Goal: Information Seeking & Learning: Learn about a topic

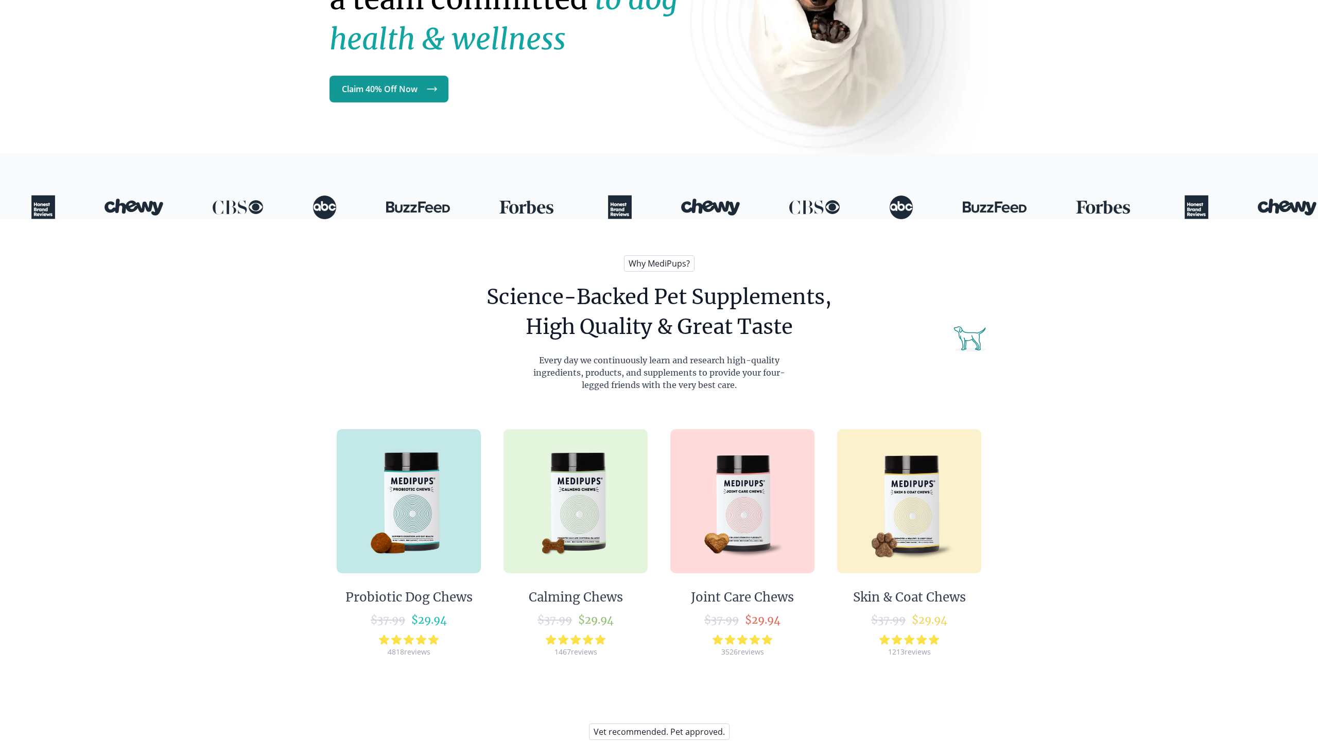
scroll to position [212, 0]
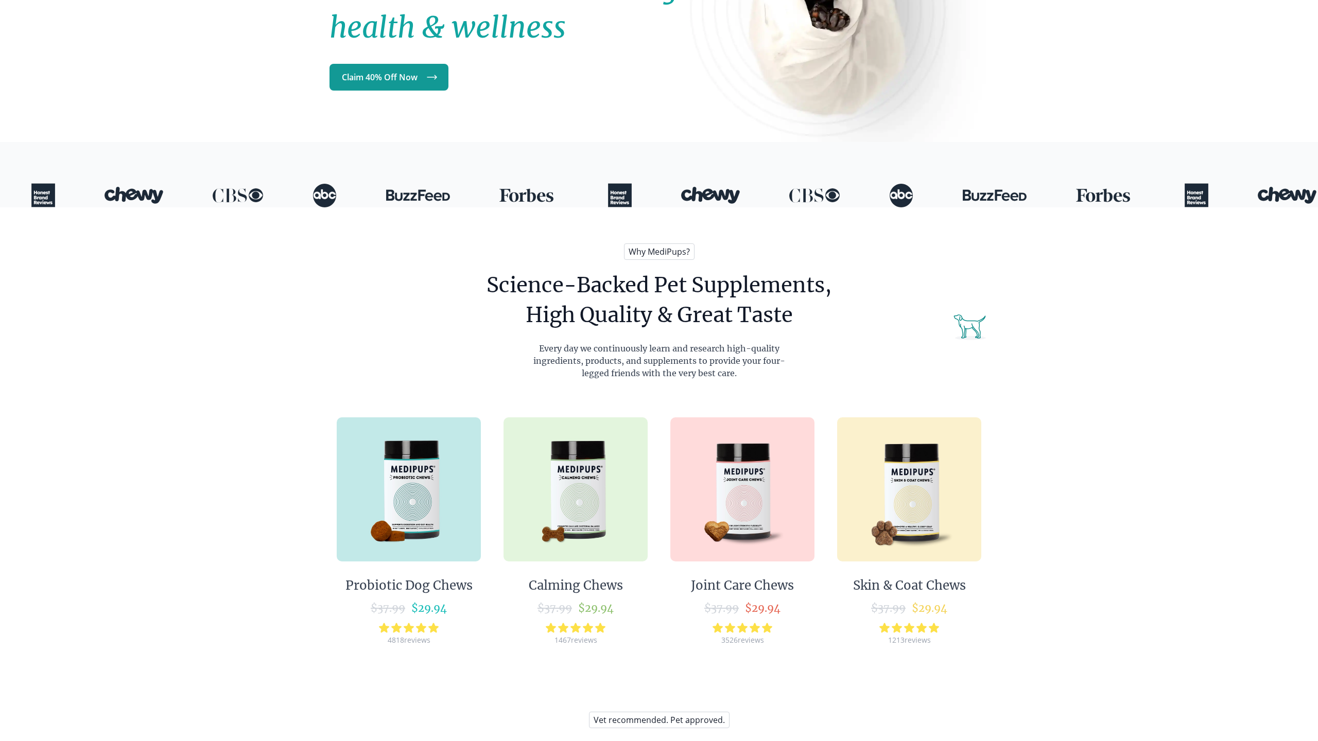
click at [402, 523] on img at bounding box center [409, 489] width 144 height 144
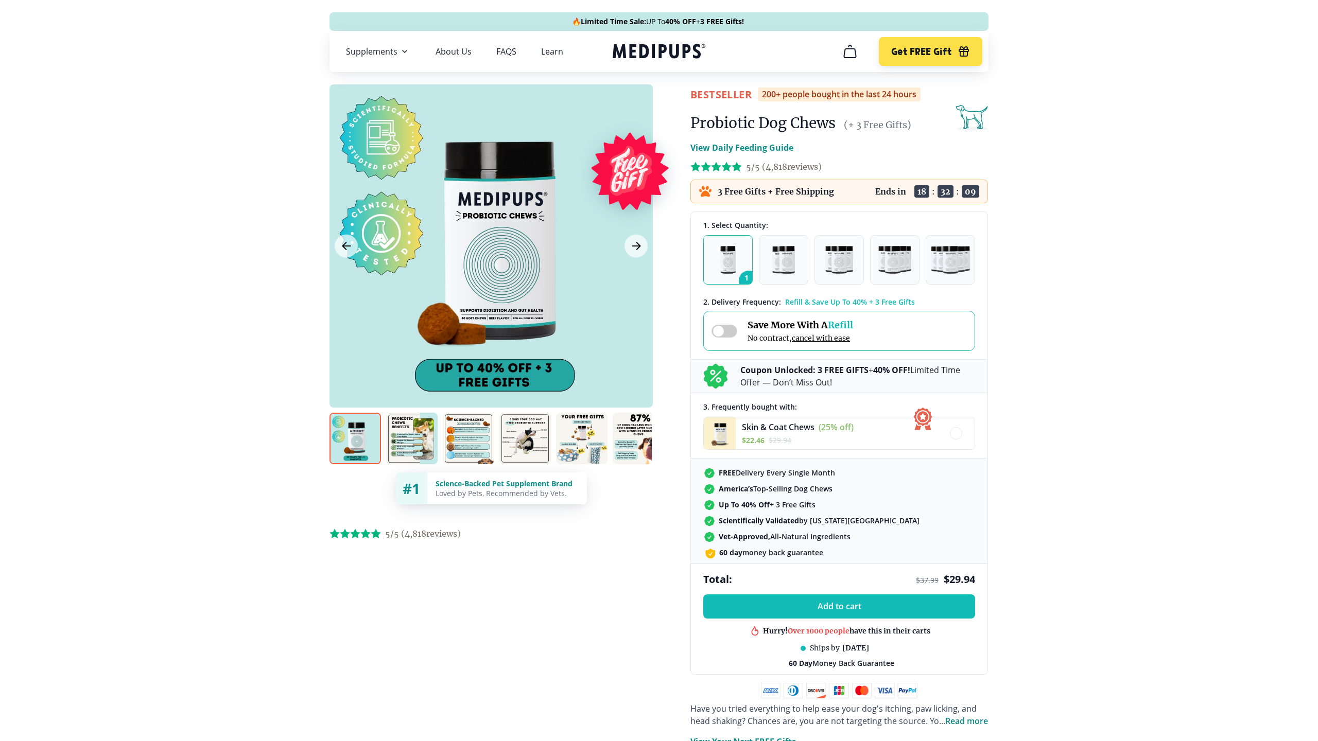
click at [731, 338] on div "Save More With A Refill No contract, cancel with ease" at bounding box center [782, 331] width 142 height 24
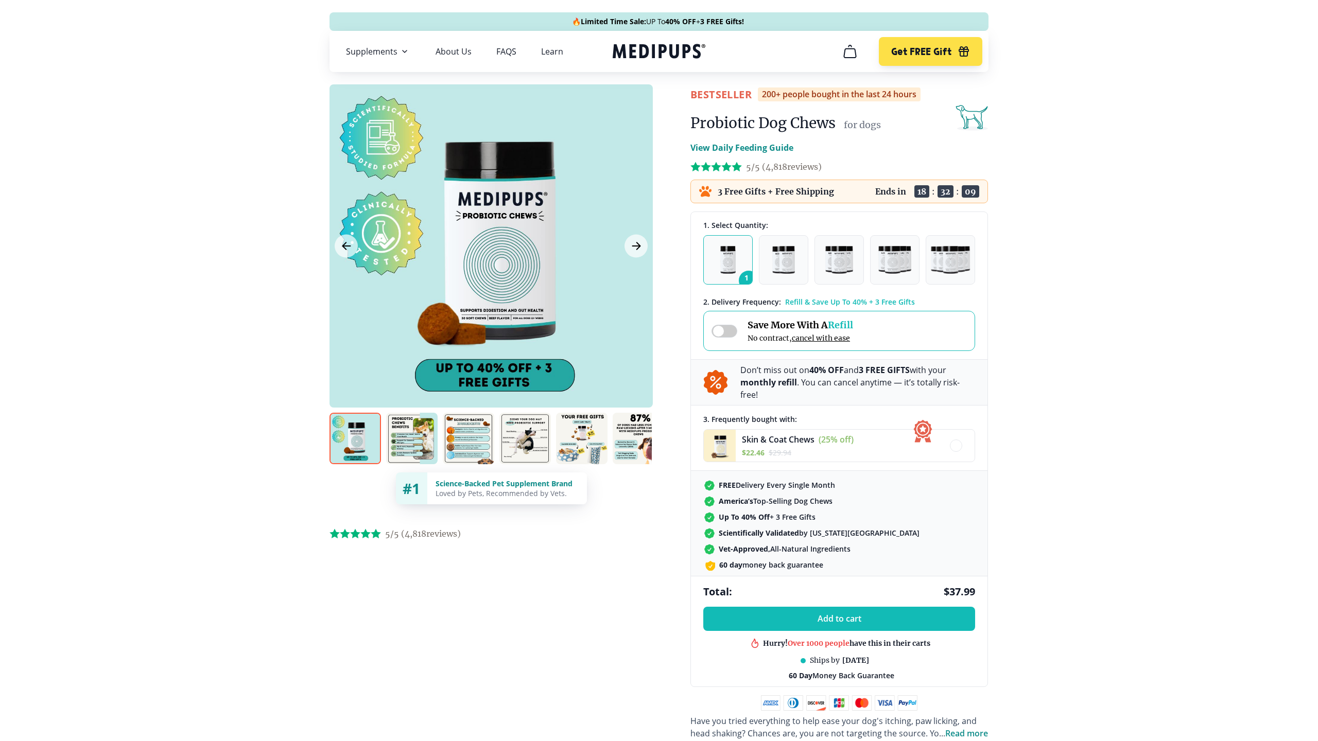
click at [726, 334] on span at bounding box center [724, 331] width 26 height 13
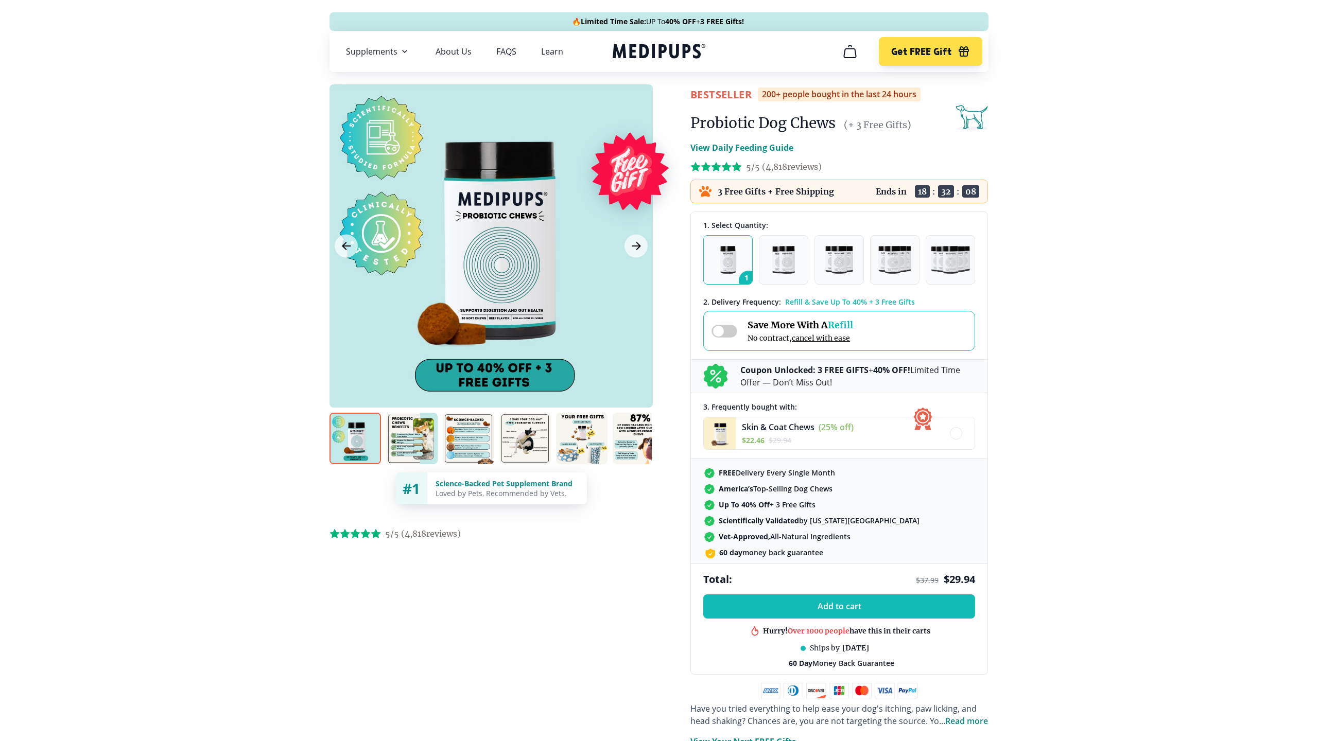
click at [726, 334] on span at bounding box center [724, 331] width 26 height 13
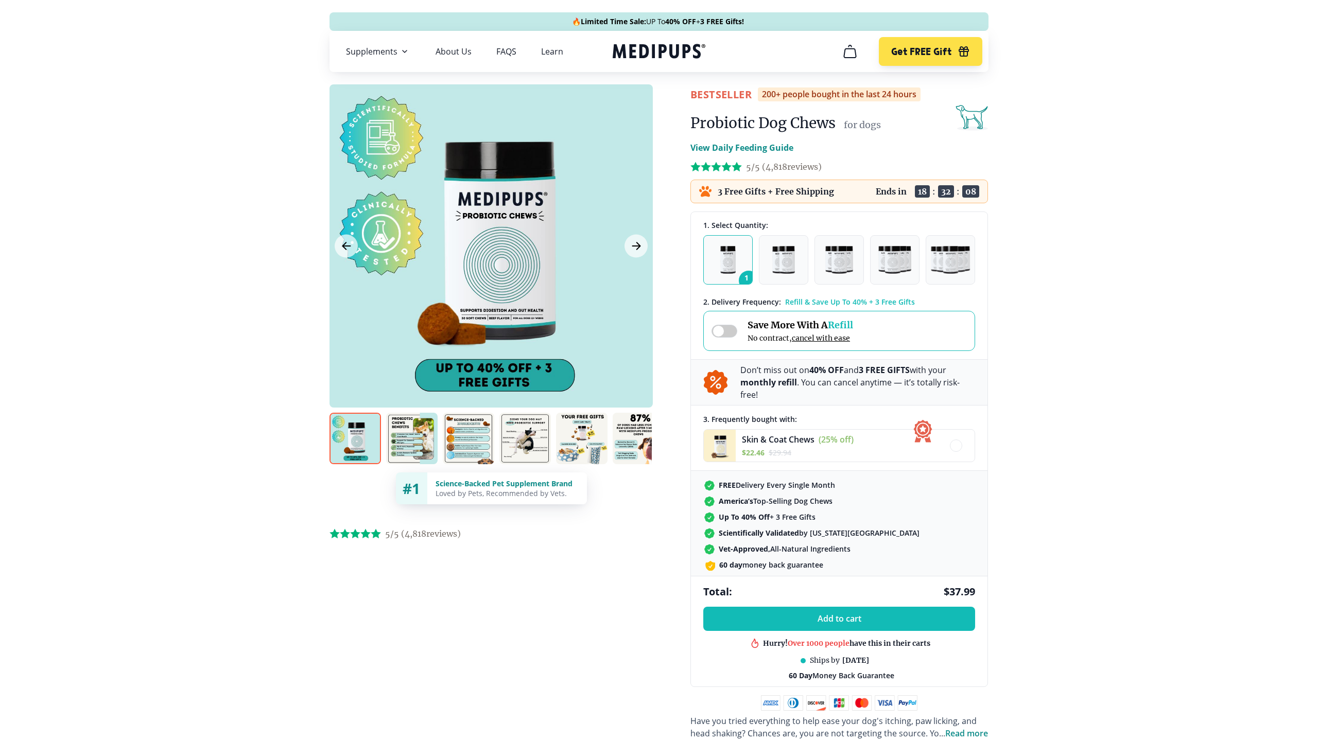
click at [726, 334] on span at bounding box center [724, 331] width 26 height 13
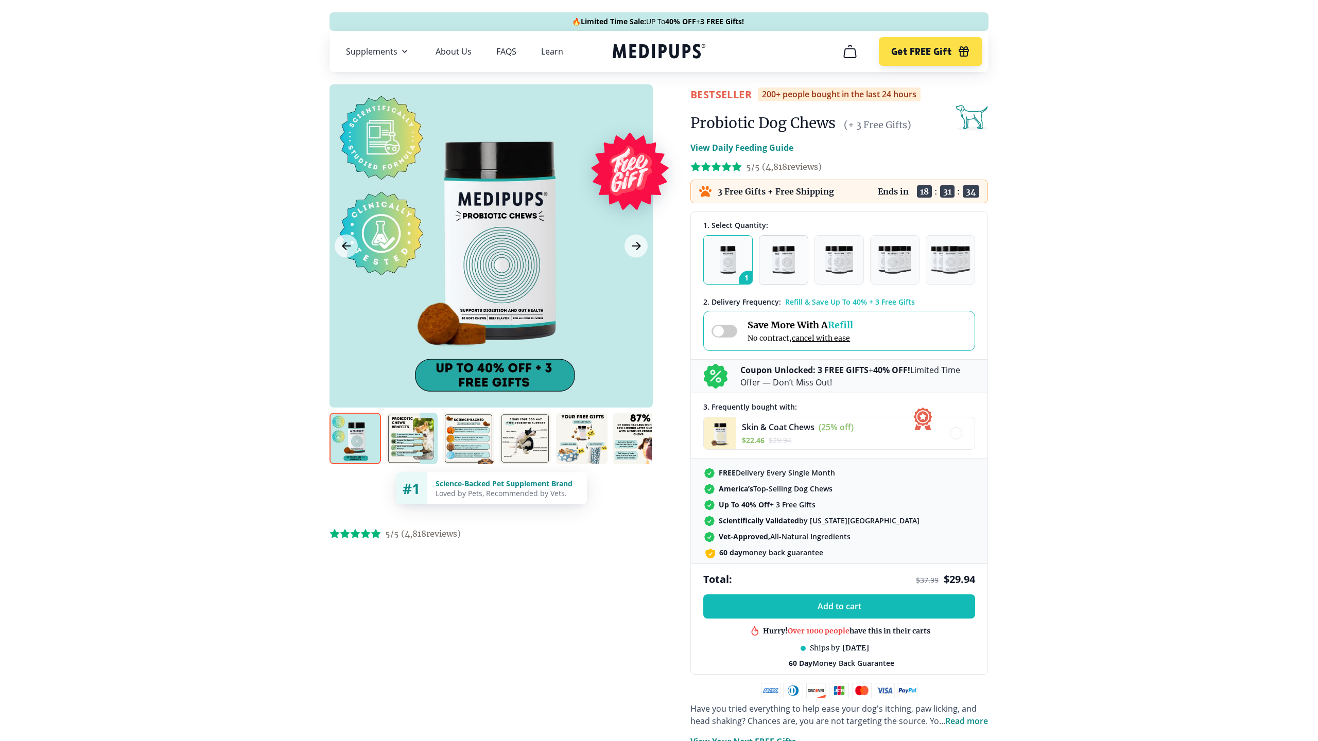
click at [791, 264] on img "button" at bounding box center [783, 260] width 23 height 28
click at [849, 261] on img "button" at bounding box center [839, 260] width 28 height 28
click at [882, 257] on img "button" at bounding box center [894, 260] width 32 height 28
click at [955, 260] on img "button" at bounding box center [951, 260] width 40 height 28
click at [726, 270] on img "button" at bounding box center [728, 260] width 16 height 28
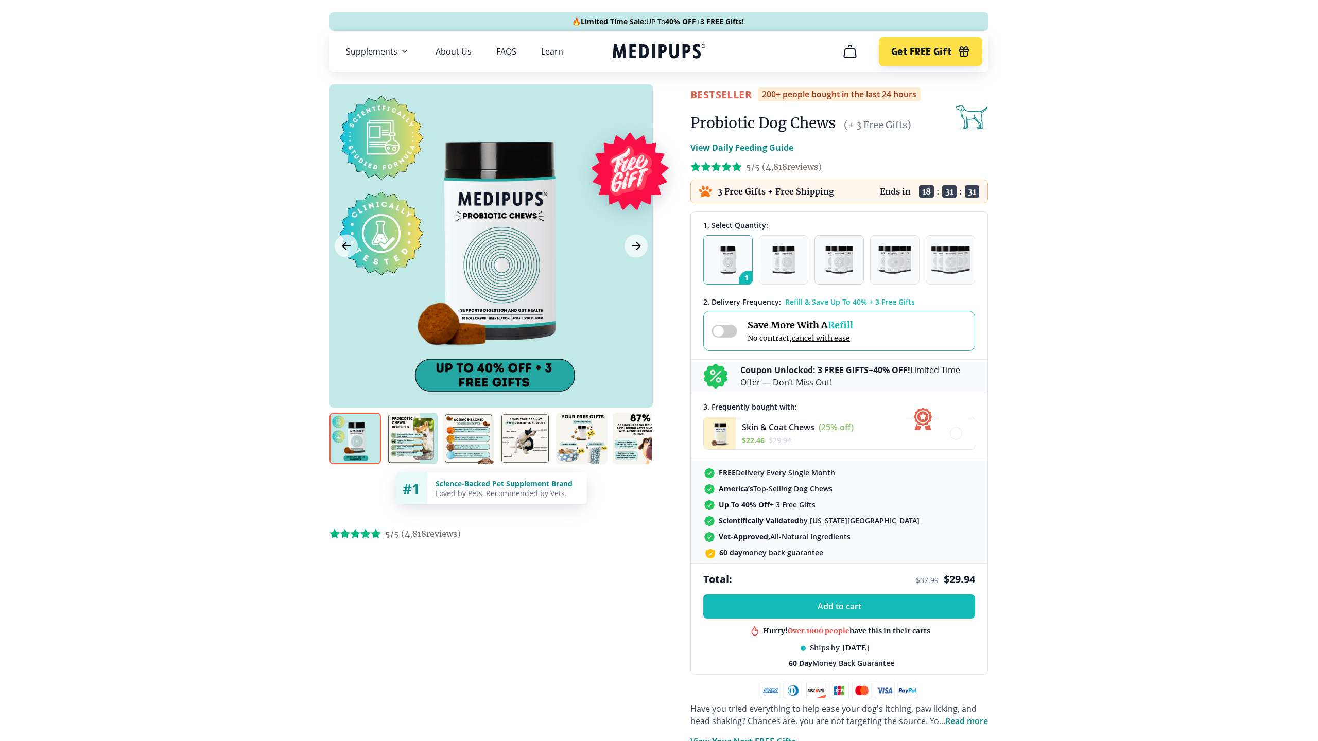
click at [819, 250] on button "3" at bounding box center [838, 259] width 49 height 49
click at [836, 253] on img "button" at bounding box center [839, 260] width 28 height 28
drag, startPoint x: 495, startPoint y: 486, endPoint x: 543, endPoint y: 487, distance: 48.4
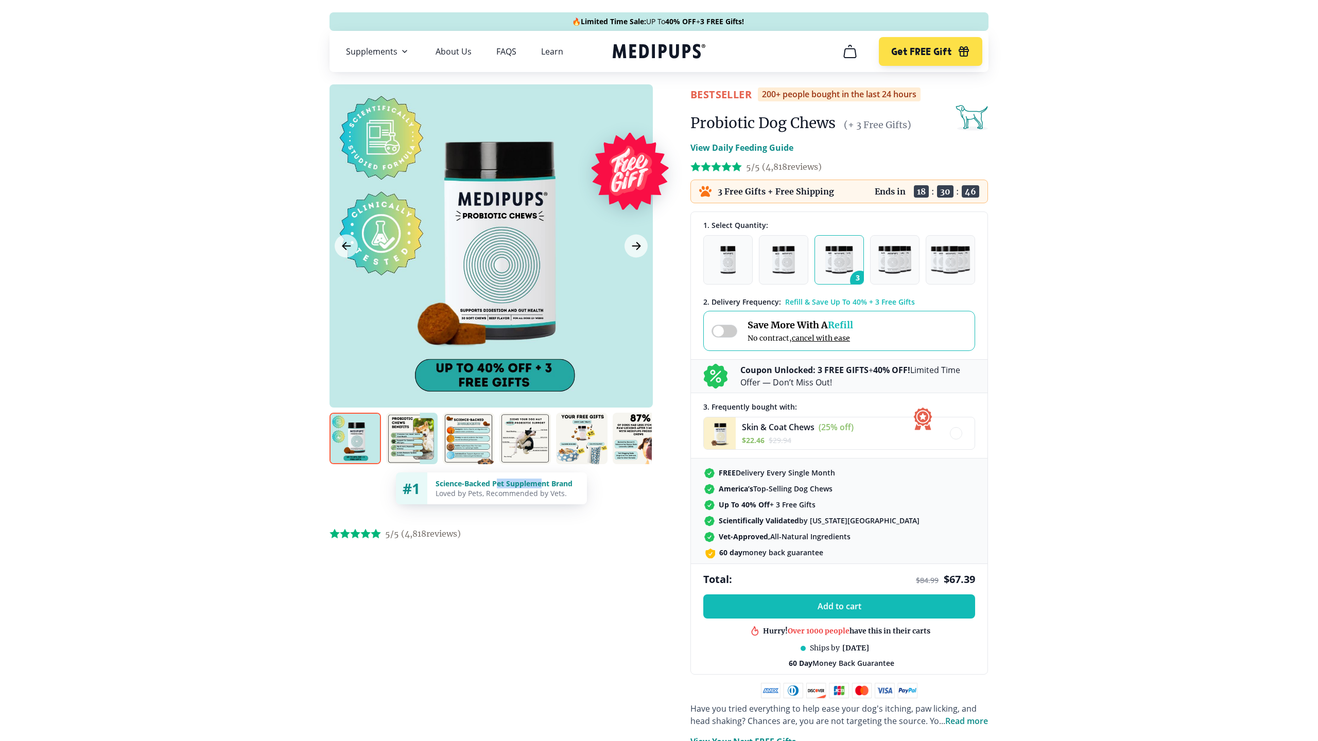
click at [543, 487] on div "Science-Backed Pet Supplement Brand" at bounding box center [506, 484] width 143 height 10
click at [679, 460] on div "BestSeller 200+ people bought in the last 24 hours Probiotic Dog Chews (+ 3 Fre…" at bounding box center [658, 492] width 679 height 817
click at [958, 438] on div at bounding box center [956, 433] width 12 height 12
click at [724, 330] on span at bounding box center [724, 331] width 26 height 13
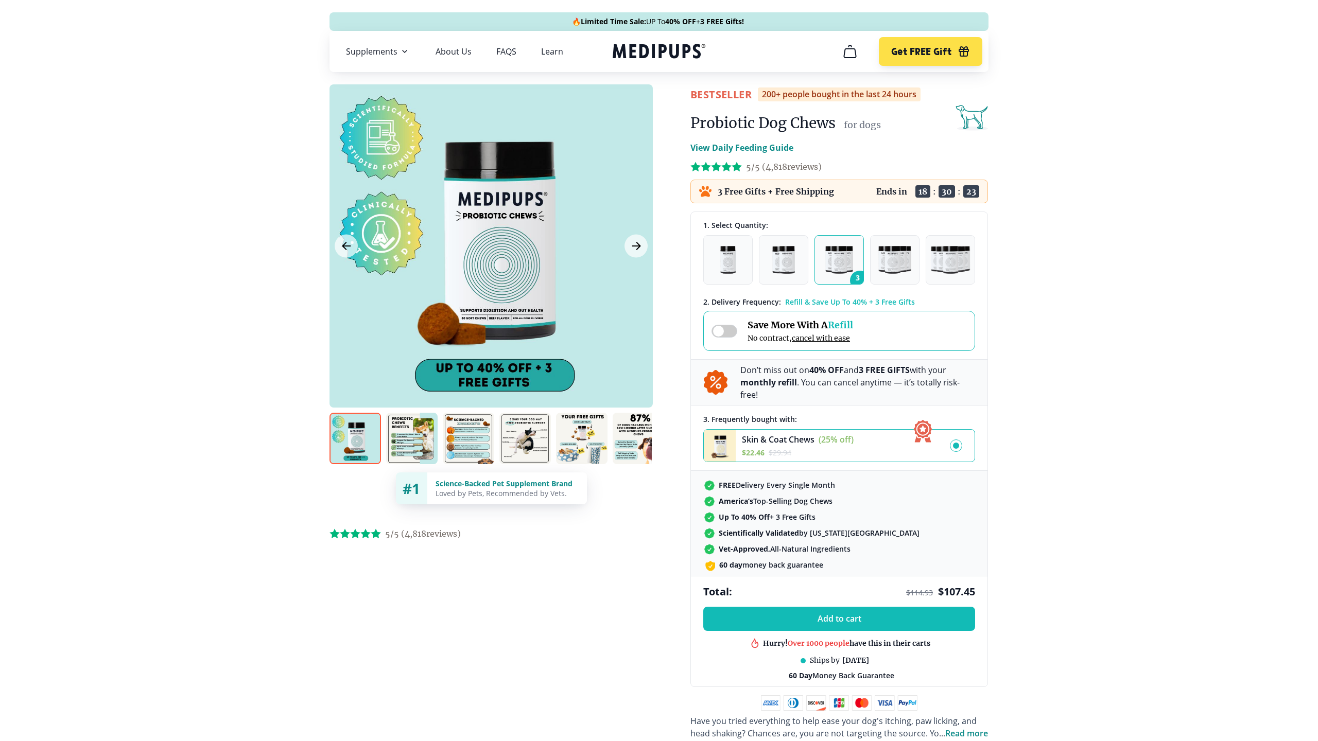
click at [725, 330] on span at bounding box center [724, 331] width 26 height 13
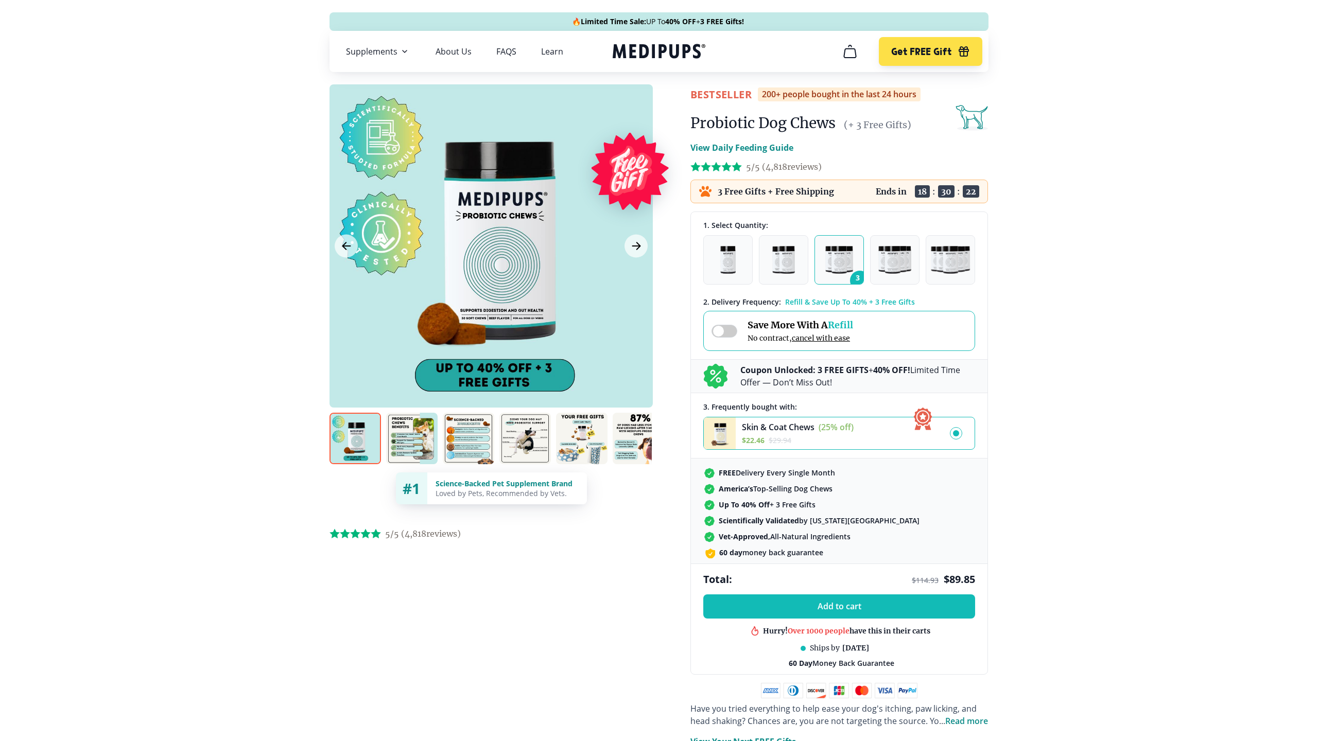
click at [725, 330] on span at bounding box center [724, 331] width 26 height 13
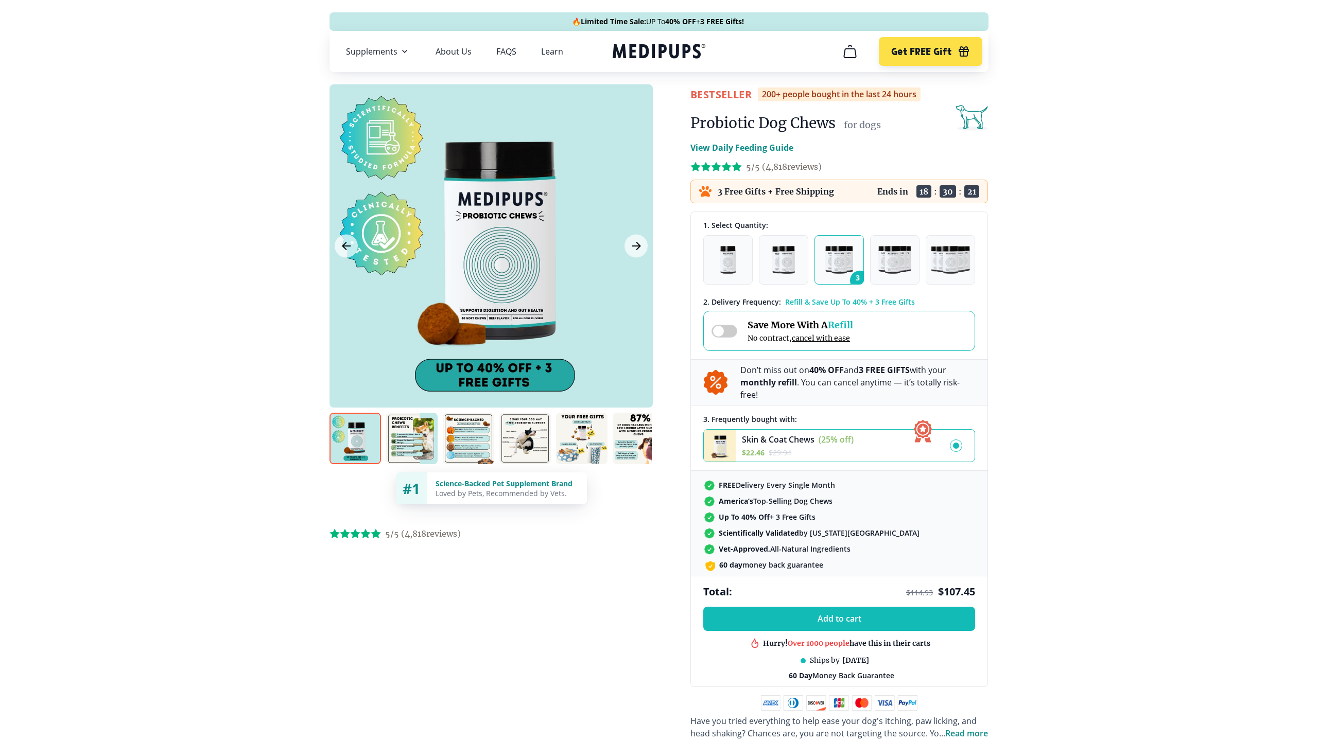
click at [723, 331] on span at bounding box center [724, 331] width 26 height 13
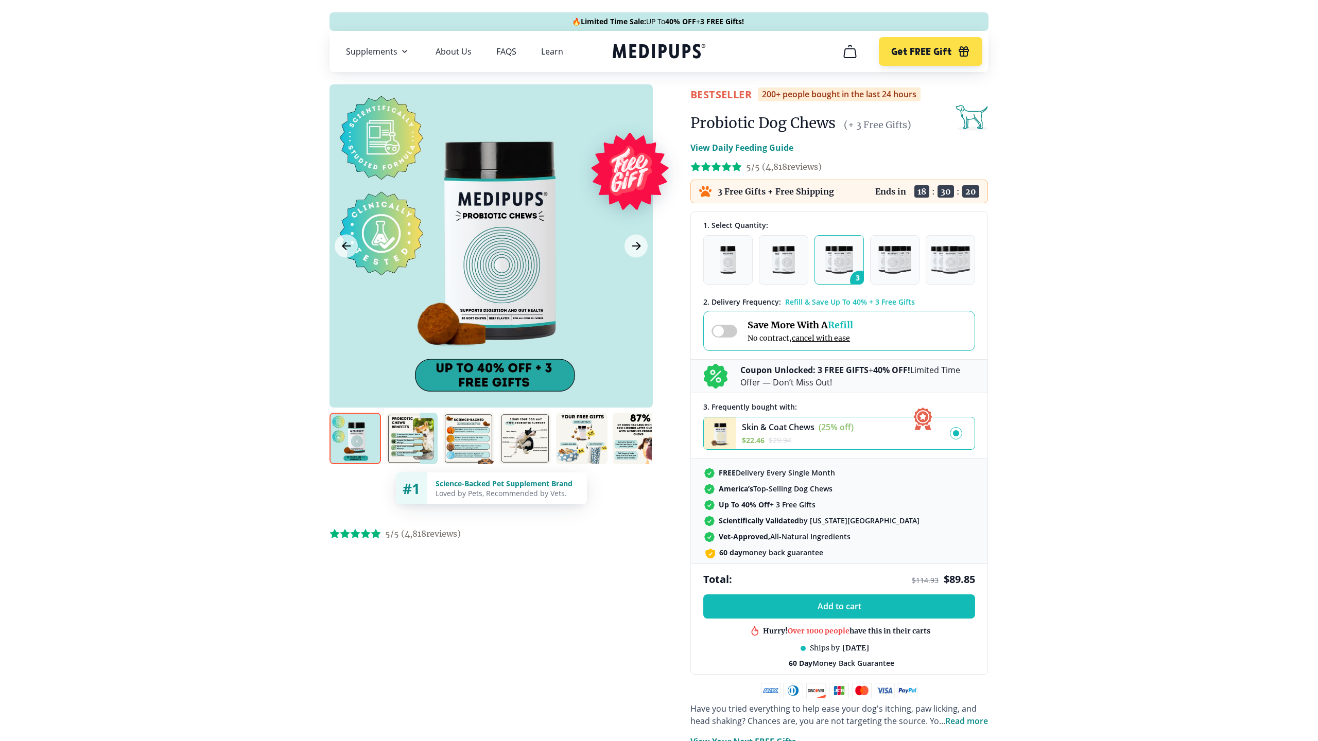
click at [800, 337] on span "cancel with ease" at bounding box center [821, 338] width 58 height 9
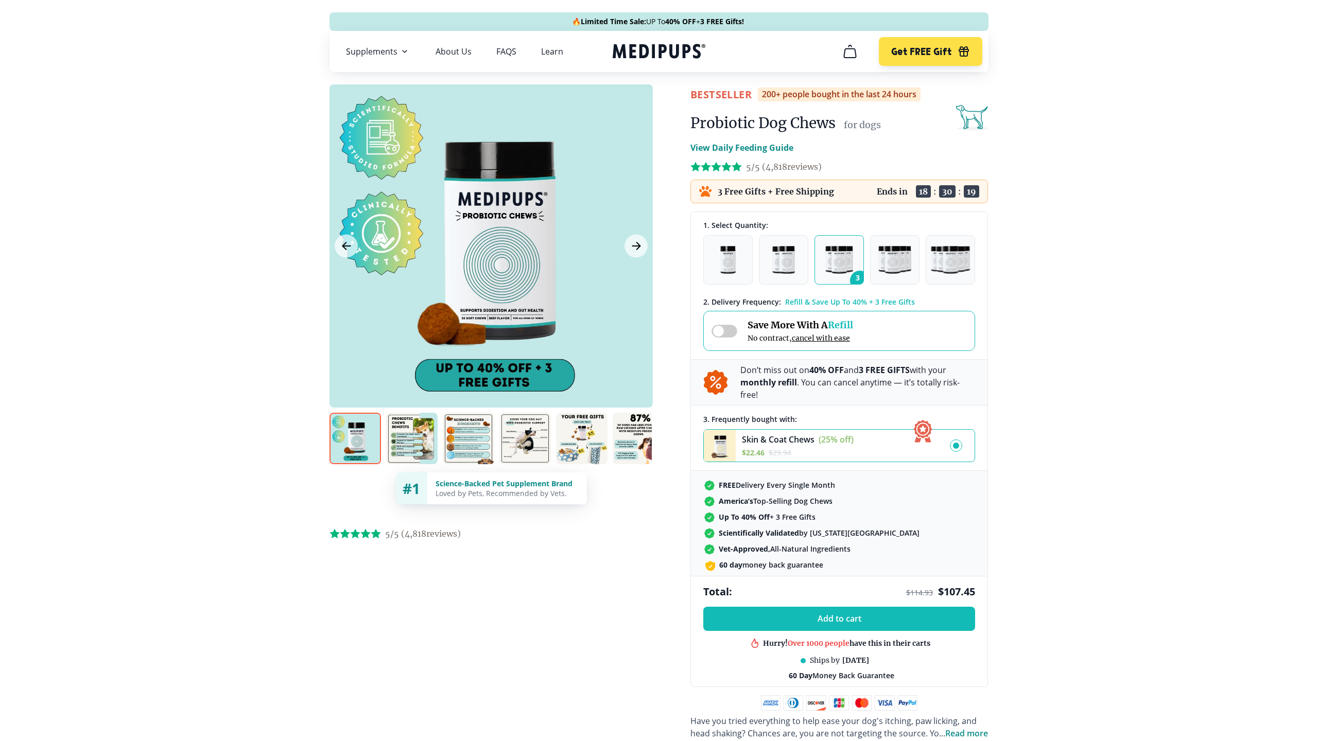
click at [800, 337] on span "cancel with ease" at bounding box center [821, 338] width 58 height 9
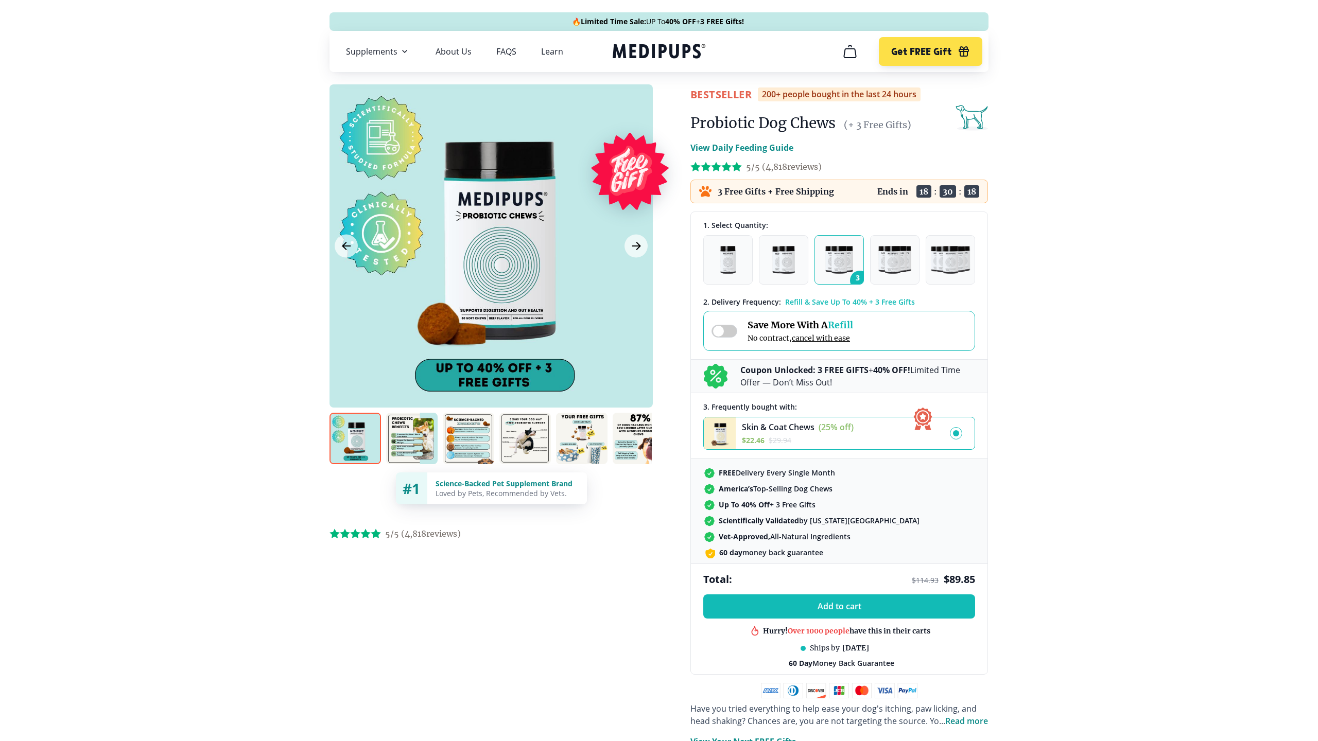
click at [800, 337] on span "cancel with ease" at bounding box center [821, 338] width 58 height 9
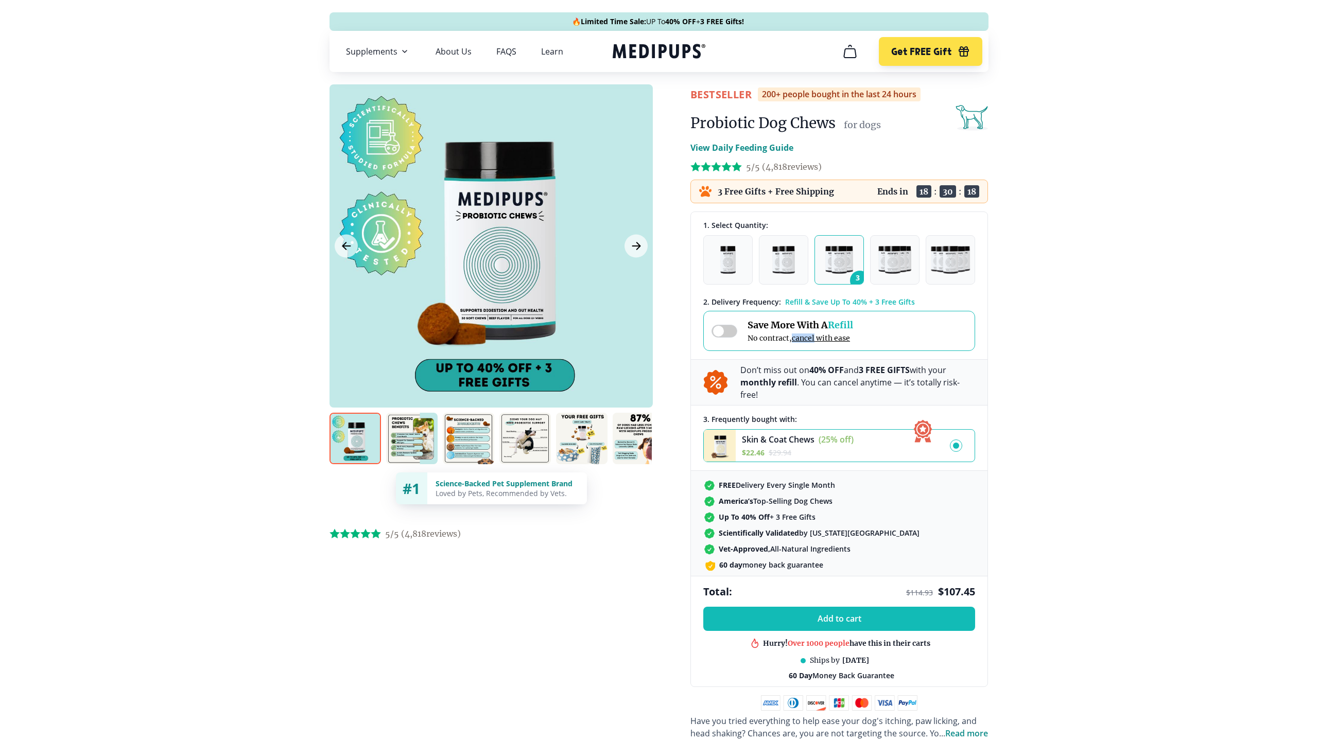
click at [800, 337] on span "cancel with ease" at bounding box center [821, 338] width 58 height 9
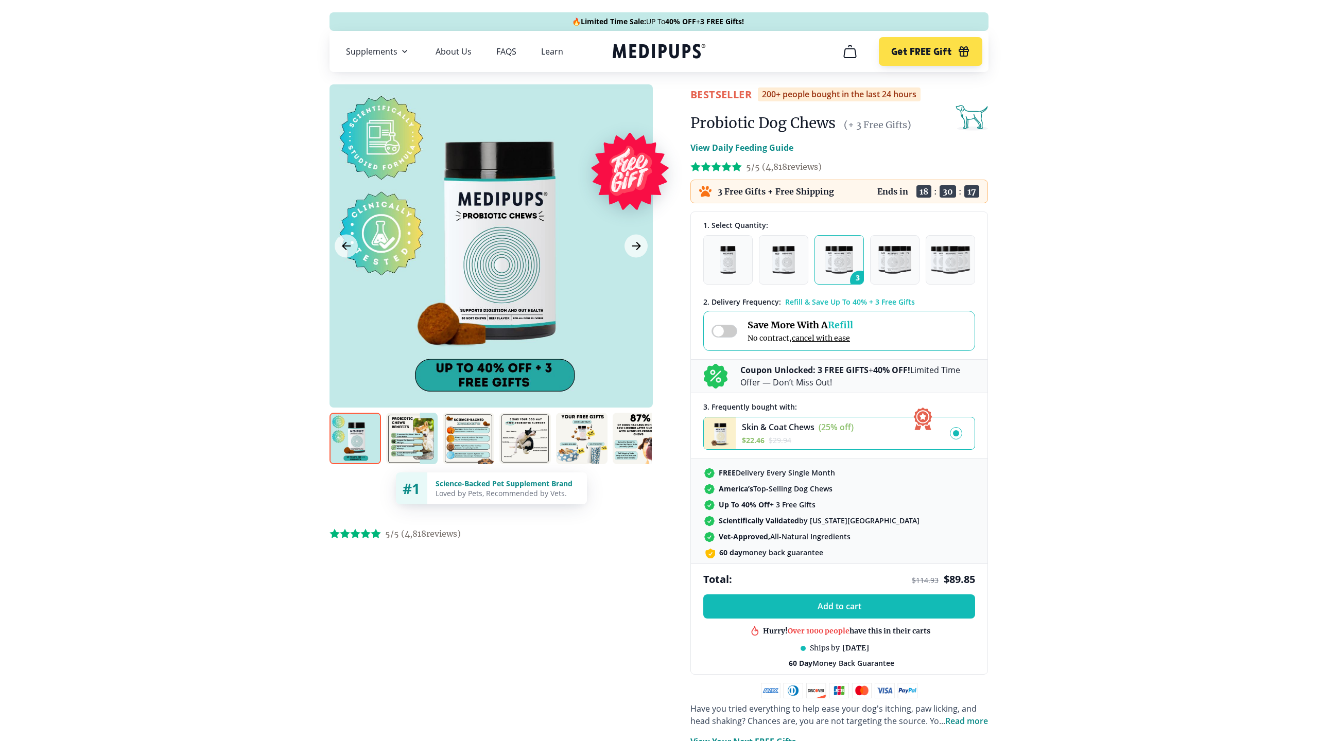
click at [745, 337] on div "Save More With A Refill No contract, cancel with ease" at bounding box center [782, 331] width 142 height 24
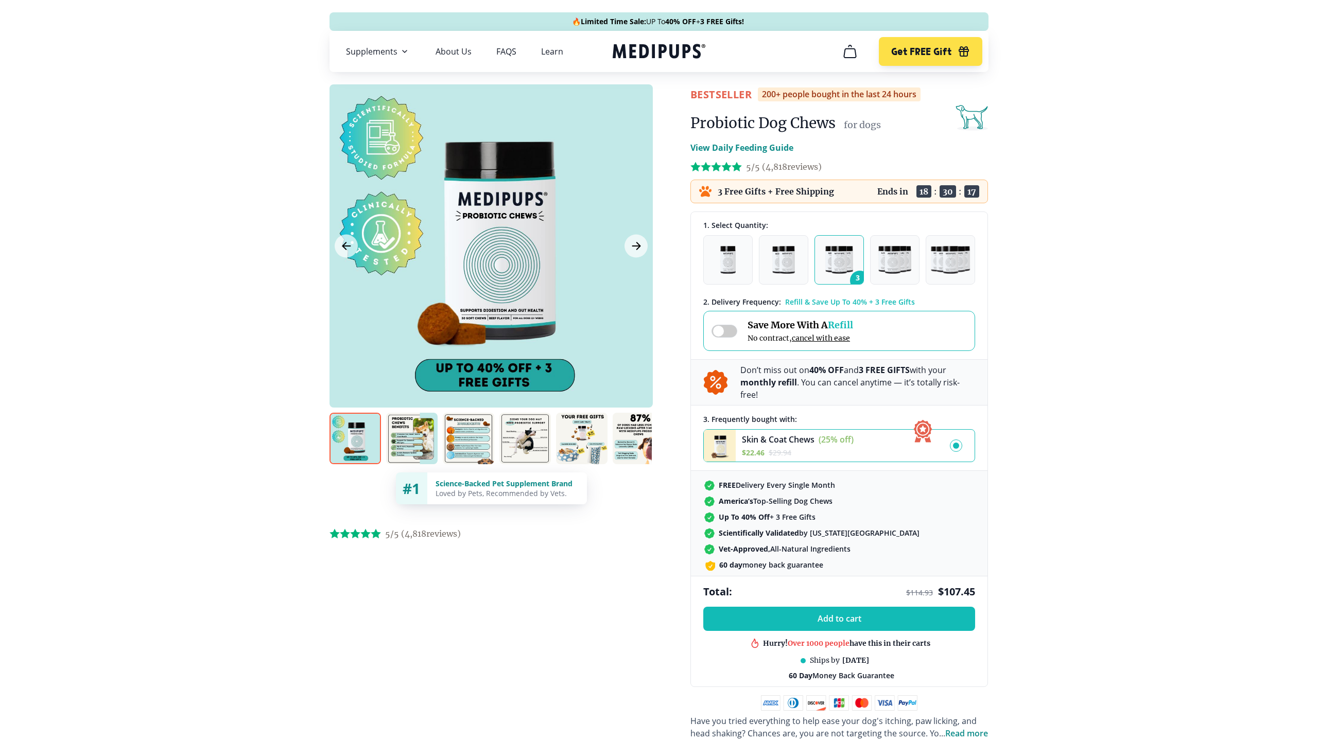
click at [958, 330] on div "Save More With A Refill No contract, cancel with ease" at bounding box center [839, 331] width 272 height 40
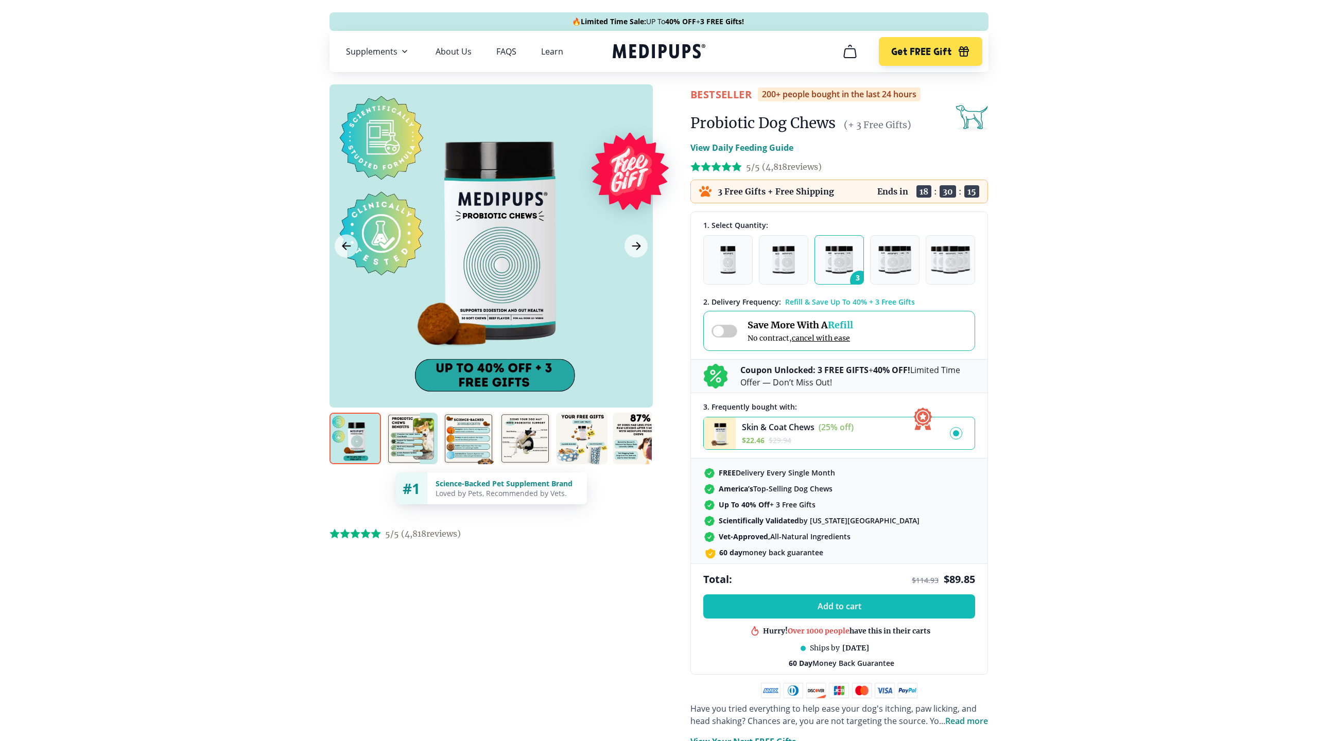
click at [735, 331] on span at bounding box center [724, 331] width 26 height 13
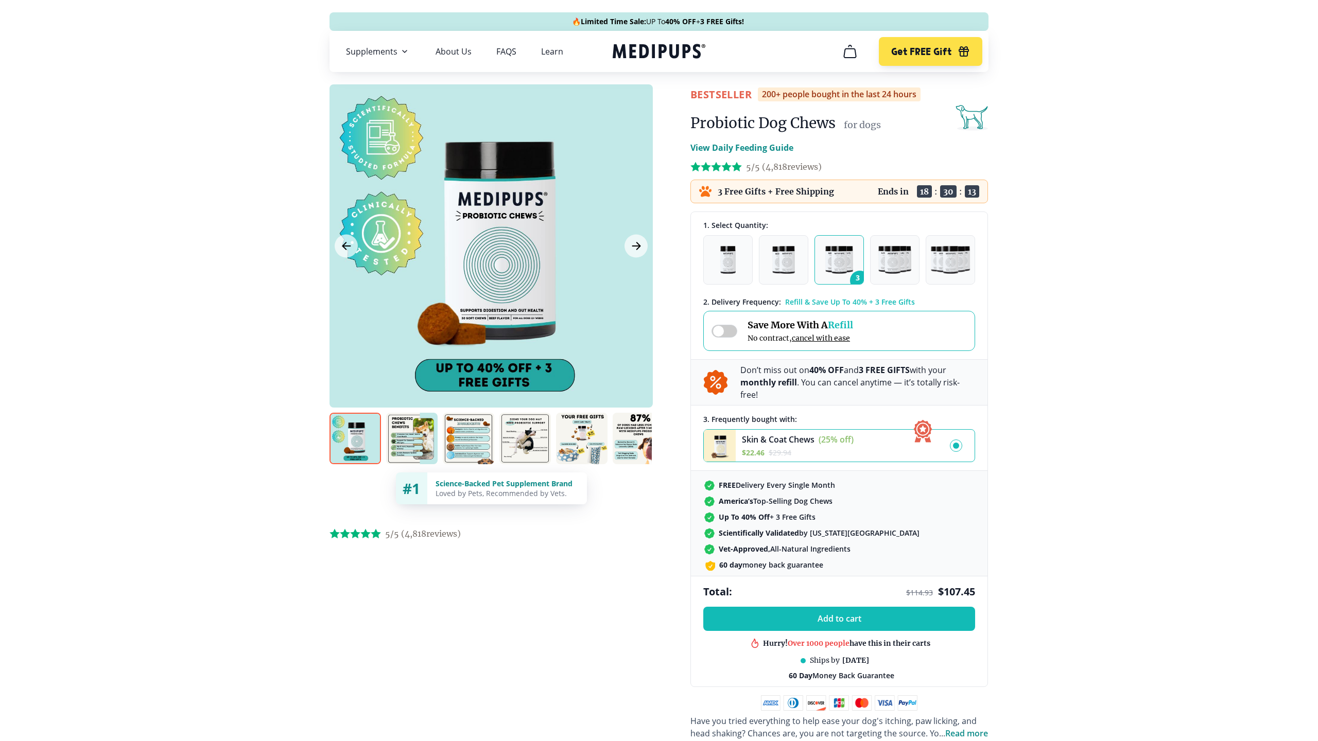
click at [727, 334] on span at bounding box center [724, 331] width 26 height 13
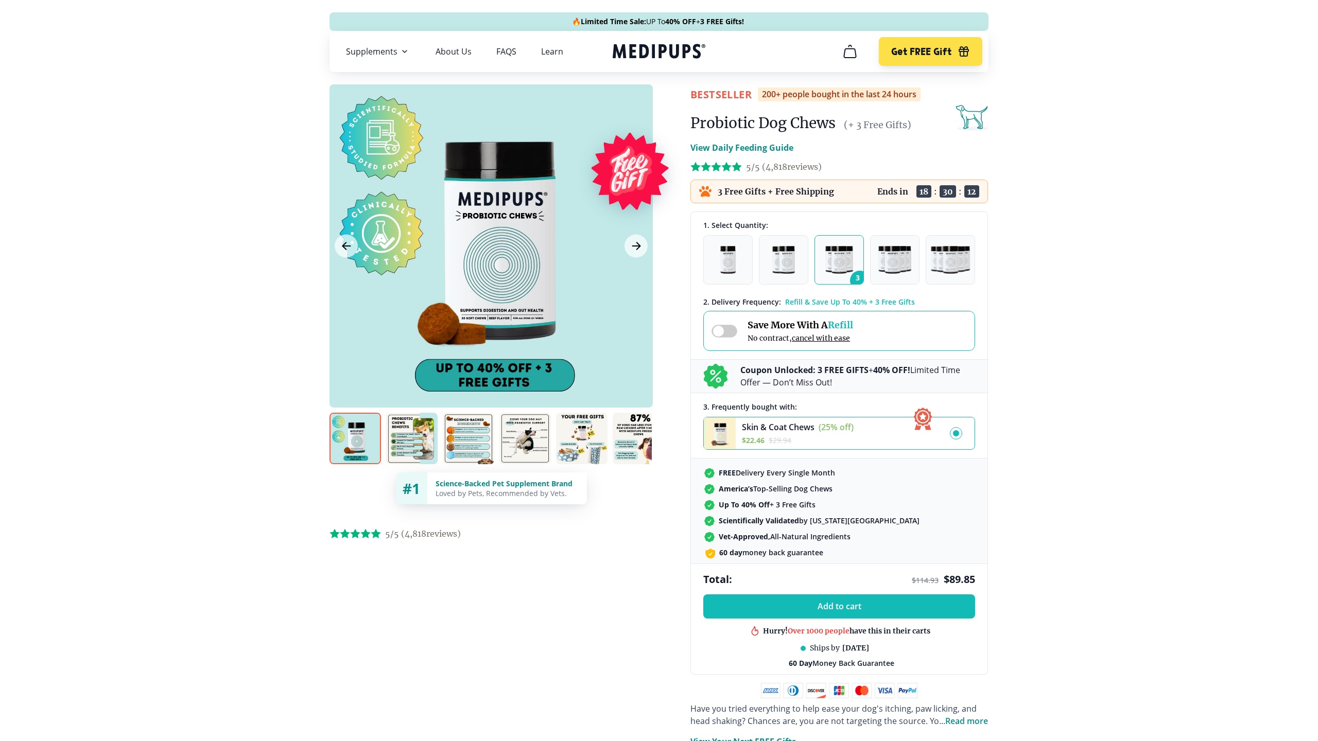
click at [726, 334] on span at bounding box center [724, 331] width 26 height 13
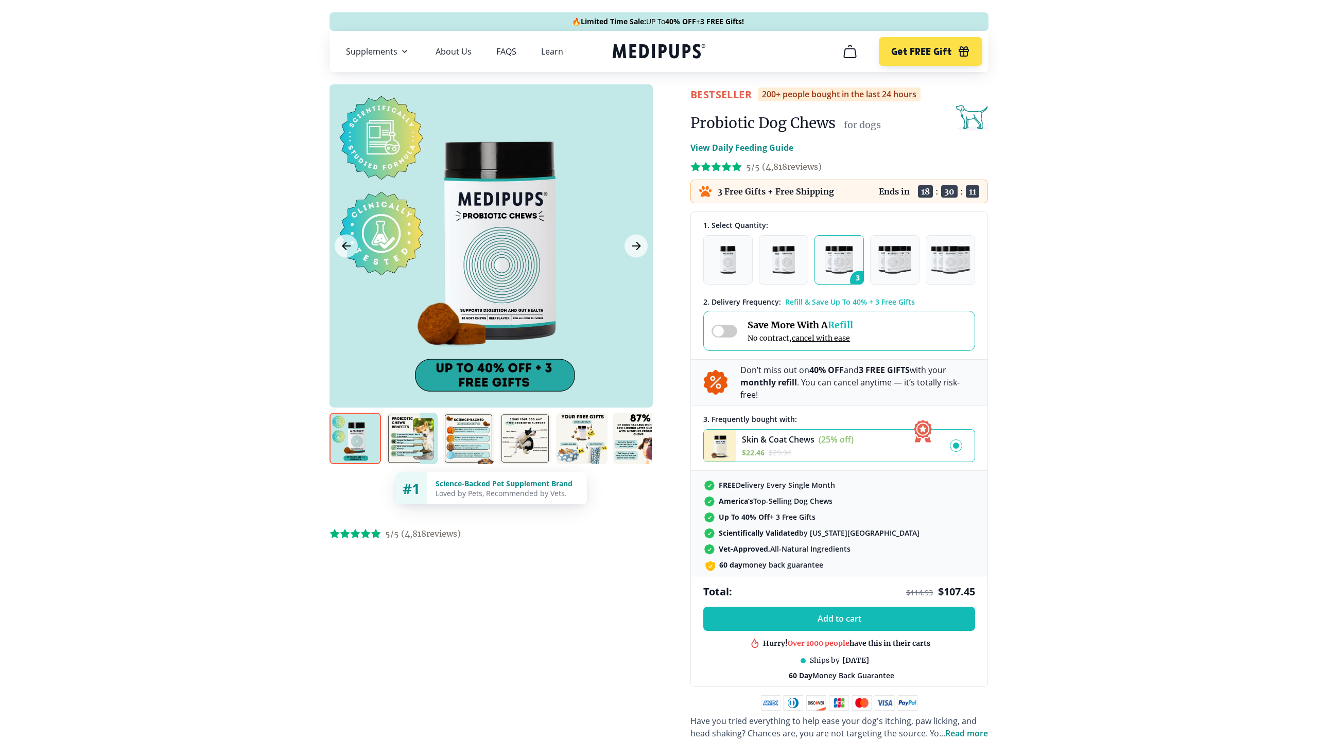
click at [726, 334] on span at bounding box center [724, 331] width 26 height 13
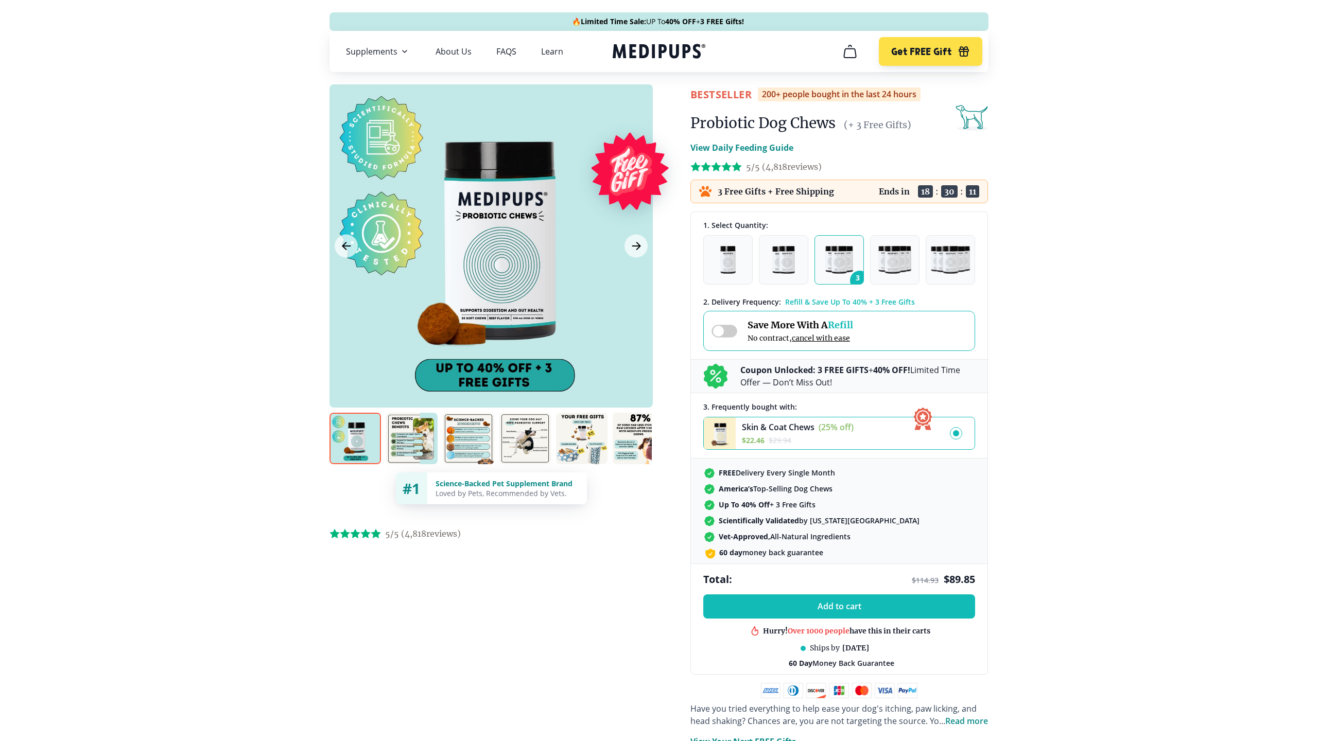
click at [726, 334] on span at bounding box center [724, 331] width 26 height 13
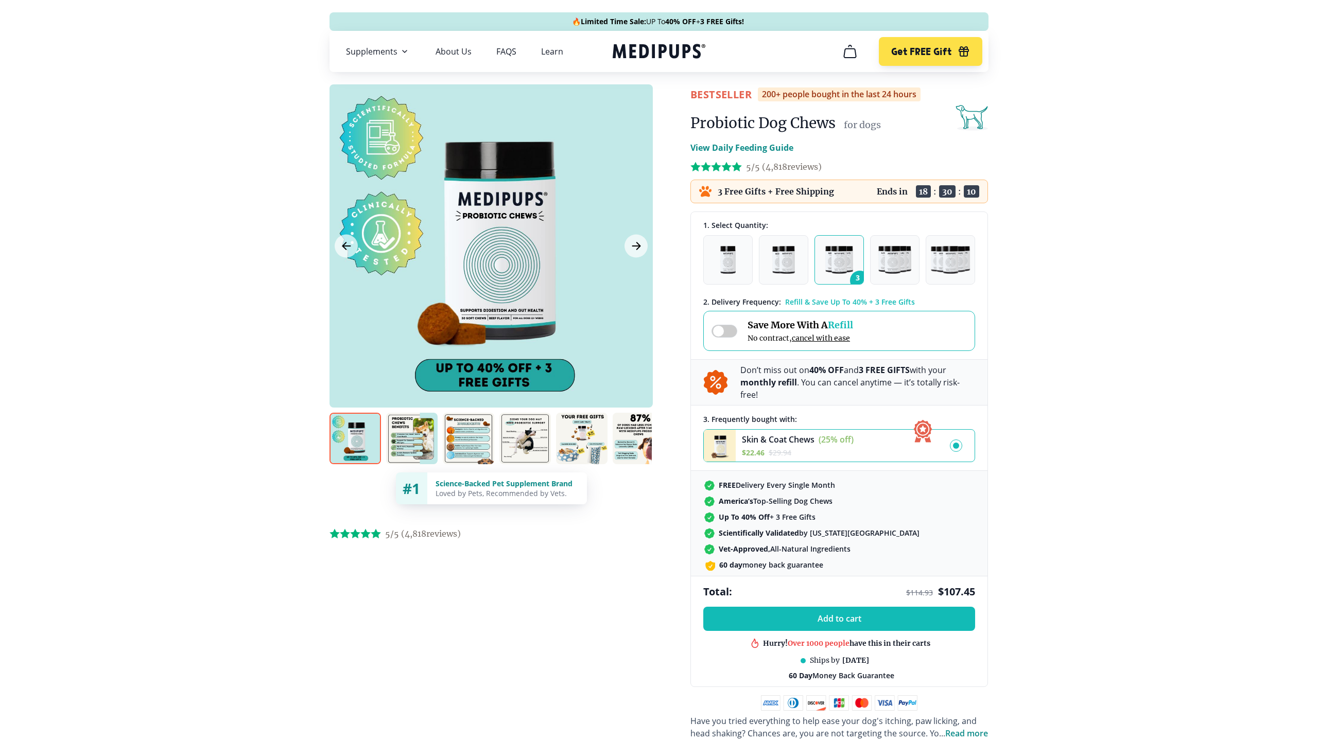
click at [726, 334] on span at bounding box center [724, 331] width 26 height 13
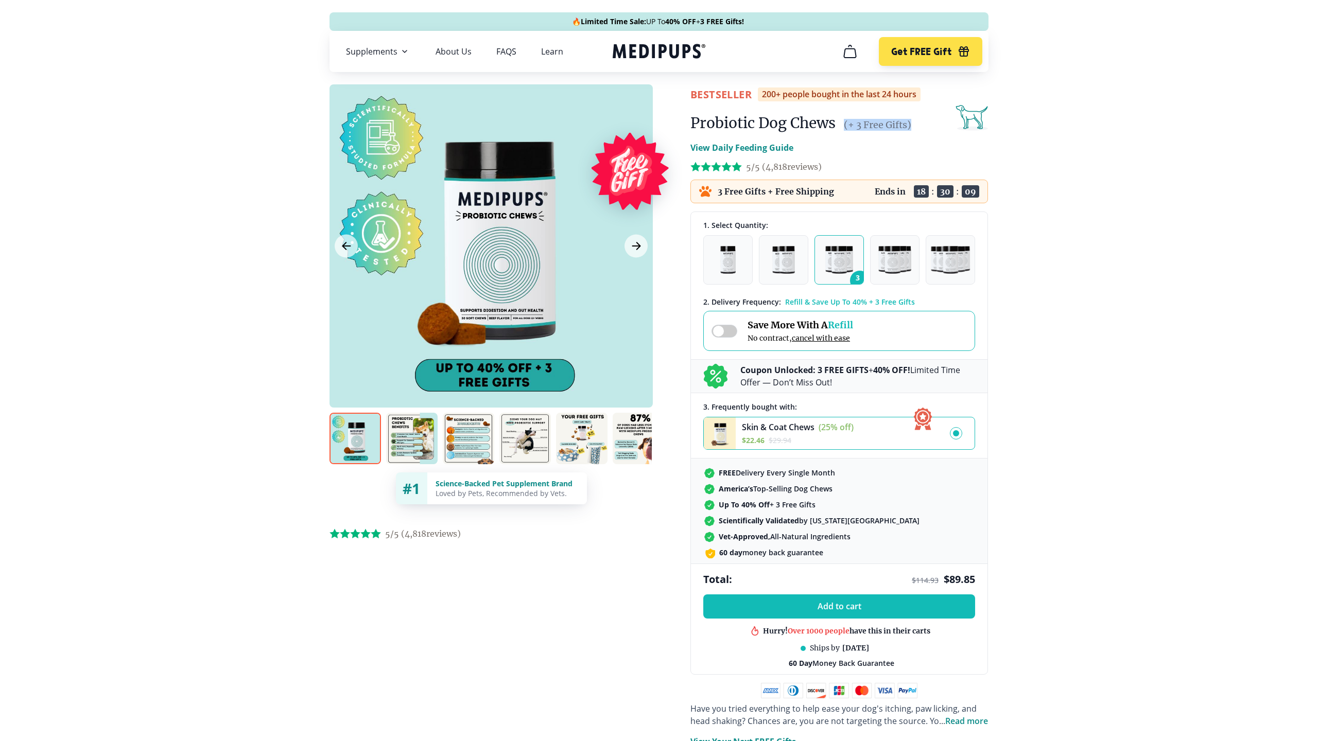
drag, startPoint x: 846, startPoint y: 127, endPoint x: 927, endPoint y: 132, distance: 81.5
click at [927, 132] on div "Probiotic Dog Chews (+ 3 Free Gifts)" at bounding box center [839, 123] width 298 height 21
click at [725, 332] on span at bounding box center [724, 331] width 26 height 13
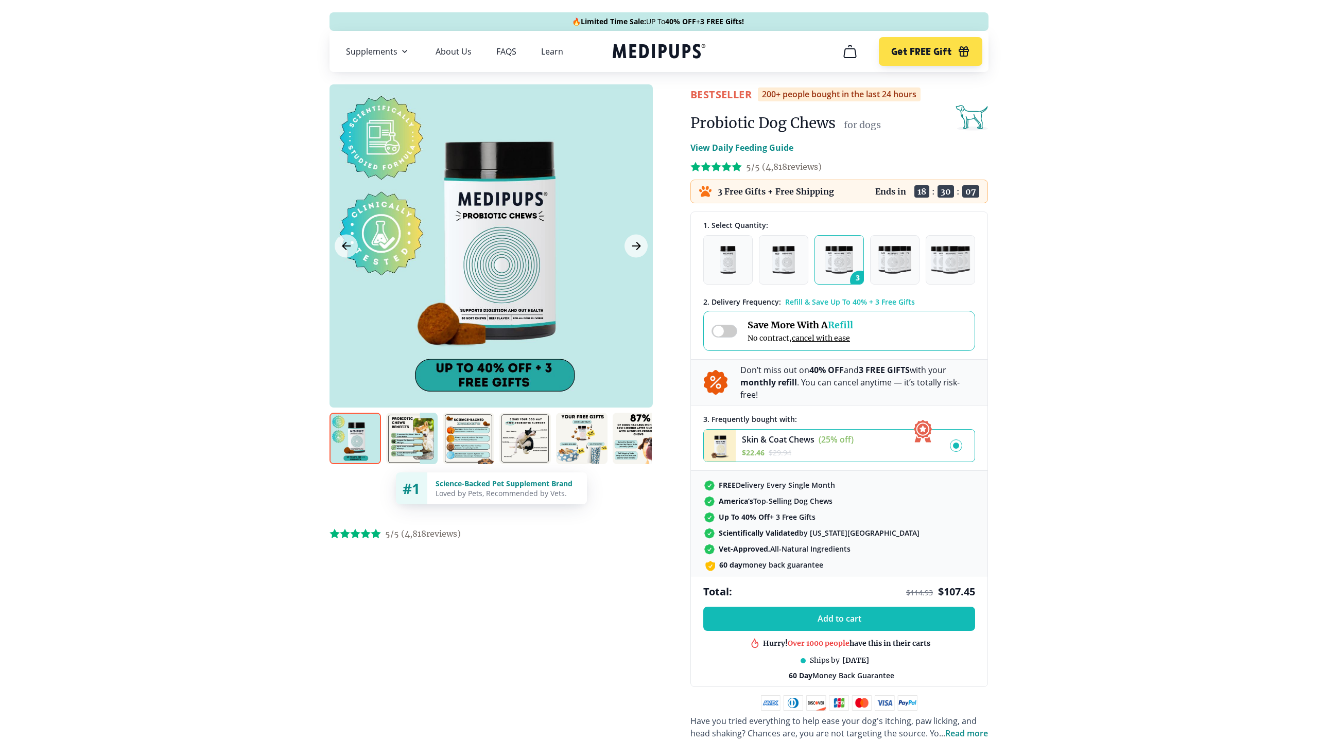
click at [725, 332] on span at bounding box center [724, 331] width 26 height 13
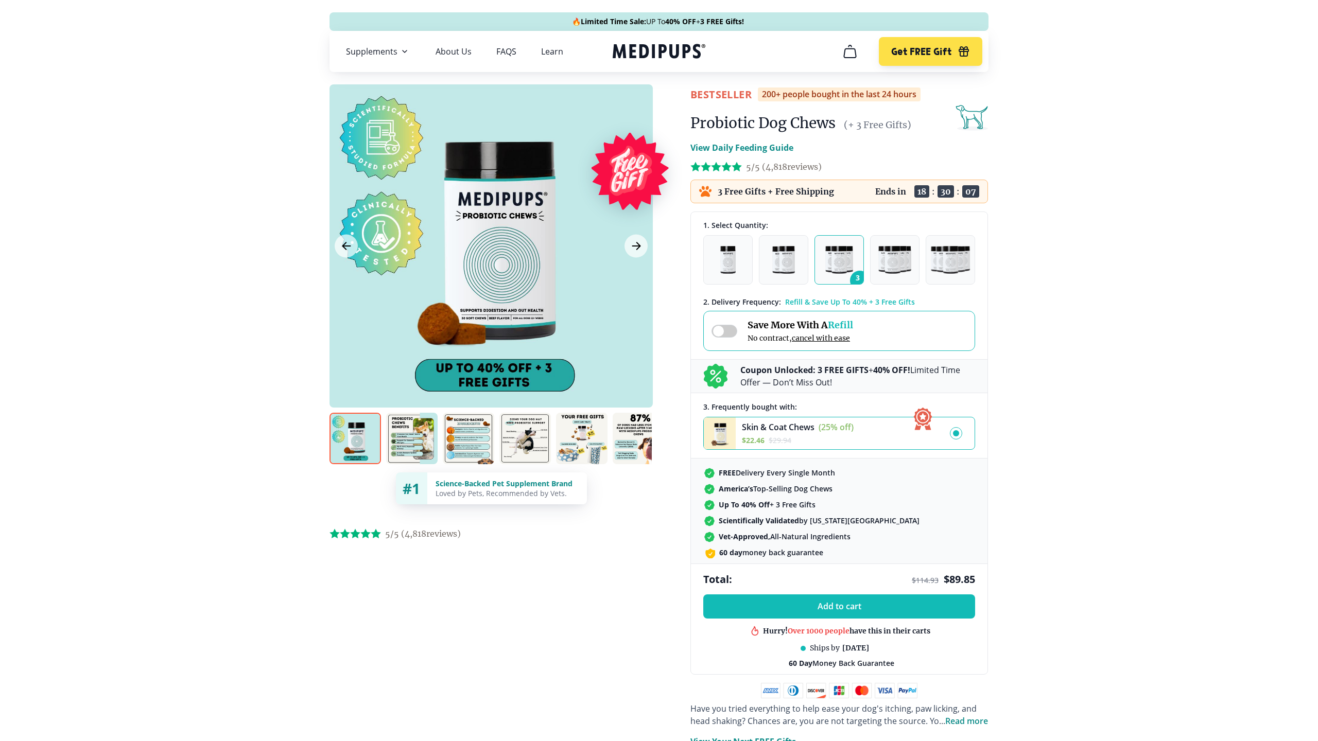
click at [725, 332] on span at bounding box center [724, 331] width 26 height 13
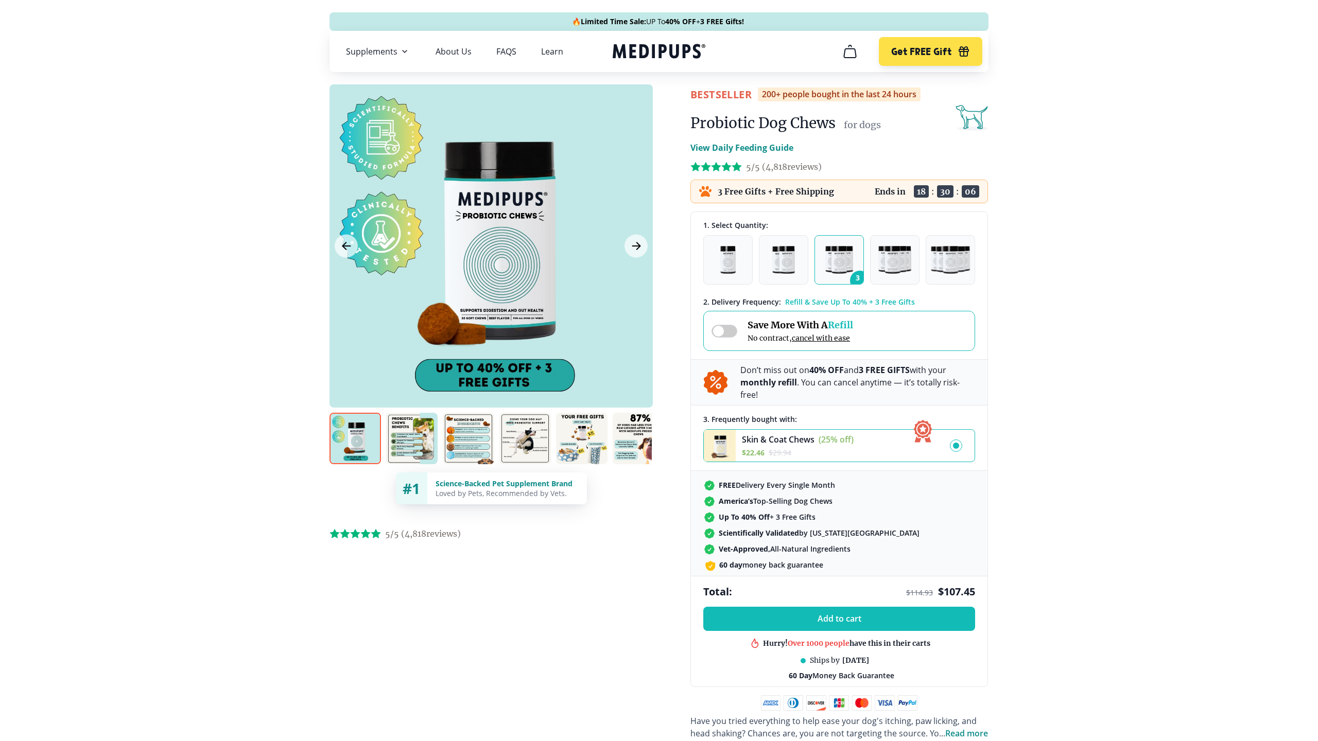
click at [725, 332] on span at bounding box center [724, 331] width 26 height 13
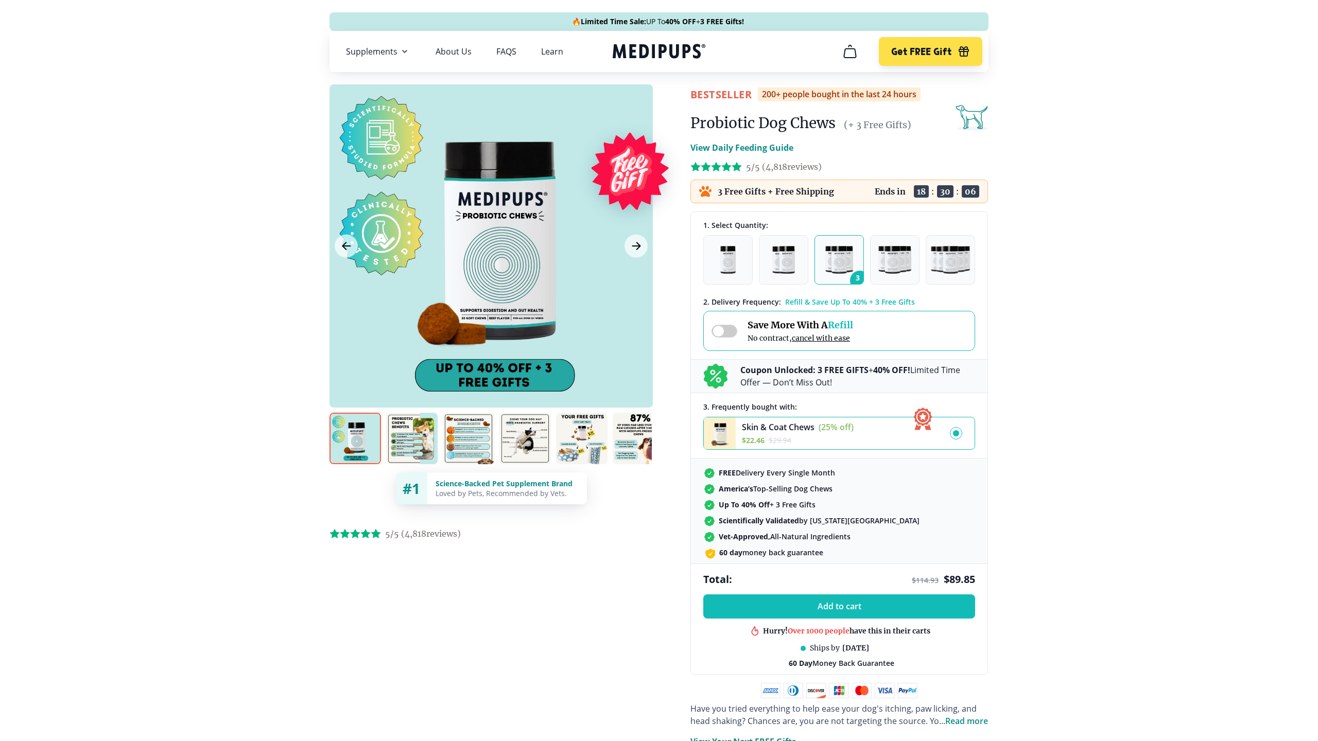
click at [725, 332] on span at bounding box center [724, 331] width 26 height 13
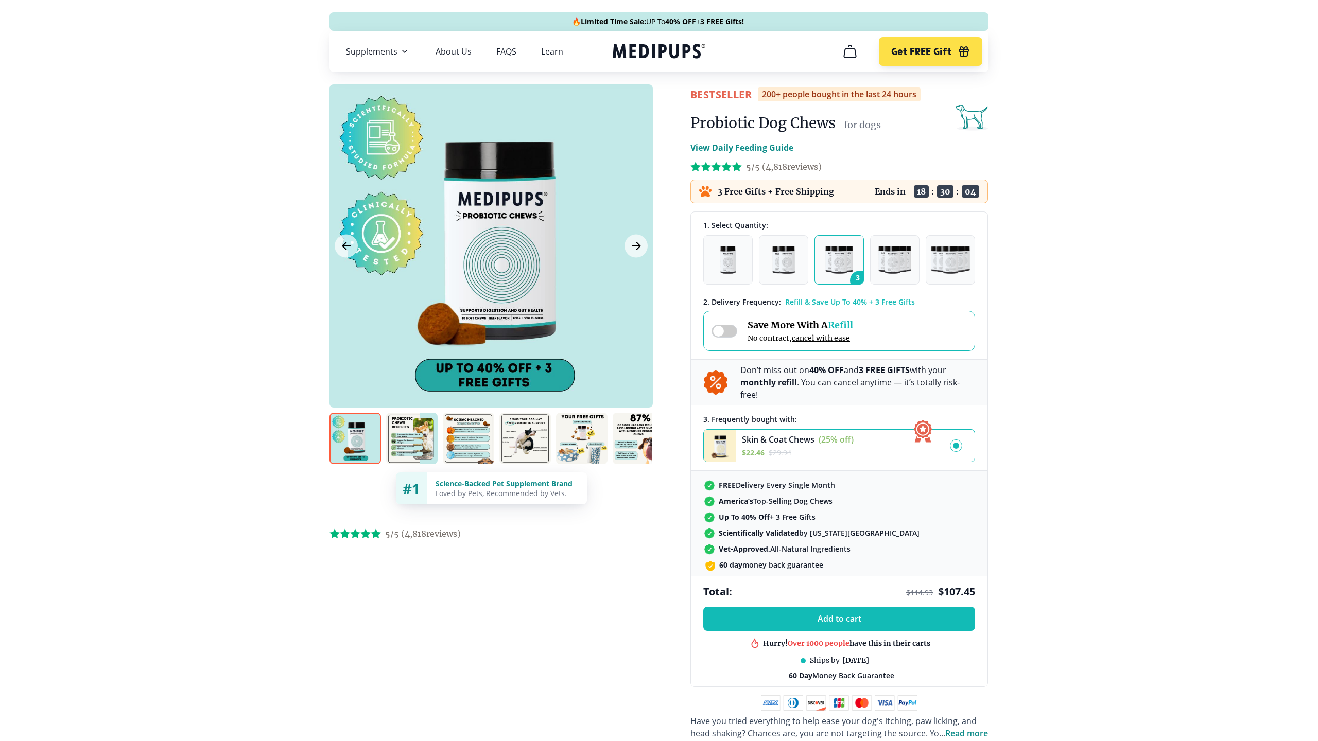
click at [723, 334] on span at bounding box center [724, 331] width 26 height 13
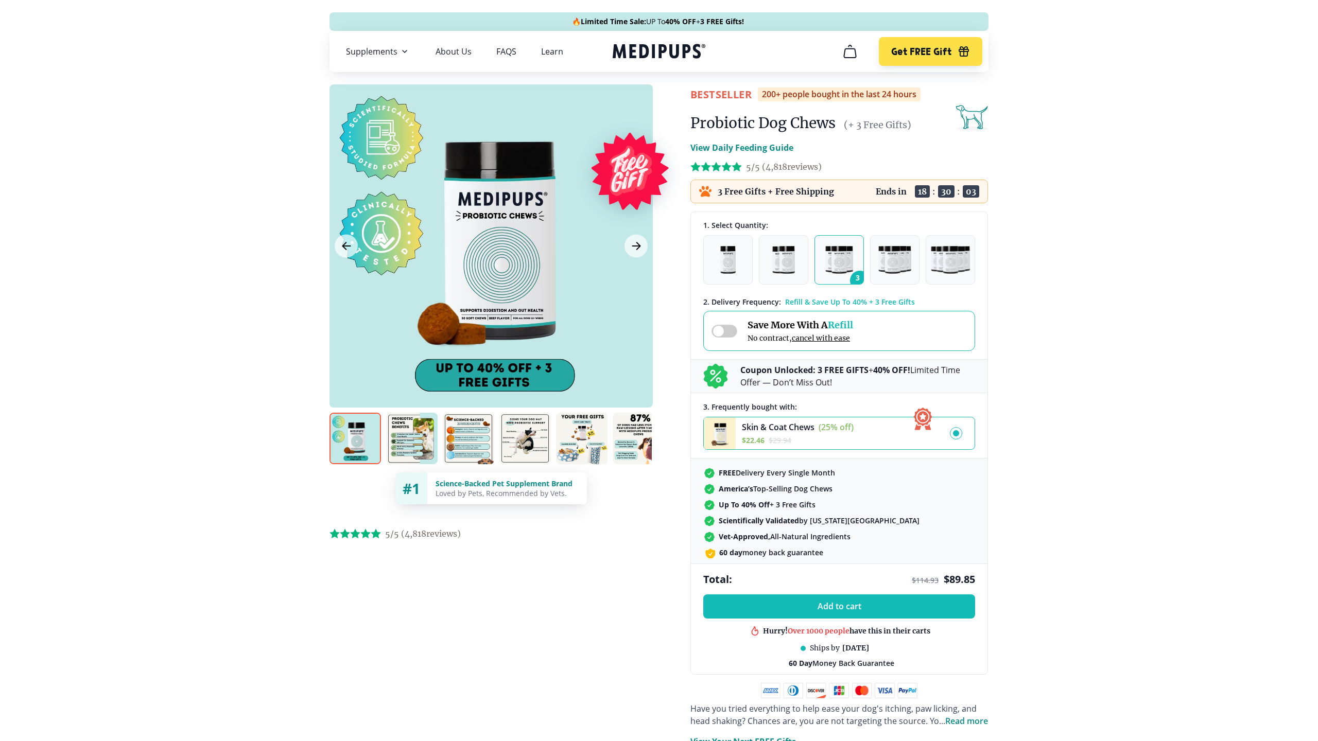
click at [723, 334] on span at bounding box center [724, 331] width 26 height 13
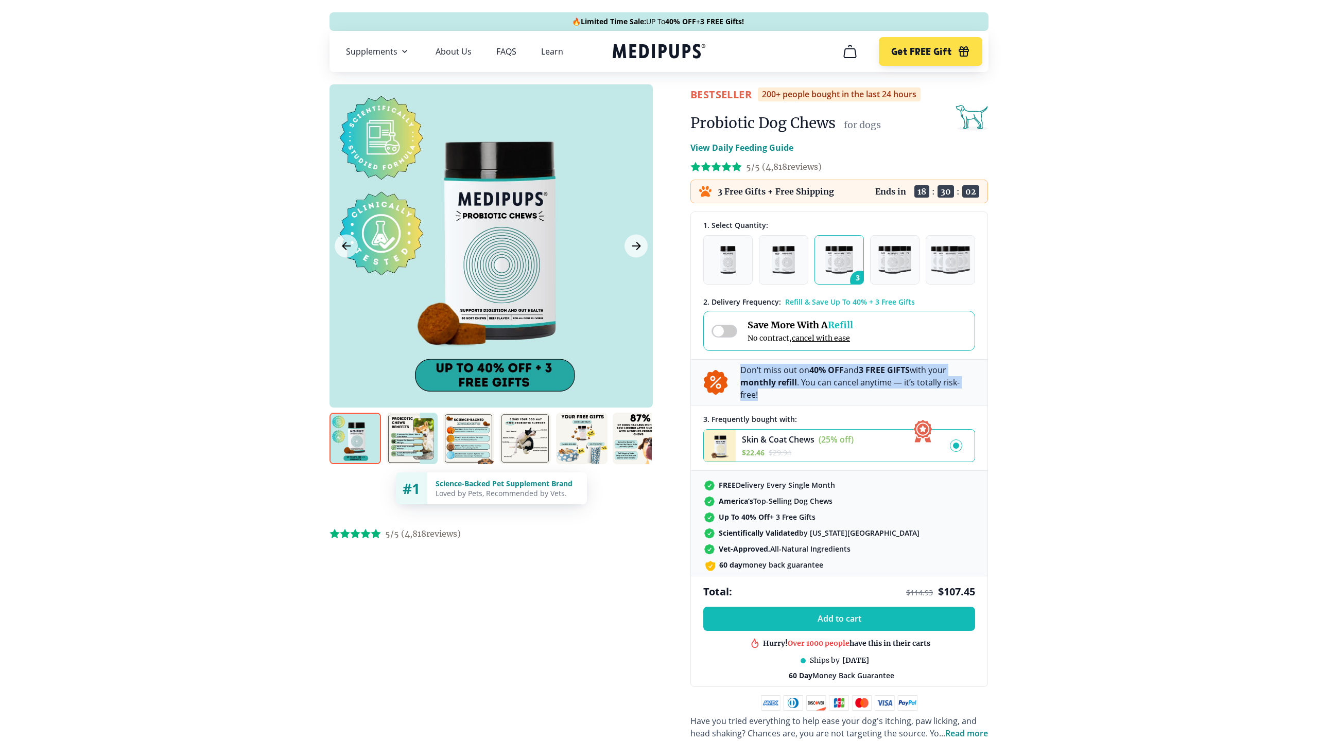
drag, startPoint x: 739, startPoint y: 373, endPoint x: 979, endPoint y: 382, distance: 239.5
click at [979, 382] on div "Don’t miss out on 40% OFF and 3 FREE GIFTS with your monthly refill . You can c…" at bounding box center [839, 382] width 296 height 46
click at [714, 327] on span at bounding box center [724, 331] width 26 height 13
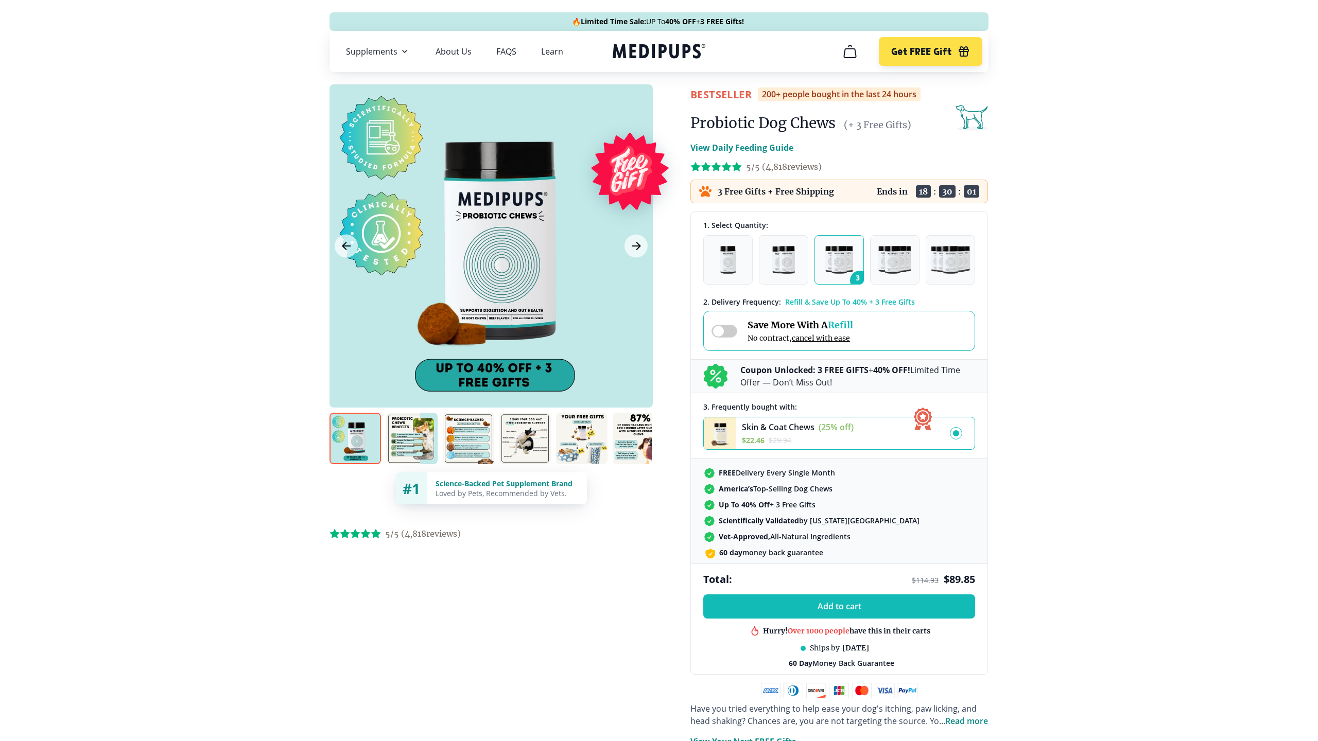
click at [729, 333] on span at bounding box center [724, 331] width 26 height 13
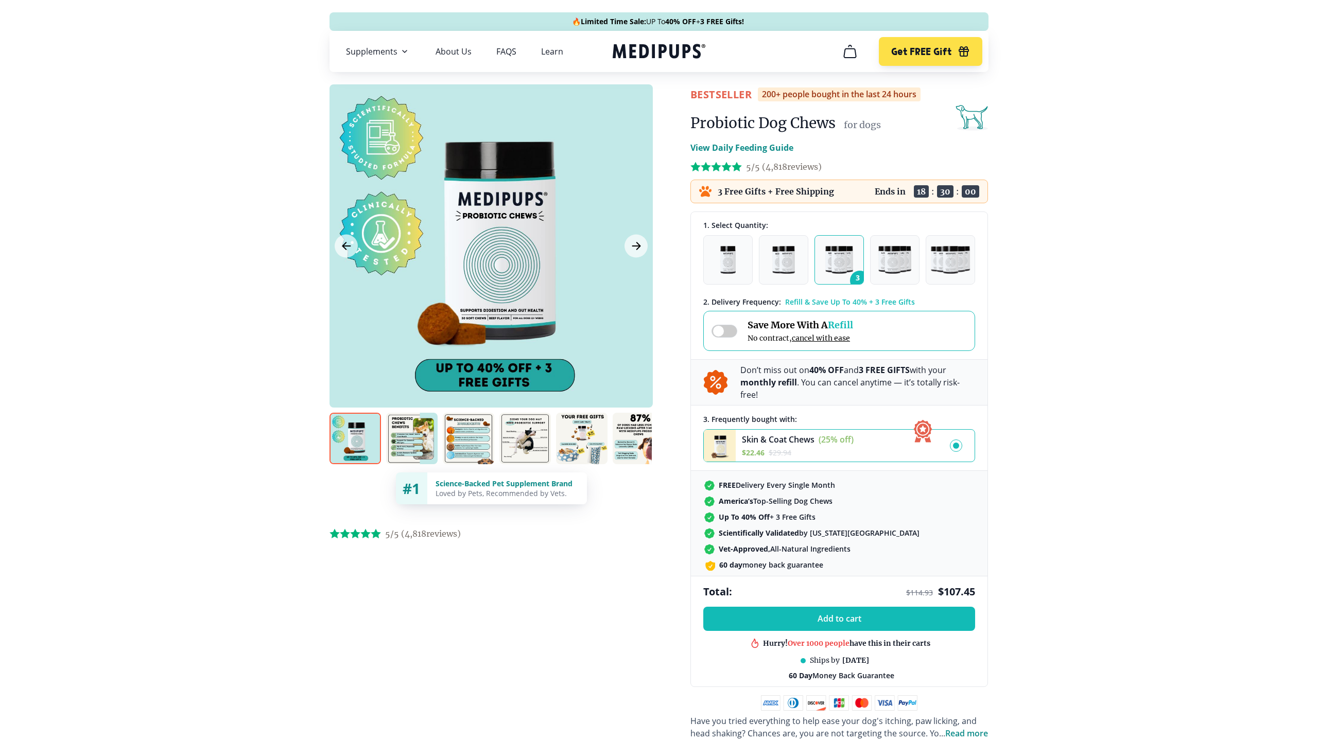
click at [729, 333] on span at bounding box center [724, 331] width 26 height 13
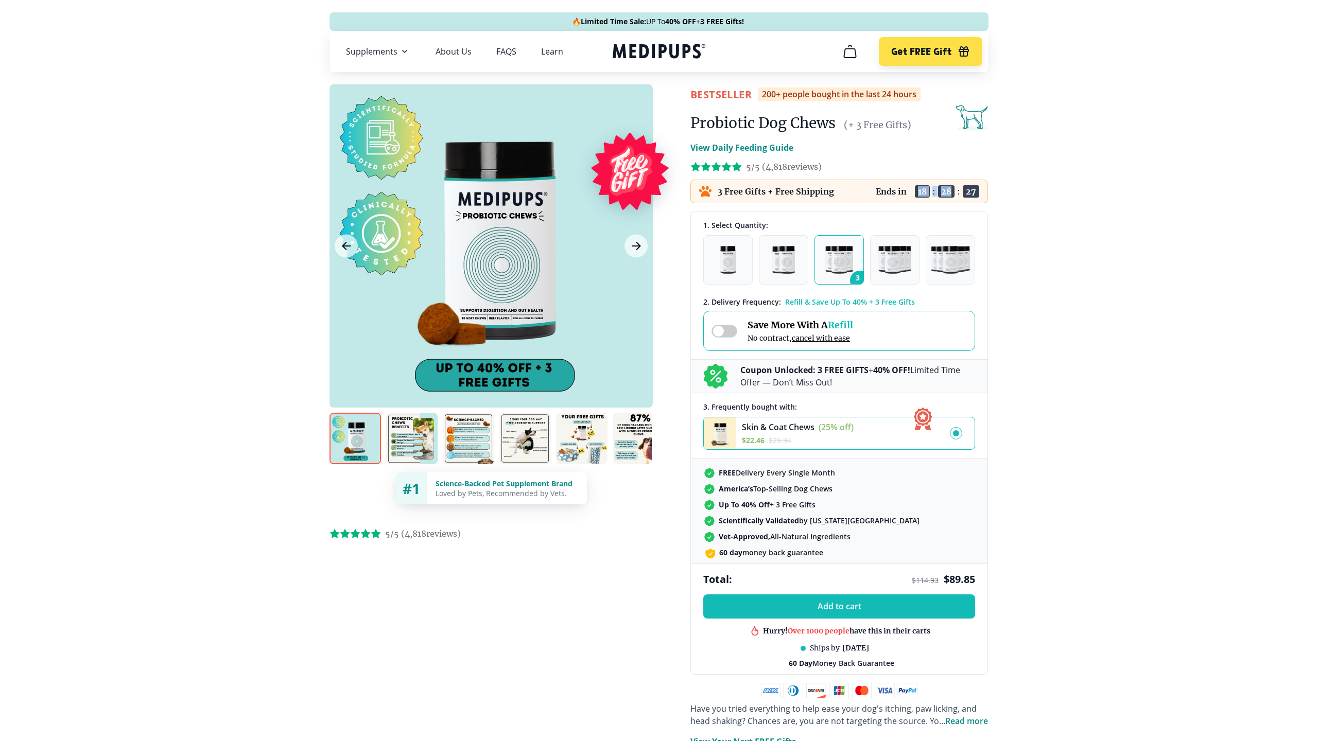
drag, startPoint x: 916, startPoint y: 191, endPoint x: 954, endPoint y: 191, distance: 37.6
click at [954, 191] on div "Ends in 18 : 28 : 27" at bounding box center [927, 191] width 103 height 12
drag, startPoint x: 740, startPoint y: 191, endPoint x: 897, endPoint y: 198, distance: 157.2
click at [897, 198] on div "3 Free Gifts + Free Shipping Ends in 18 : 28 : 26" at bounding box center [839, 192] width 298 height 24
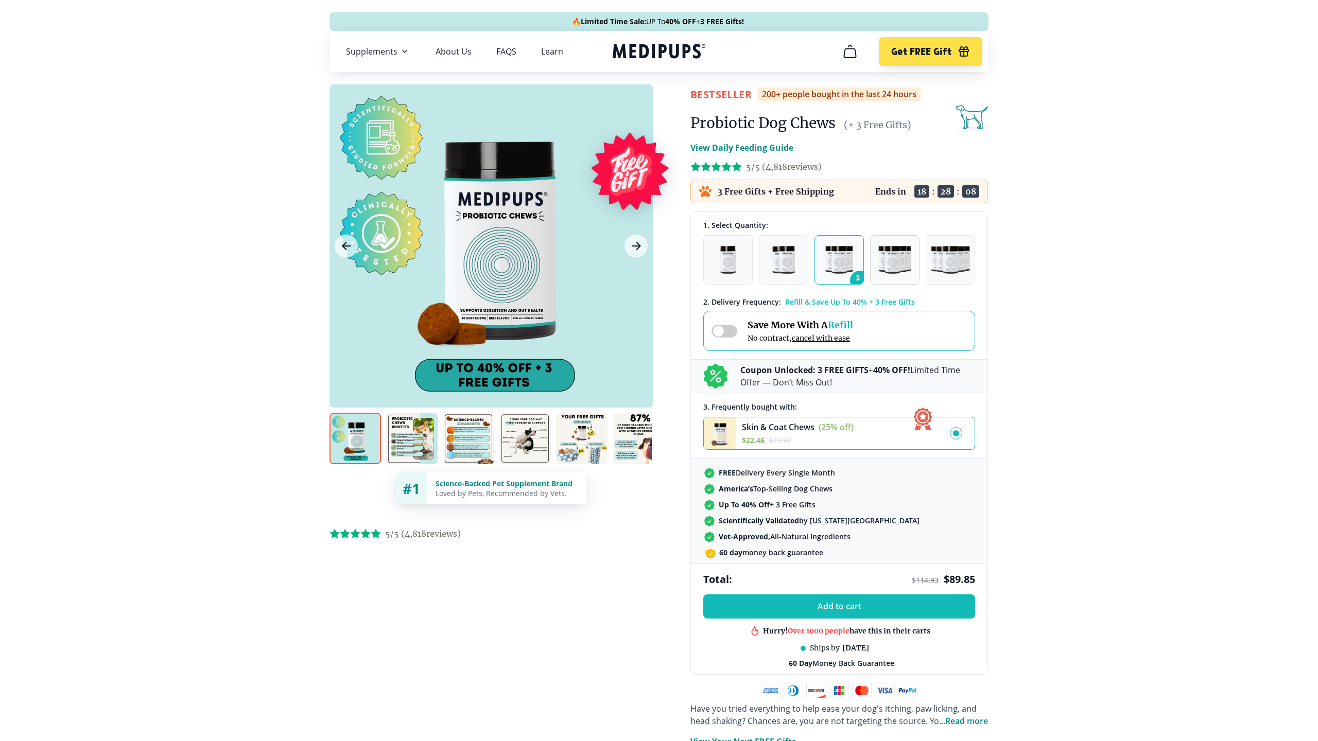
click at [909, 281] on span "4" at bounding box center [915, 281] width 20 height 20
click at [948, 279] on button "5" at bounding box center [950, 259] width 49 height 49
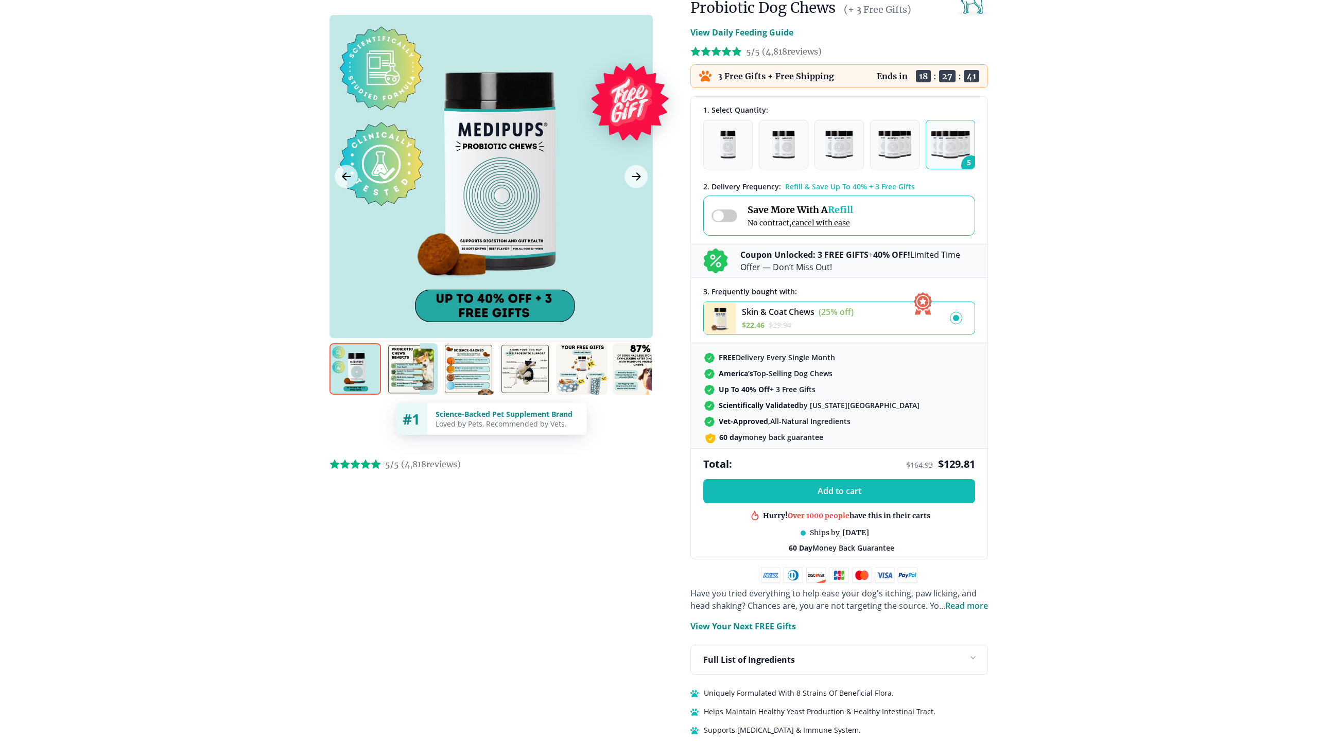
scroll to position [144, 0]
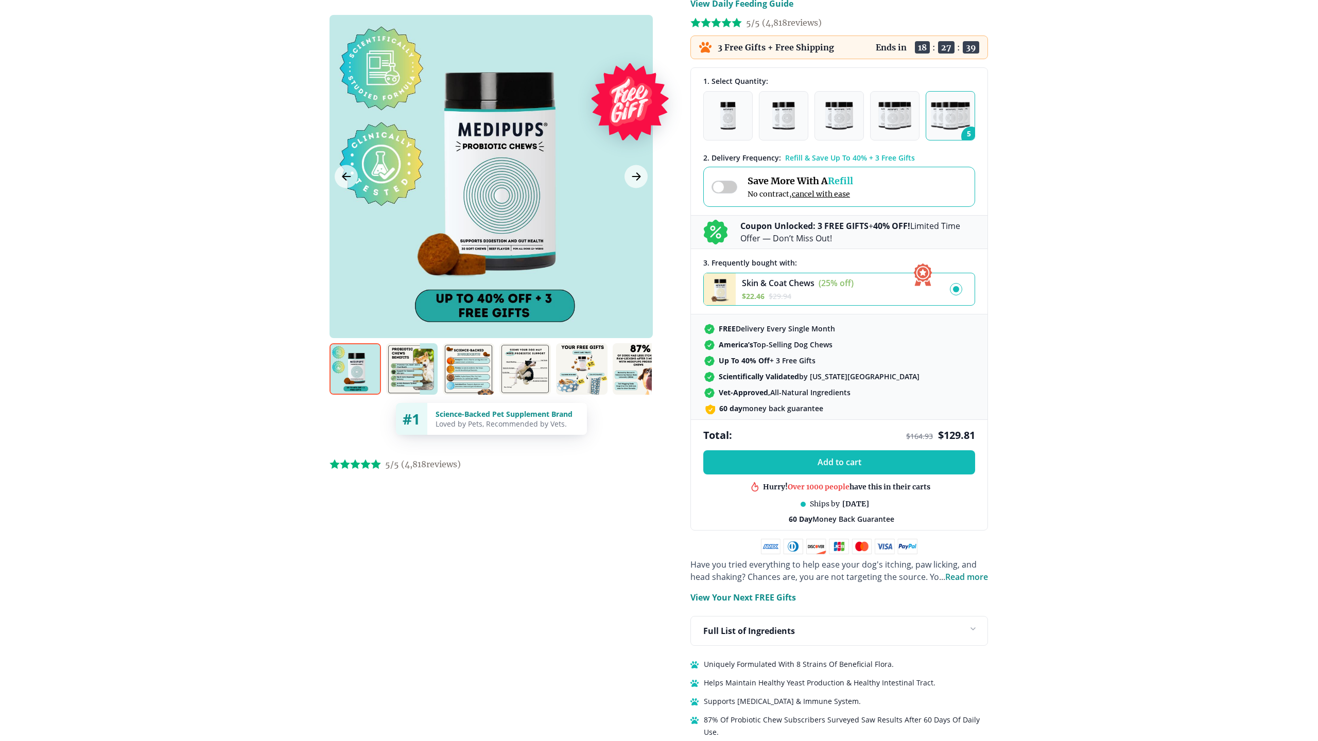
drag, startPoint x: 809, startPoint y: 504, endPoint x: 876, endPoint y: 505, distance: 67.4
click at [869, 505] on div "Ships by [DATE]" at bounding box center [839, 504] width 59 height 10
drag, startPoint x: 895, startPoint y: 518, endPoint x: 790, endPoint y: 518, distance: 105.0
click at [790, 518] on div "Add to cart Hurry! Over 1000 people have this in their carts Best product in th…" at bounding box center [839, 490] width 296 height 80
click at [811, 493] on div "Add to cart Hurry! Over 1000 people have this in their carts Best product in th…" at bounding box center [839, 490] width 296 height 80
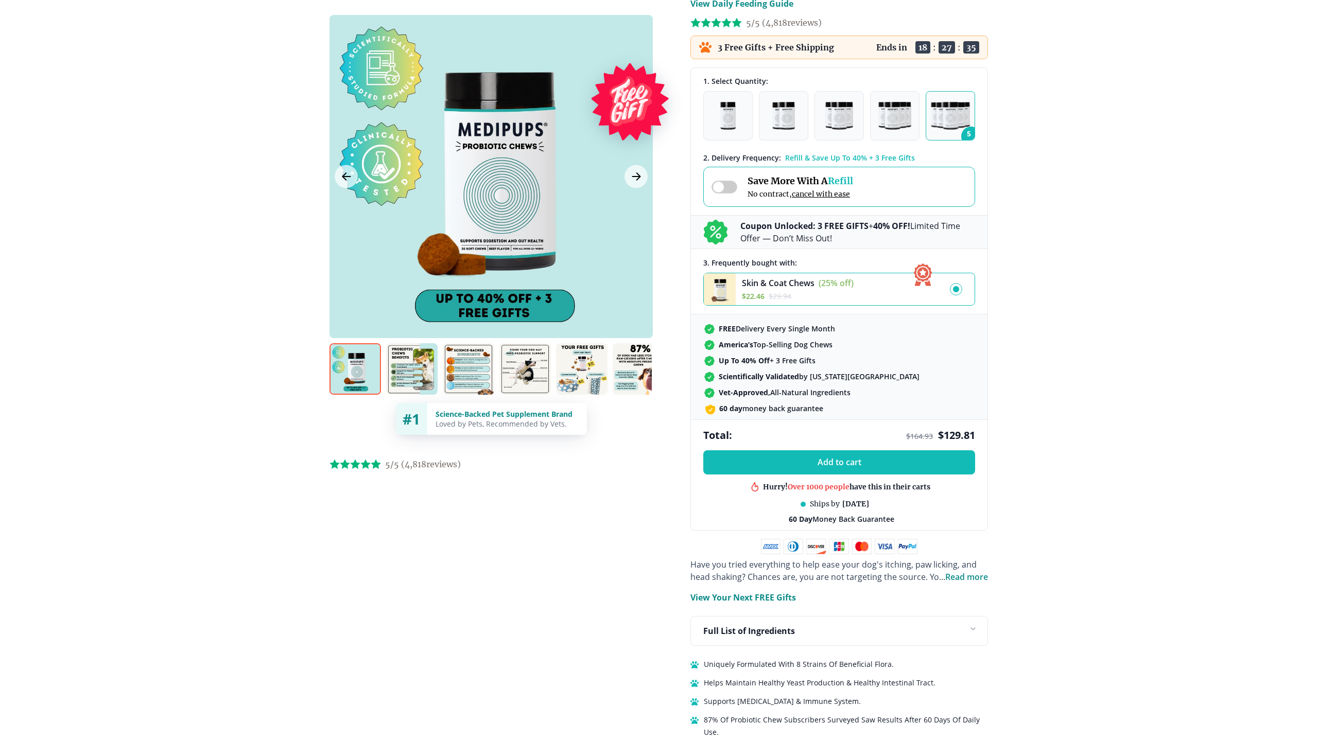
drag, startPoint x: 803, startPoint y: 507, endPoint x: 880, endPoint y: 507, distance: 77.2
click at [880, 507] on div "Add to cart Hurry! Over 1000 people have this in their carts Best product in th…" at bounding box center [839, 490] width 296 height 80
drag, startPoint x: 807, startPoint y: 485, endPoint x: 908, endPoint y: 488, distance: 100.9
click at [908, 493] on div "Best product in this shop" at bounding box center [839, 499] width 272 height 12
click at [864, 488] on div "Best product in this shop" at bounding box center [846, 493] width 89 height 10
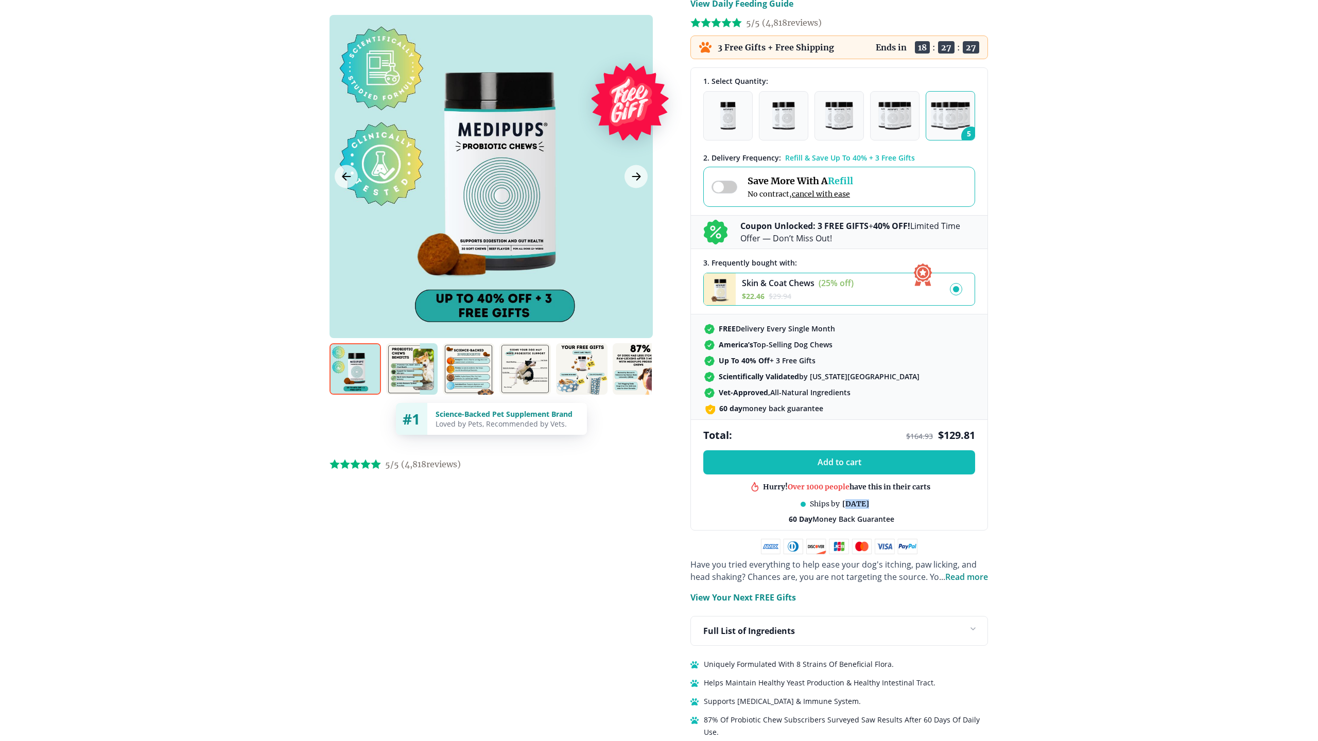
drag, startPoint x: 836, startPoint y: 503, endPoint x: 890, endPoint y: 504, distance: 53.5
click at [890, 504] on div "Add to cart Hurry! Over 1000 people have this in their carts Best product in th…" at bounding box center [839, 490] width 296 height 80
drag, startPoint x: 805, startPoint y: 491, endPoint x: 815, endPoint y: 492, distance: 9.8
click at [894, 507] on div "In demand! sold in the last 24 hours" at bounding box center [846, 512] width 128 height 10
click at [814, 507] on span "In demand! sold" at bounding box center [811, 511] width 58 height 9
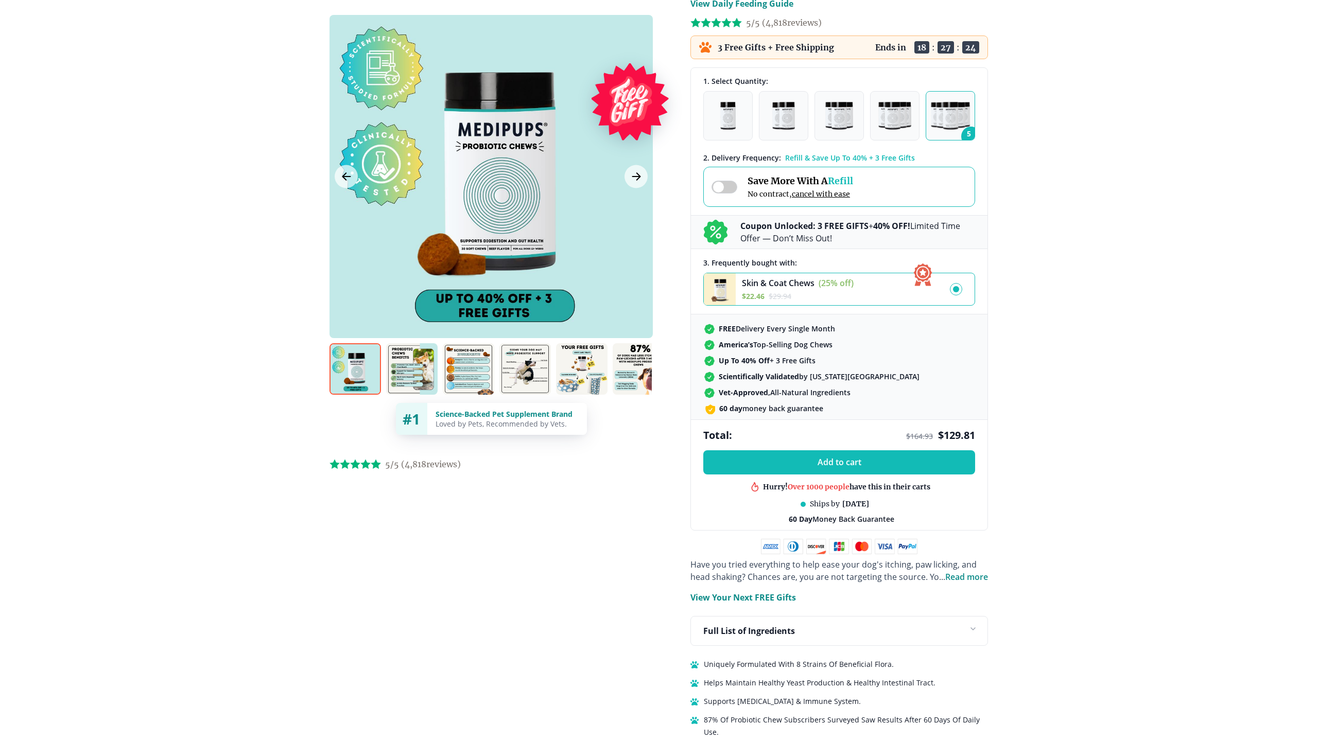
drag, startPoint x: 806, startPoint y: 488, endPoint x: 886, endPoint y: 485, distance: 80.9
click at [886, 494] on div "Best product in this shop" at bounding box center [846, 499] width 89 height 10
drag, startPoint x: 796, startPoint y: 487, endPoint x: 893, endPoint y: 486, distance: 96.8
click at [893, 486] on div "Hurry! Over 1000 people have this in their carts" at bounding box center [846, 487] width 167 height 10
drag, startPoint x: 784, startPoint y: 515, endPoint x: 919, endPoint y: 522, distance: 135.1
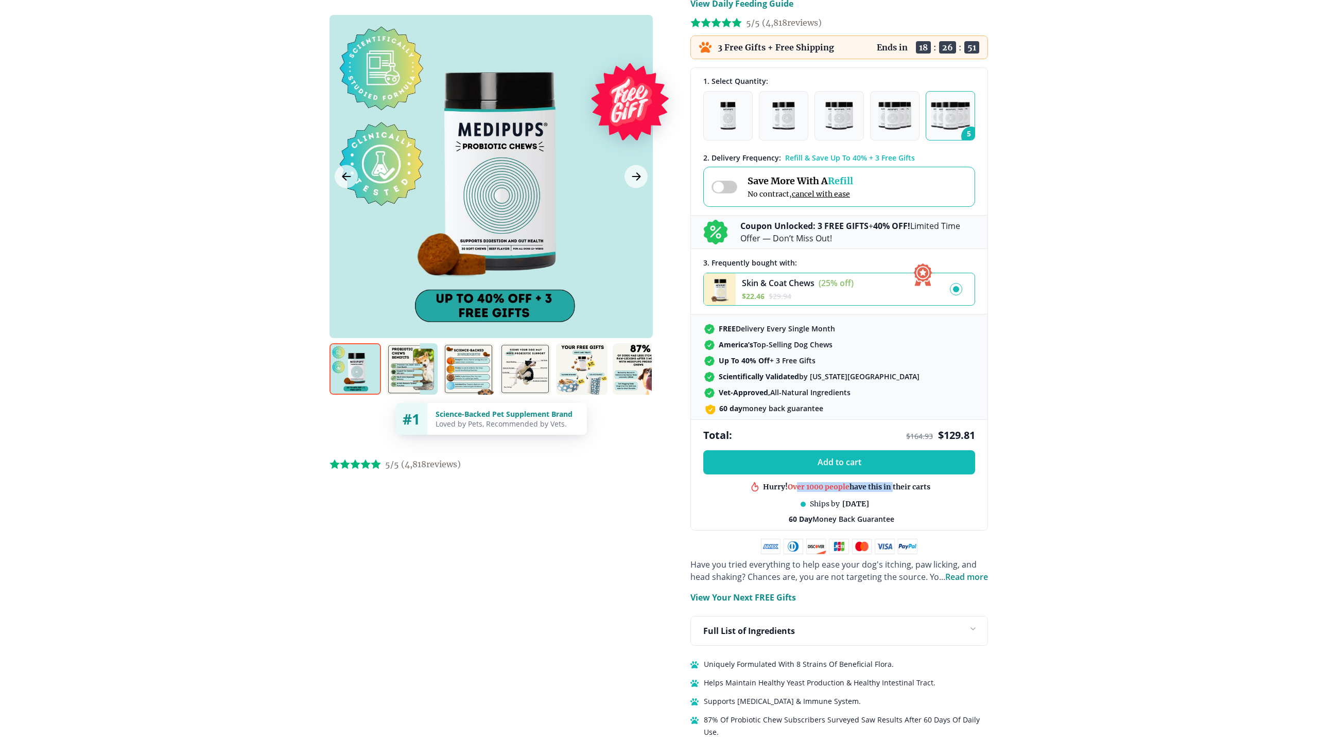
click at [919, 522] on div "Add to cart Hurry! Over 1000 people have this in their carts Best product in th…" at bounding box center [839, 490] width 296 height 80
click at [875, 522] on span "60 Day Money Back Guarantee" at bounding box center [842, 519] width 106 height 10
drag, startPoint x: 898, startPoint y: 521, endPoint x: 725, endPoint y: 510, distance: 173.3
click at [725, 510] on div "Add to cart Hurry! Over 1000 people have this in their carts Best product in th…" at bounding box center [839, 490] width 296 height 80
click at [807, 524] on div "Add to cart Hurry! Over 1000 people have this in their carts Best product in th…" at bounding box center [839, 490] width 296 height 80
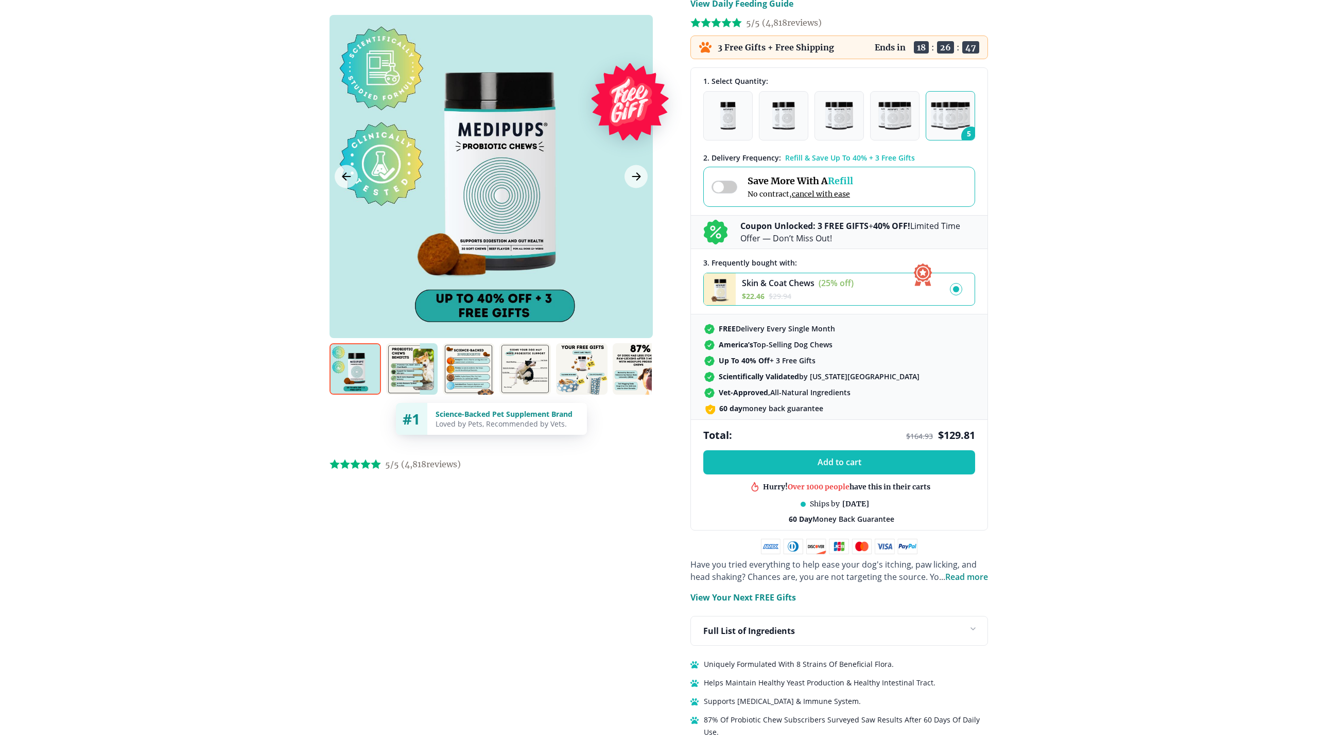
drag, startPoint x: 807, startPoint y: 524, endPoint x: 788, endPoint y: 524, distance: 18.5
click at [806, 524] on div "Add to cart Hurry! Over 1000 people have this in their carts Best product in th…" at bounding box center [839, 490] width 296 height 80
drag, startPoint x: 789, startPoint y: 519, endPoint x: 974, endPoint y: 537, distance: 186.2
click at [974, 537] on div "BestSeller 200+ people bought in the last 24 hours Probiotic Dog Chews (+ 3 Fre…" at bounding box center [839, 348] width 298 height 817
drag, startPoint x: 730, startPoint y: 329, endPoint x: 870, endPoint y: 405, distance: 159.6
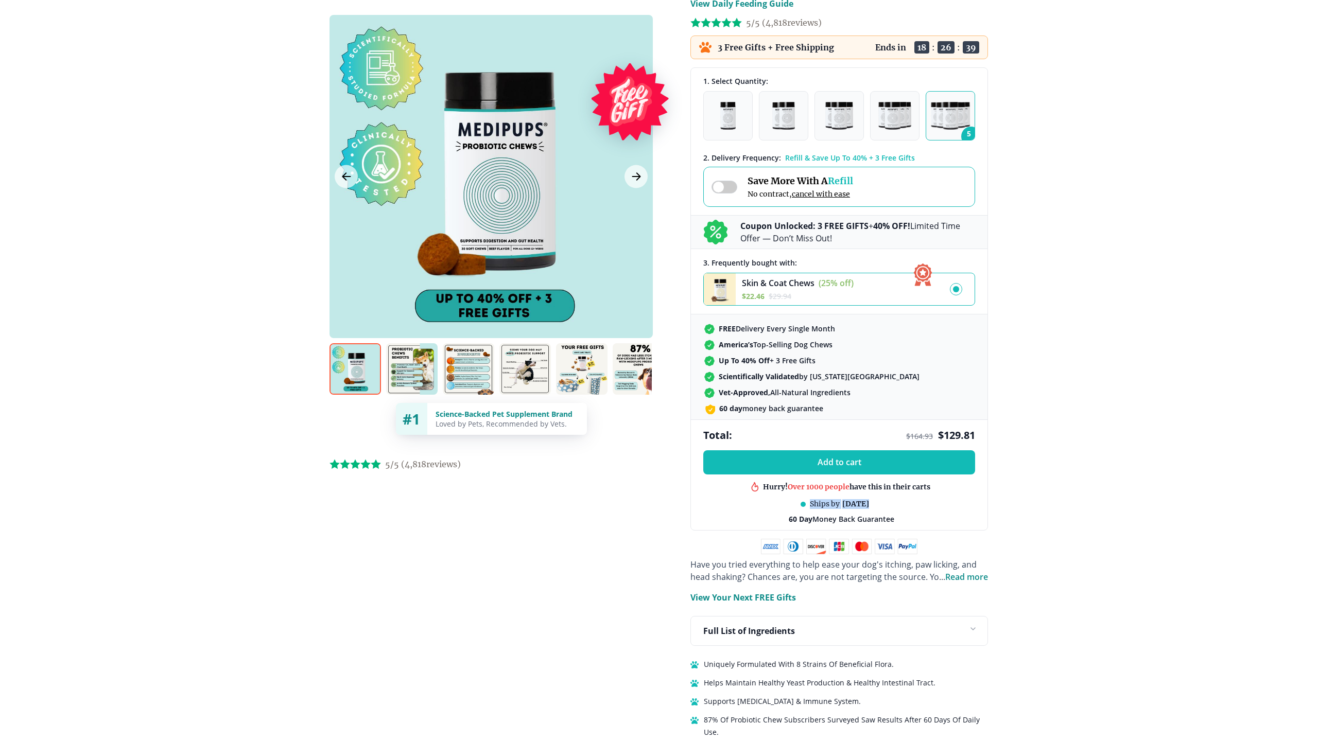
click at [870, 405] on div "FREE Delivery Every Single Month America’s Top-Selling Dog Chews Up To 40% Off …" at bounding box center [839, 367] width 296 height 105
click at [870, 405] on div "60 day money back guarantee" at bounding box center [839, 409] width 270 height 11
click at [581, 401] on div "BestSeller 200+ people bought in the last 24 hours Probiotic Dog Chews (+ 3 Fre…" at bounding box center [490, 246] width 323 height 462
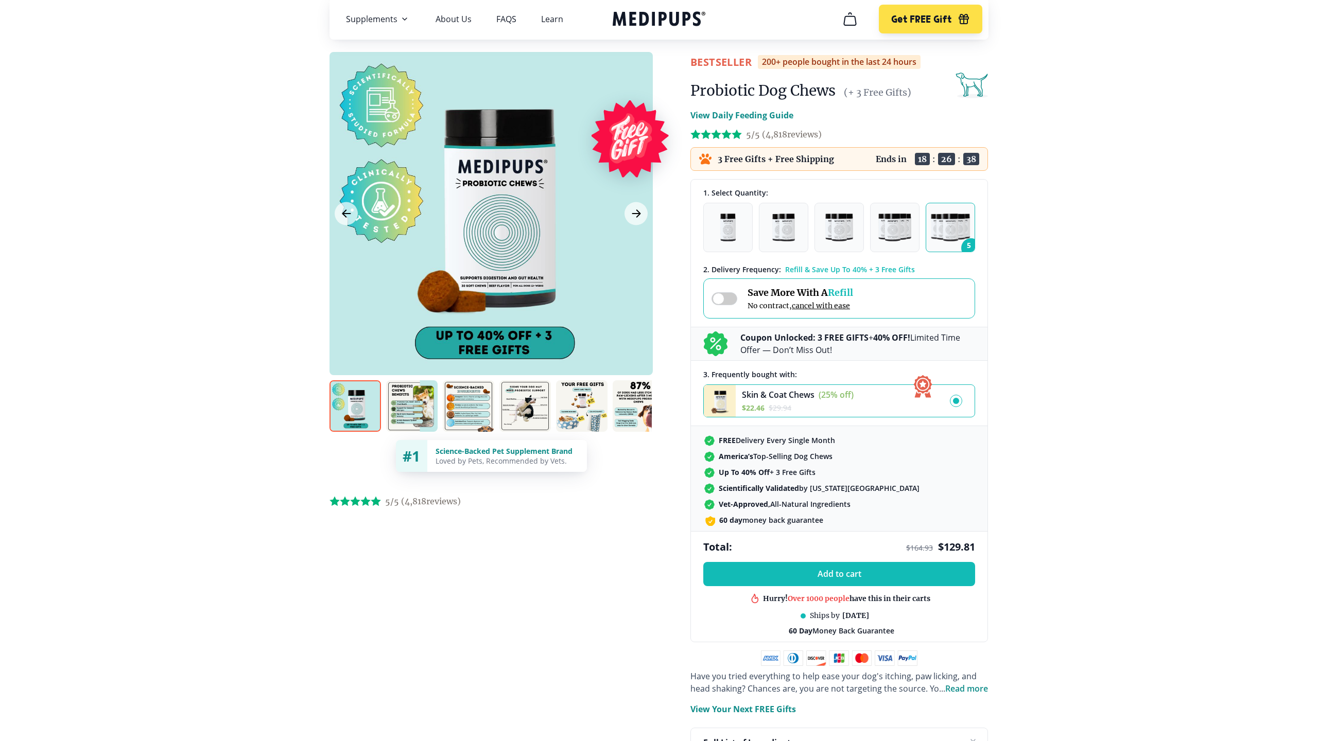
scroll to position [0, 0]
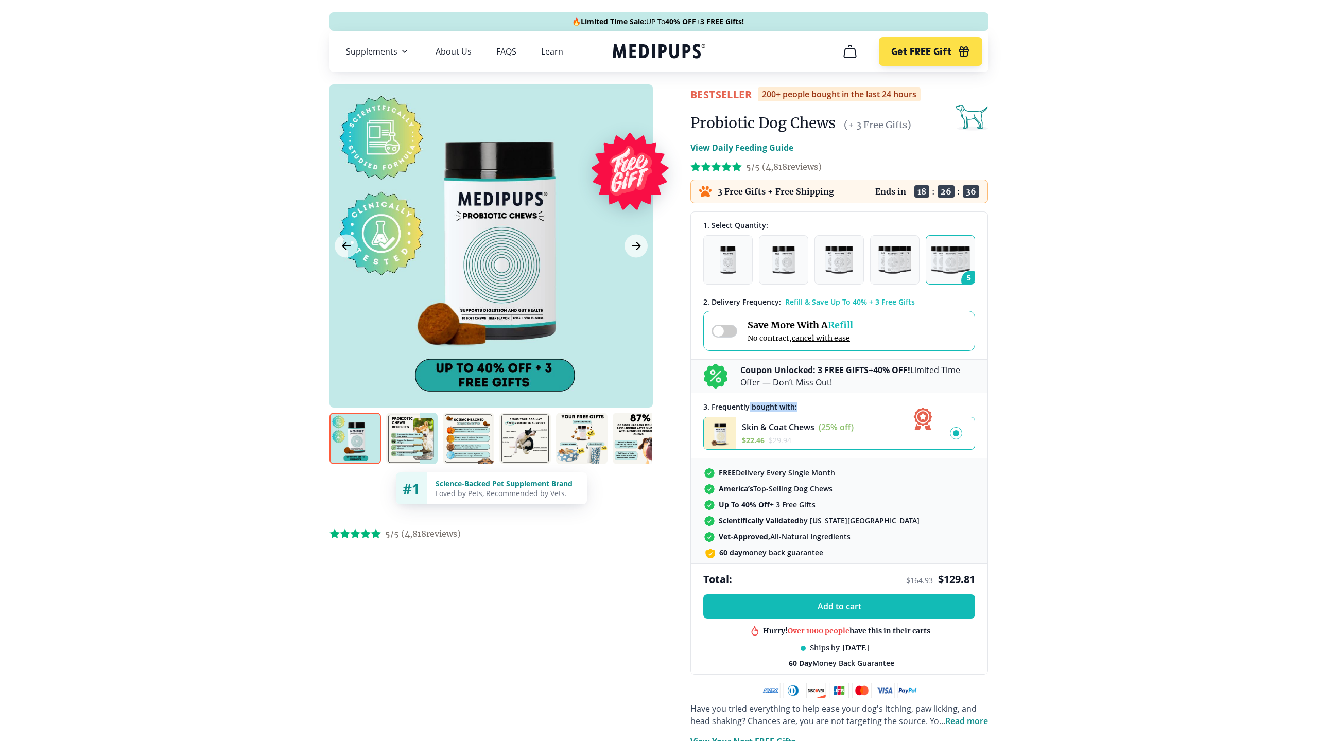
drag, startPoint x: 748, startPoint y: 407, endPoint x: 820, endPoint y: 408, distance: 72.1
click at [820, 408] on div "3 . Frequently bought with: Skin & Coat Chews (25% off) $ 22.46 $ 29.94" at bounding box center [839, 426] width 272 height 48
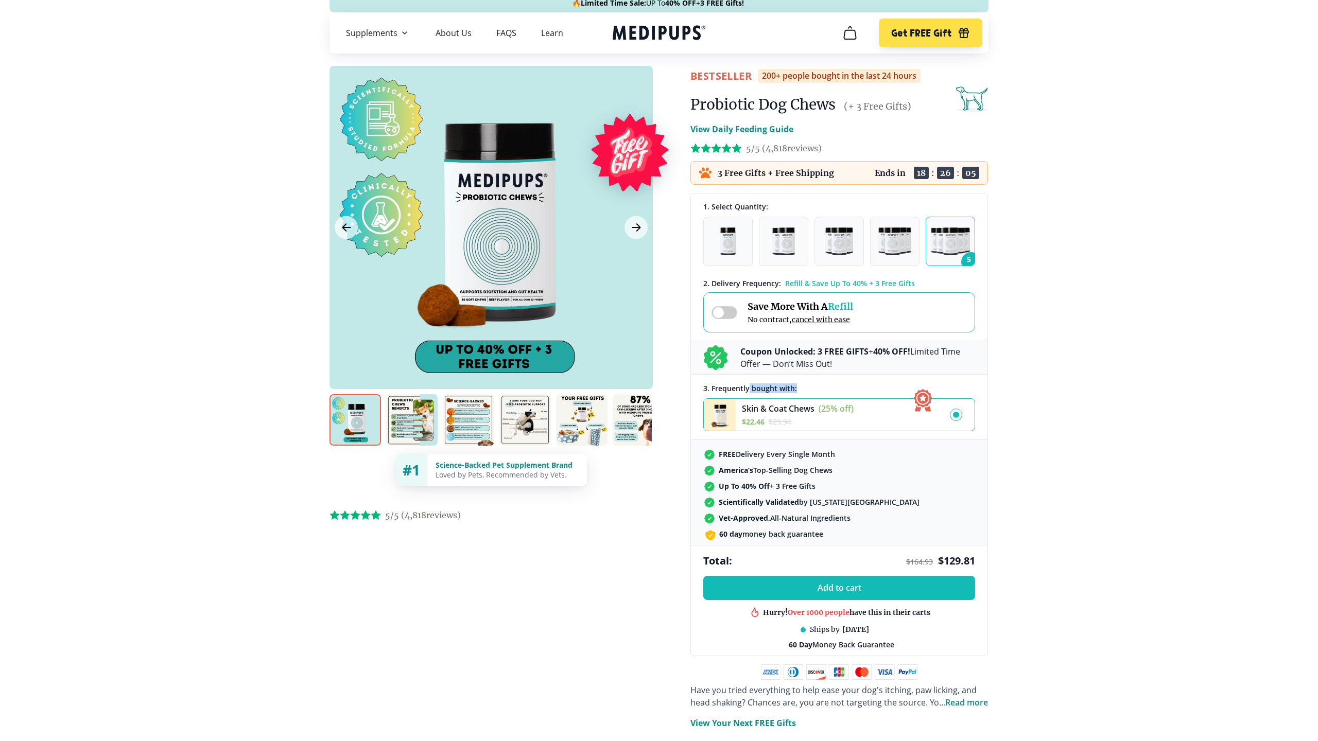
scroll to position [13, 0]
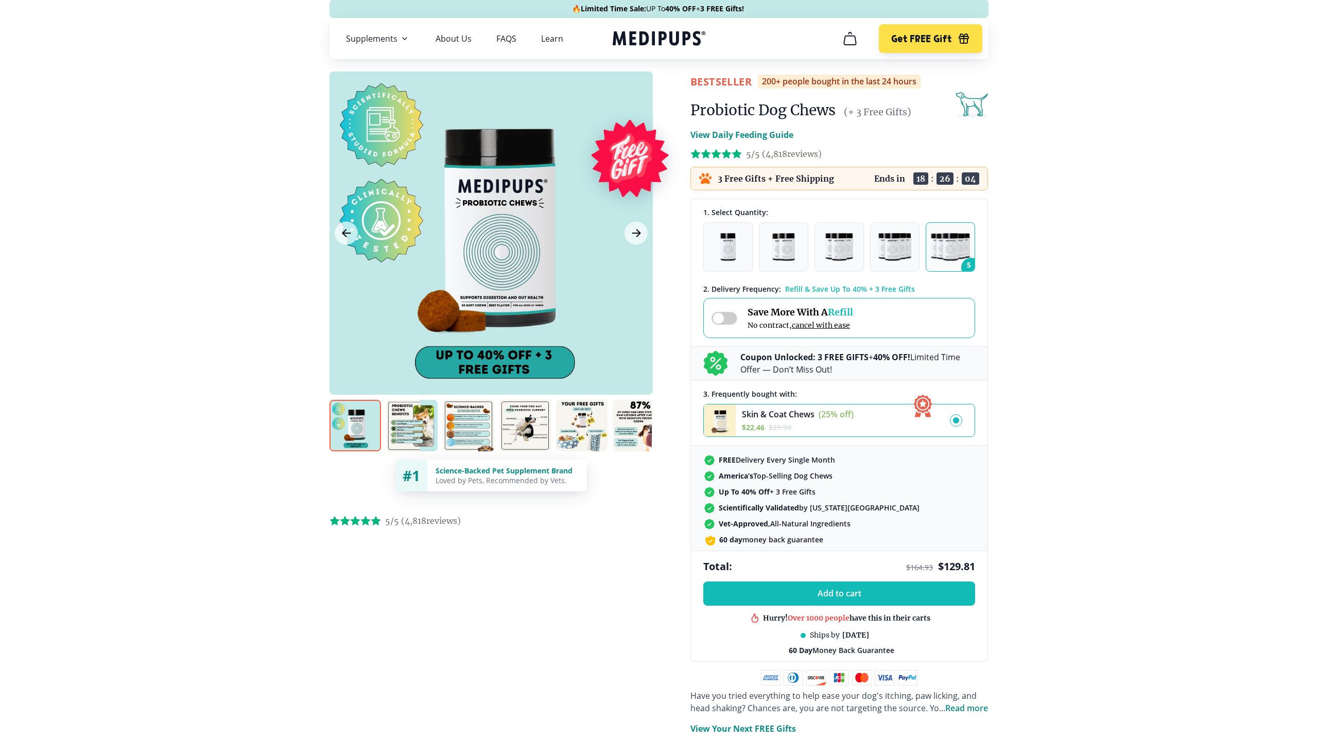
click at [722, 309] on div "Save More With A Refill No contract, cancel with ease" at bounding box center [782, 318] width 142 height 24
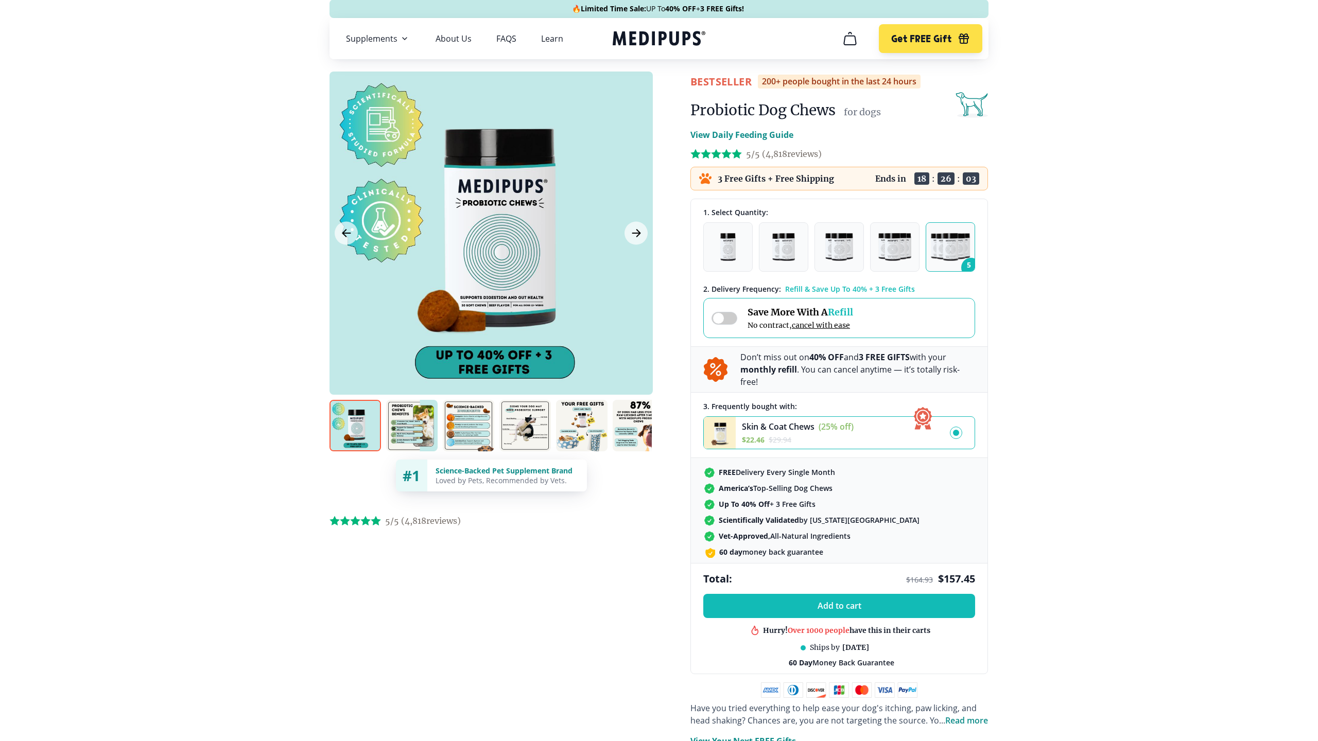
click at [718, 321] on span at bounding box center [724, 318] width 26 height 13
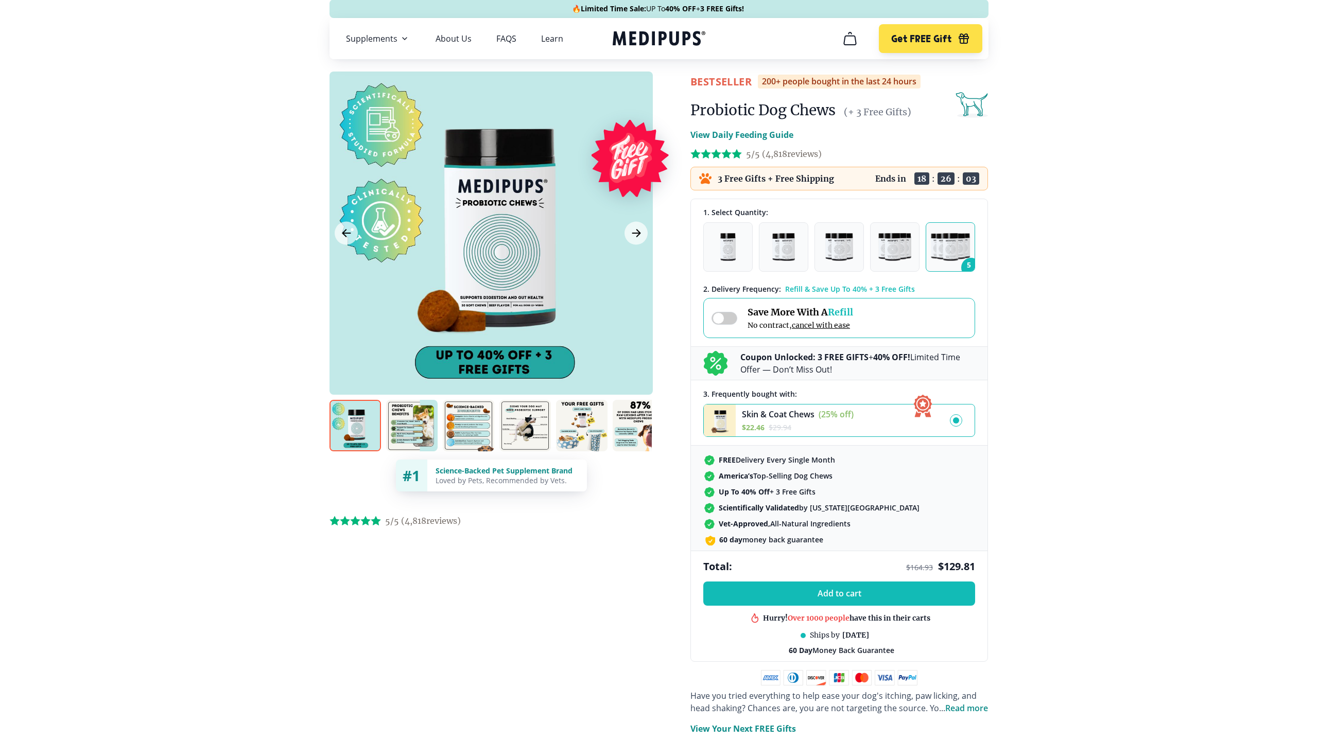
click at [718, 321] on span at bounding box center [724, 318] width 26 height 13
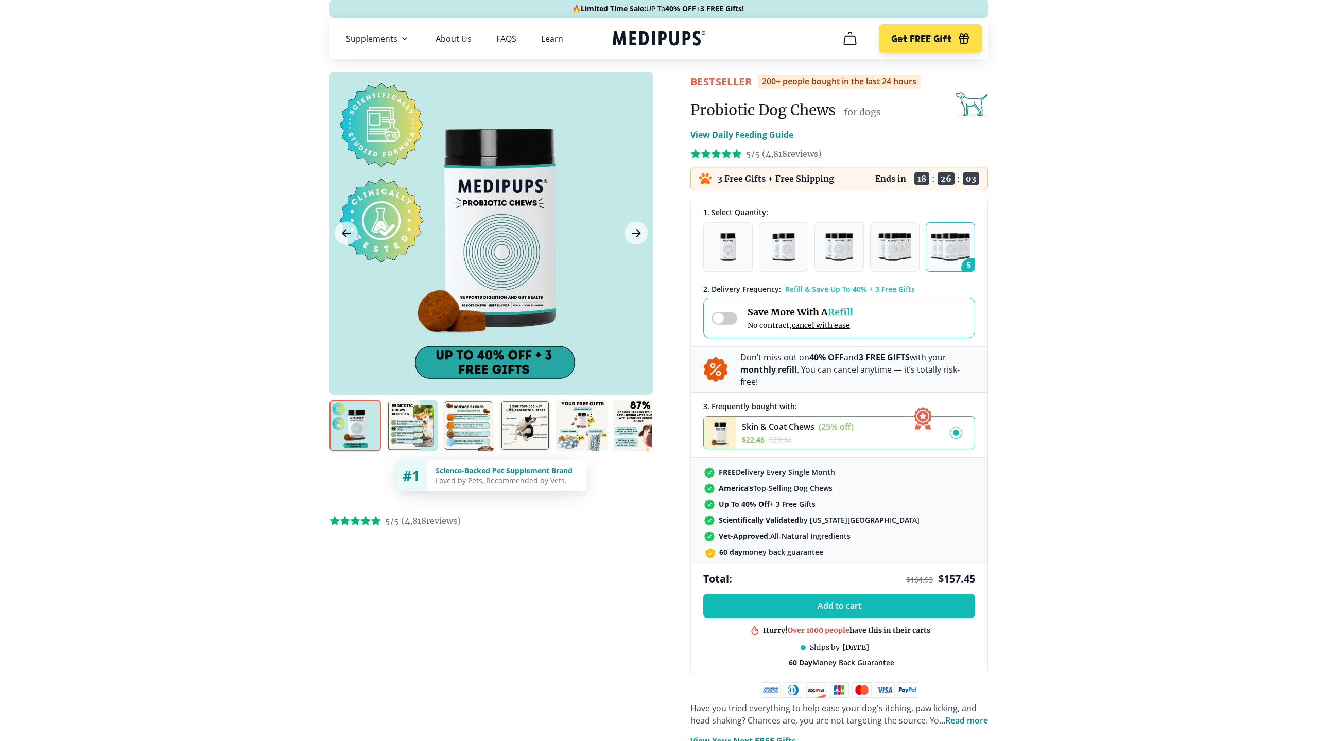
click at [718, 321] on span at bounding box center [724, 318] width 26 height 13
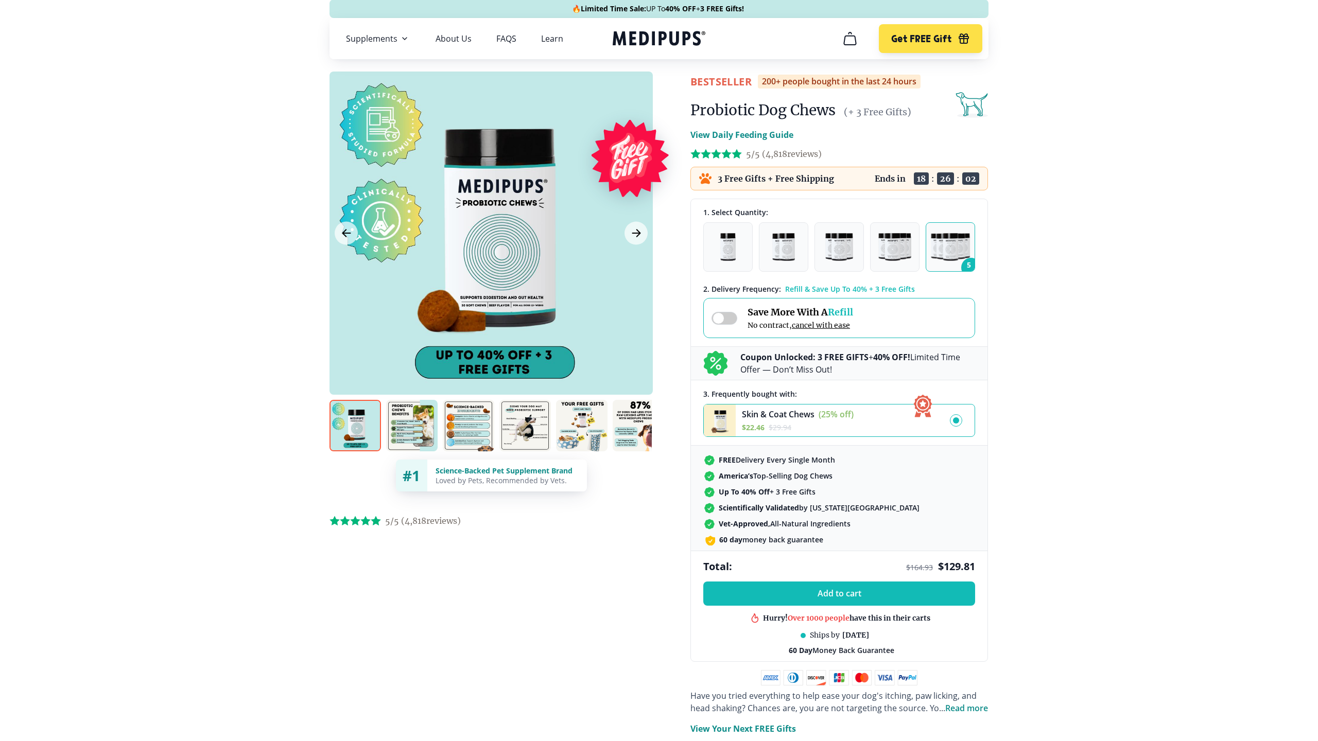
click at [718, 321] on span at bounding box center [724, 318] width 26 height 13
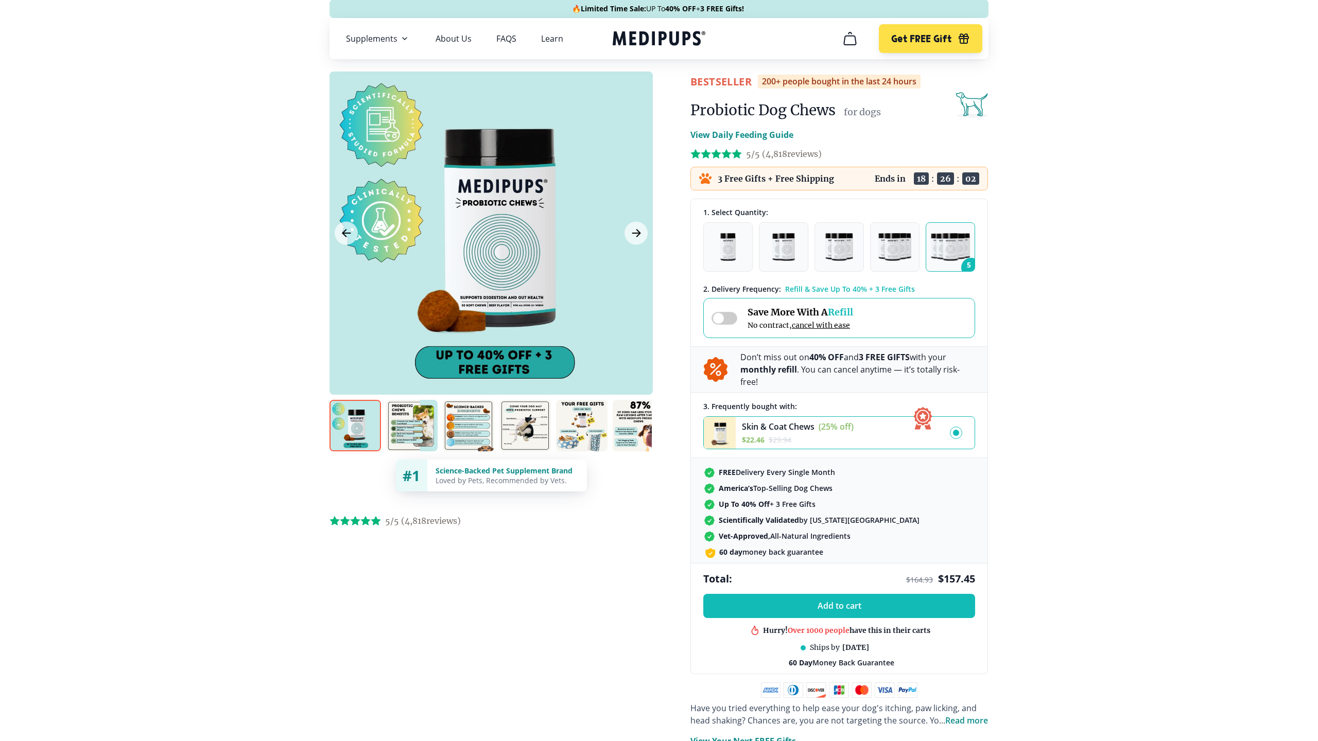
click at [718, 321] on span at bounding box center [724, 318] width 26 height 13
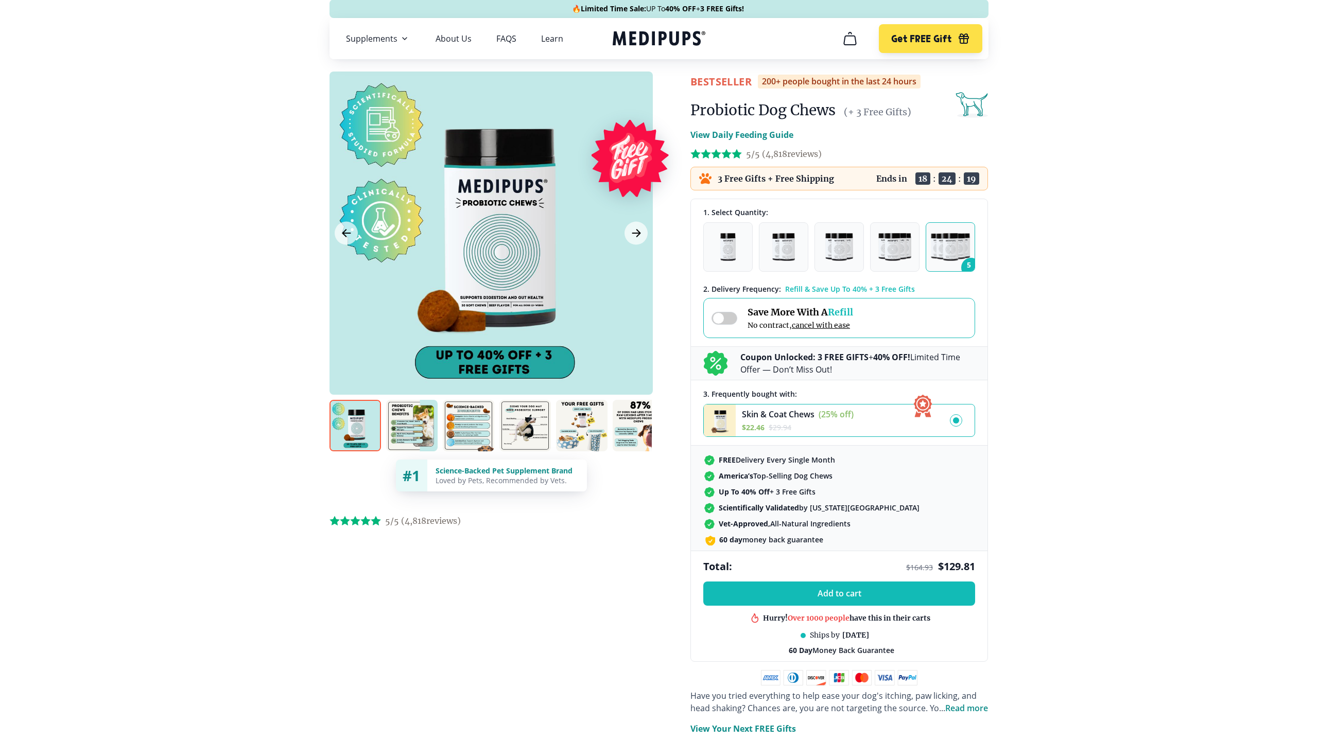
click at [538, 250] on div at bounding box center [490, 233] width 323 height 323
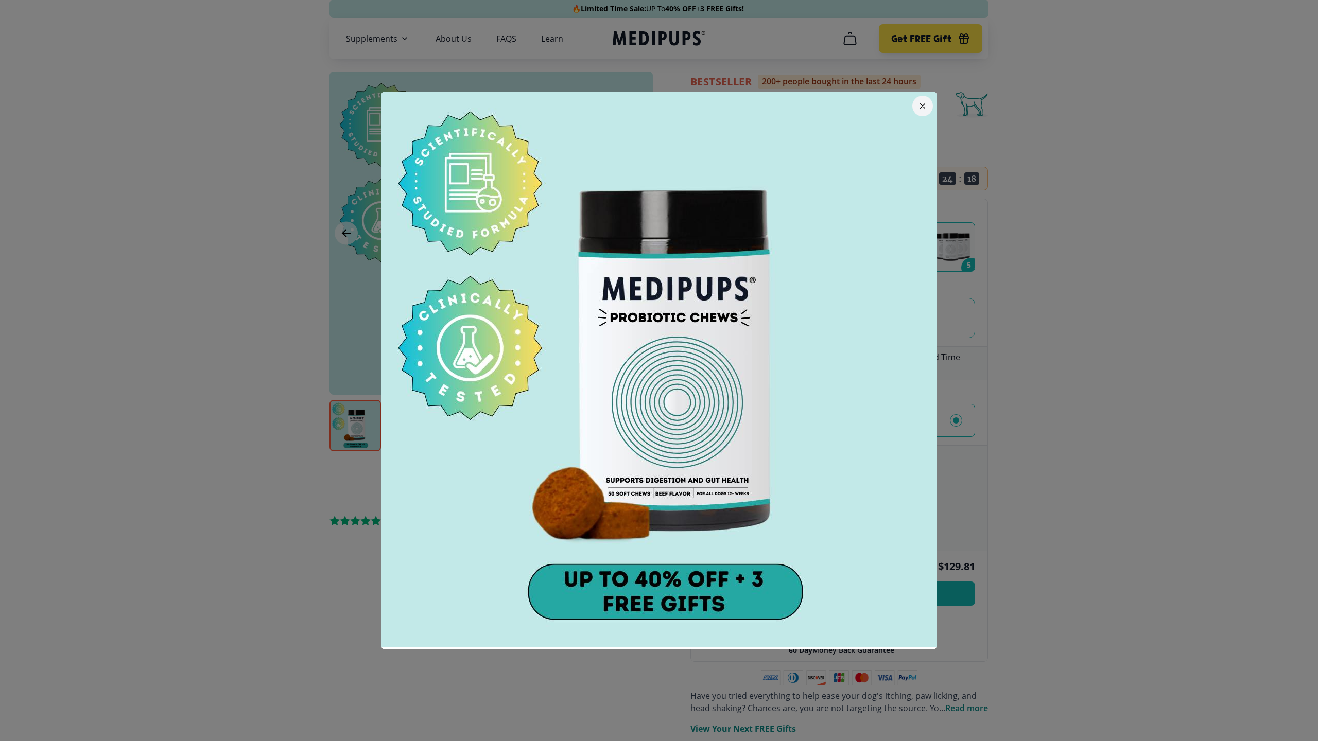
click at [1126, 365] on div at bounding box center [659, 370] width 1318 height 741
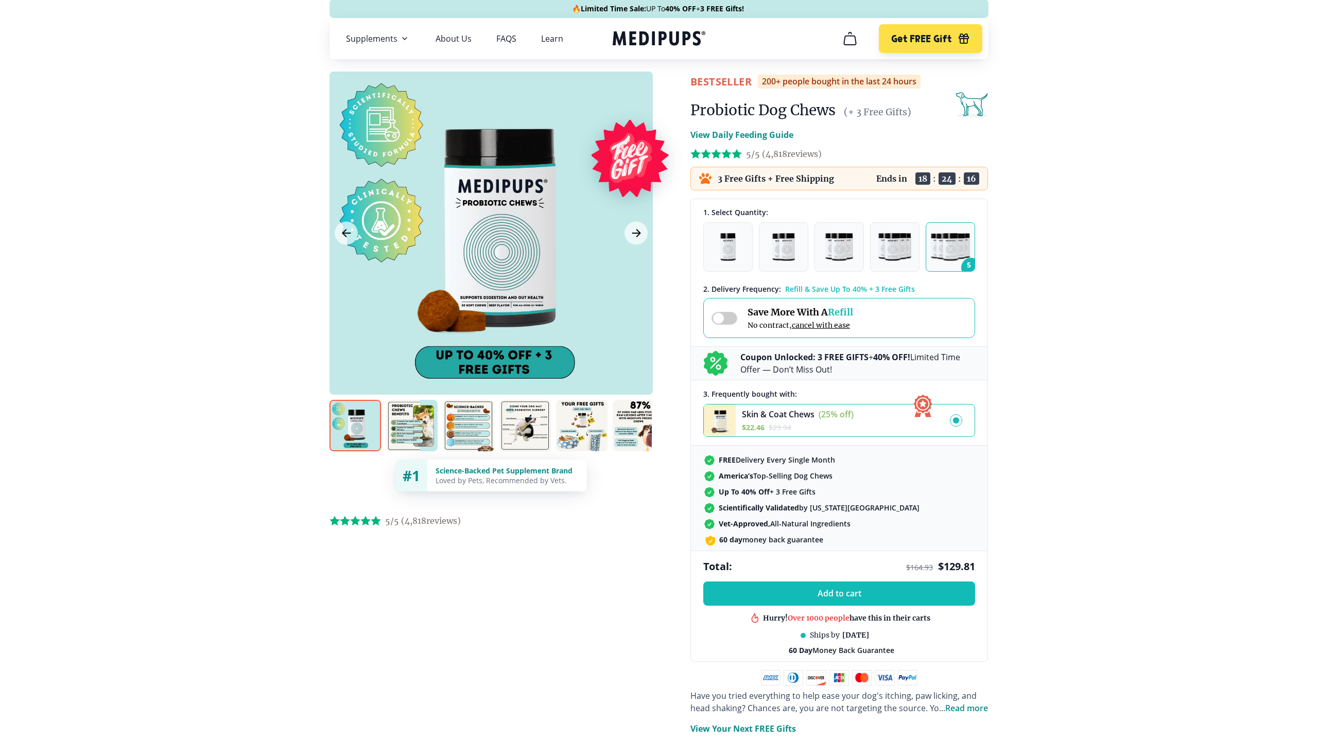
click at [433, 413] on img at bounding box center [411, 425] width 51 height 51
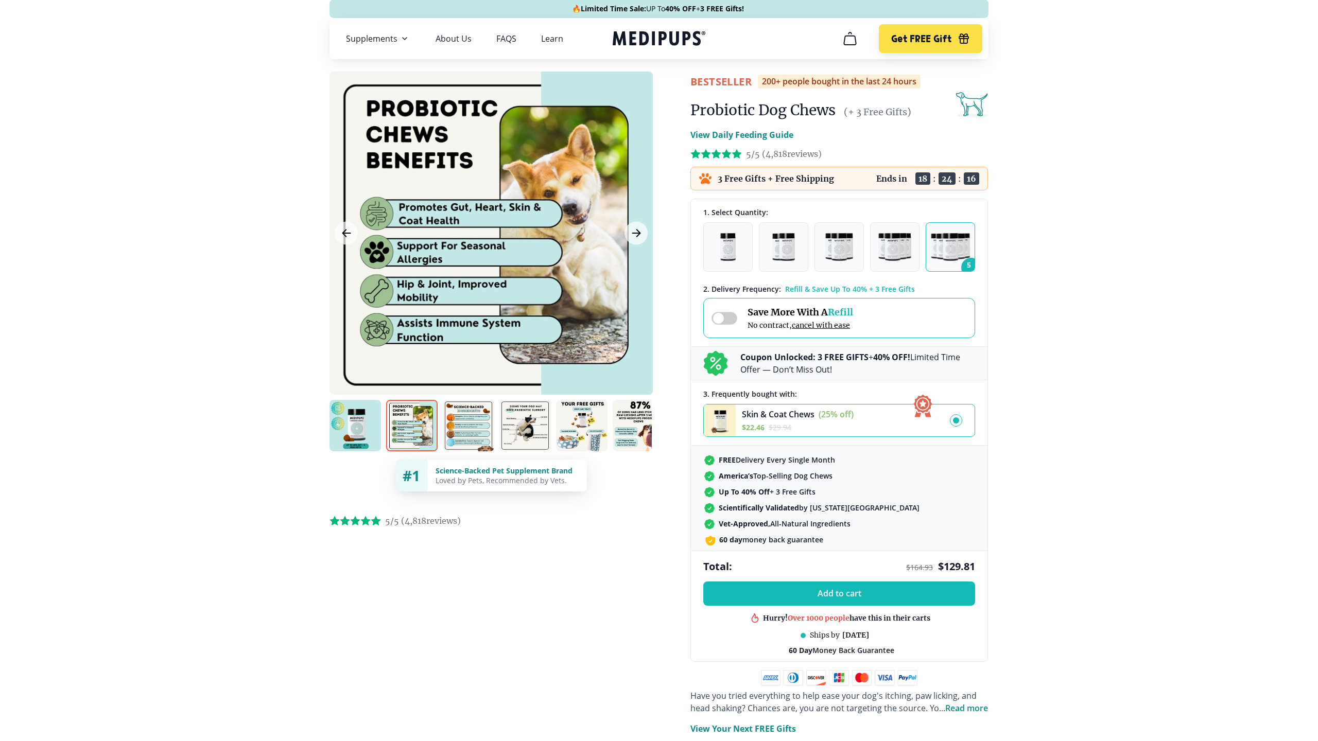
click at [452, 423] on img at bounding box center [468, 425] width 51 height 51
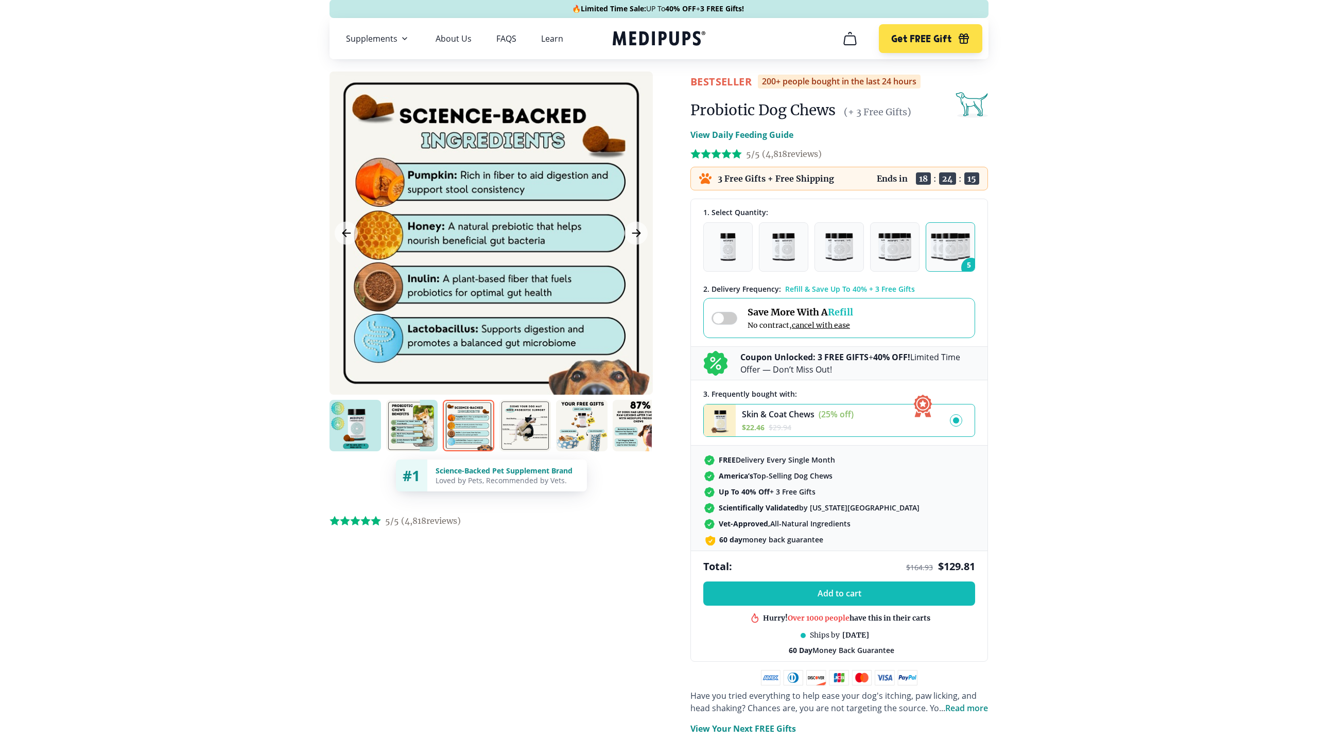
click at [341, 438] on img at bounding box center [354, 425] width 51 height 51
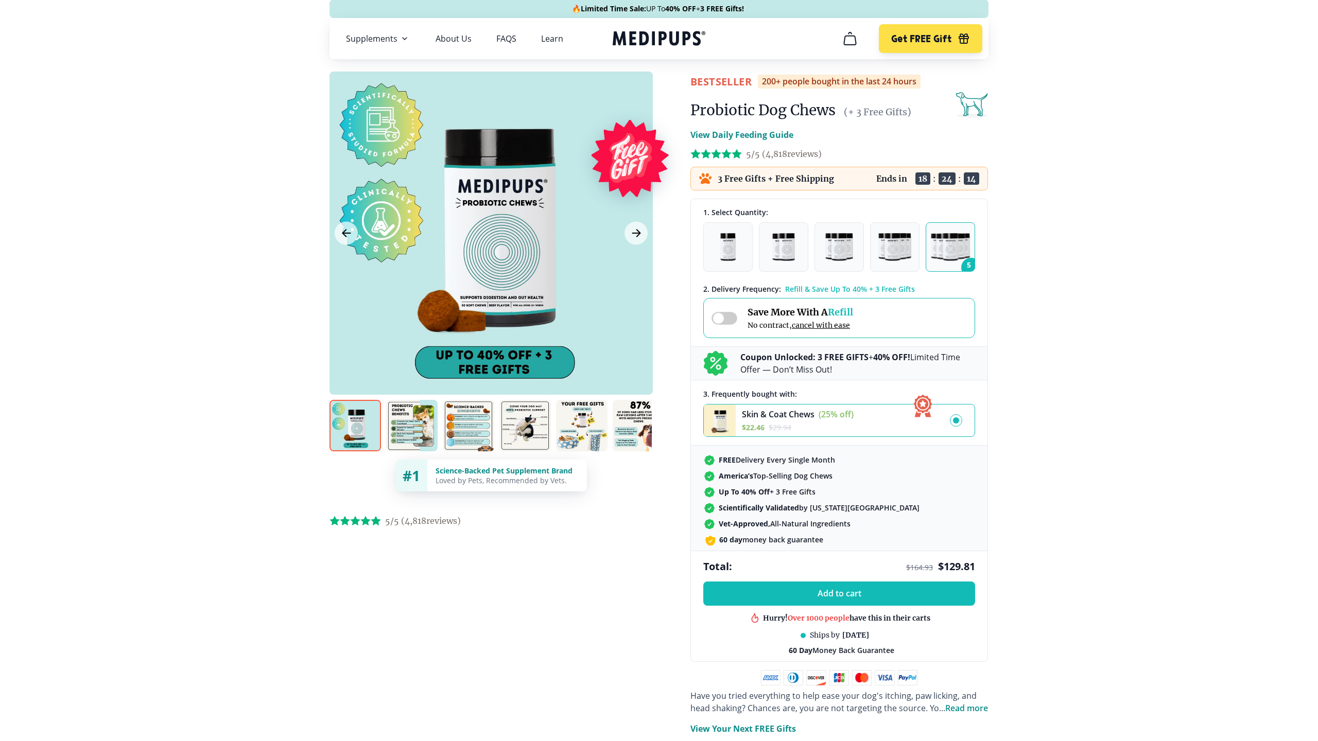
click at [482, 313] on div at bounding box center [490, 233] width 323 height 323
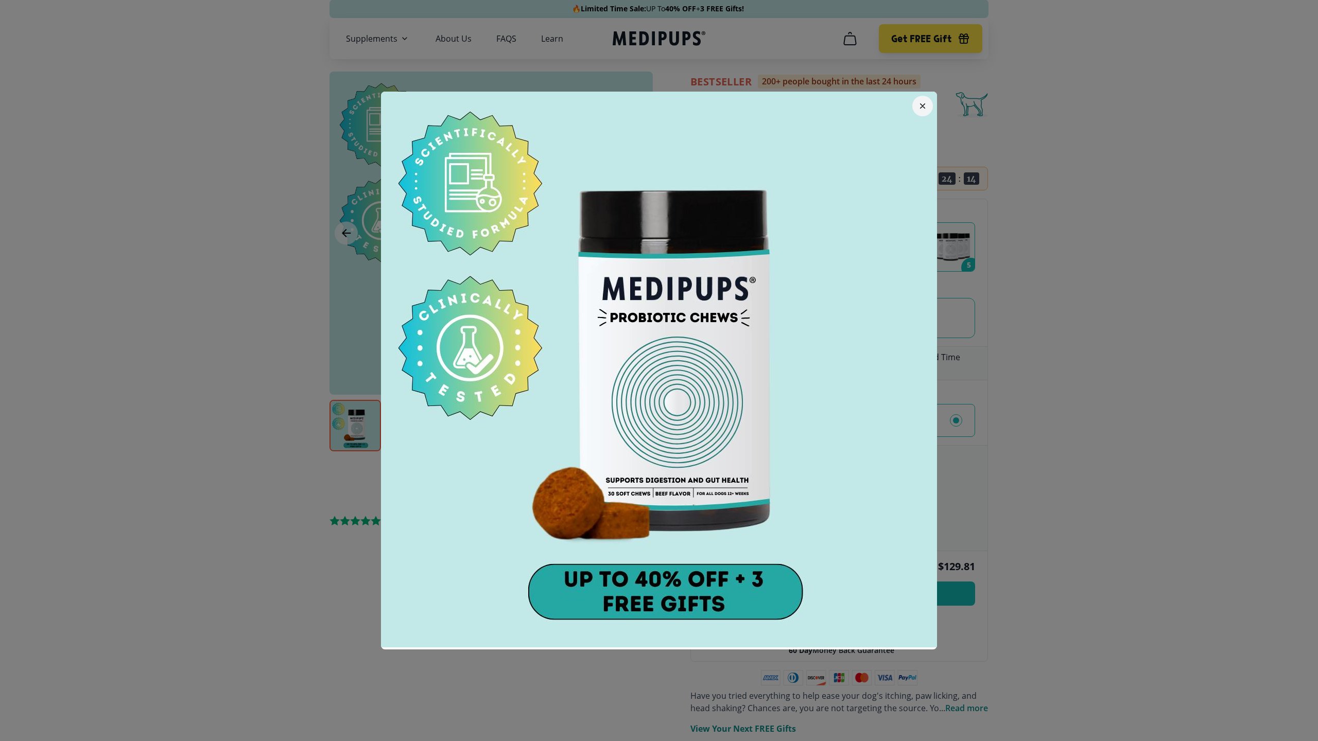
click at [1317, 318] on div at bounding box center [659, 370] width 1318 height 741
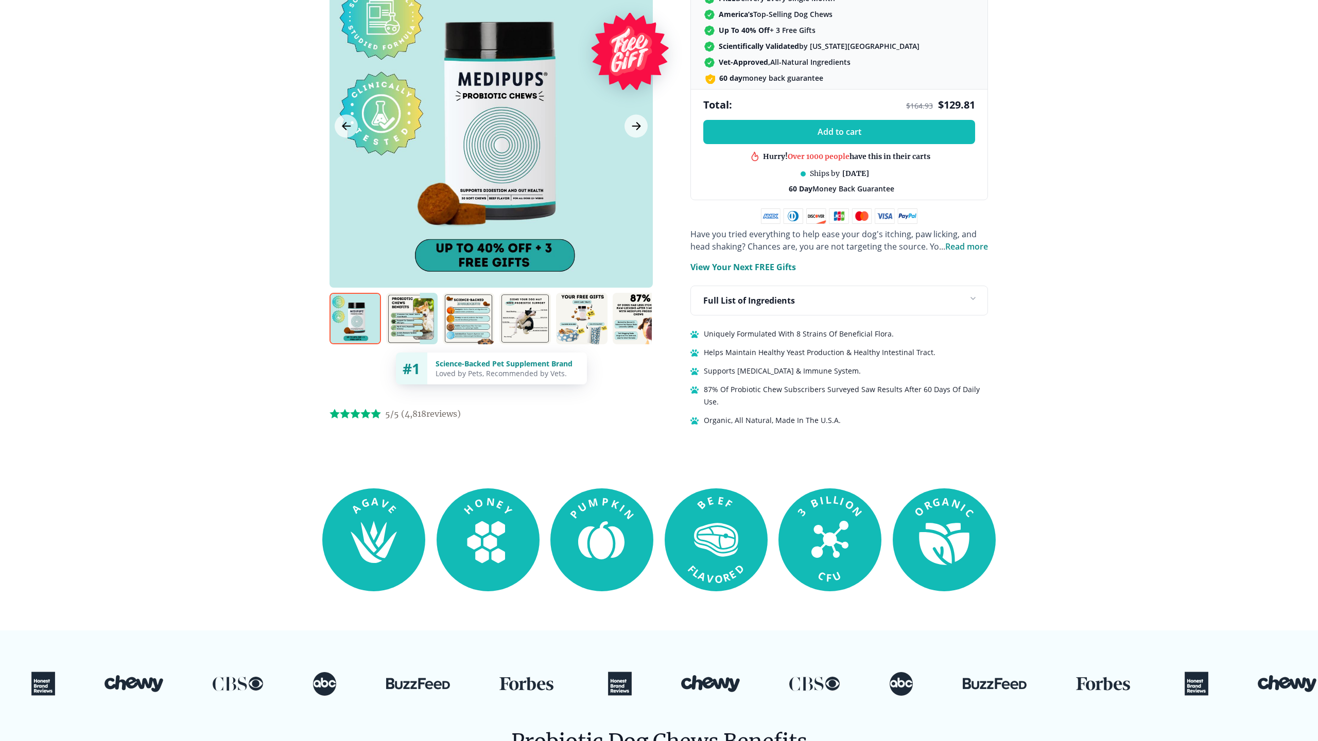
scroll to position [466, 0]
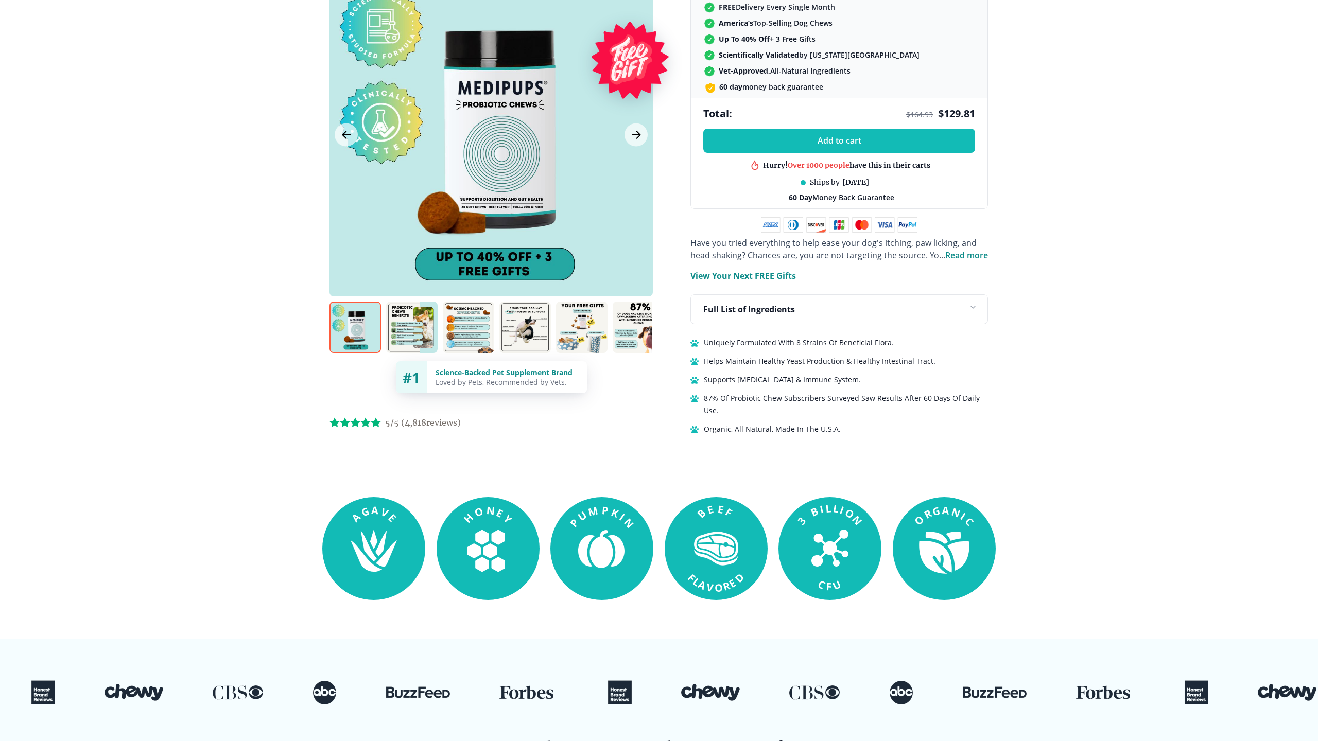
click at [949, 311] on div "Full List of Ingredients" at bounding box center [839, 309] width 296 height 29
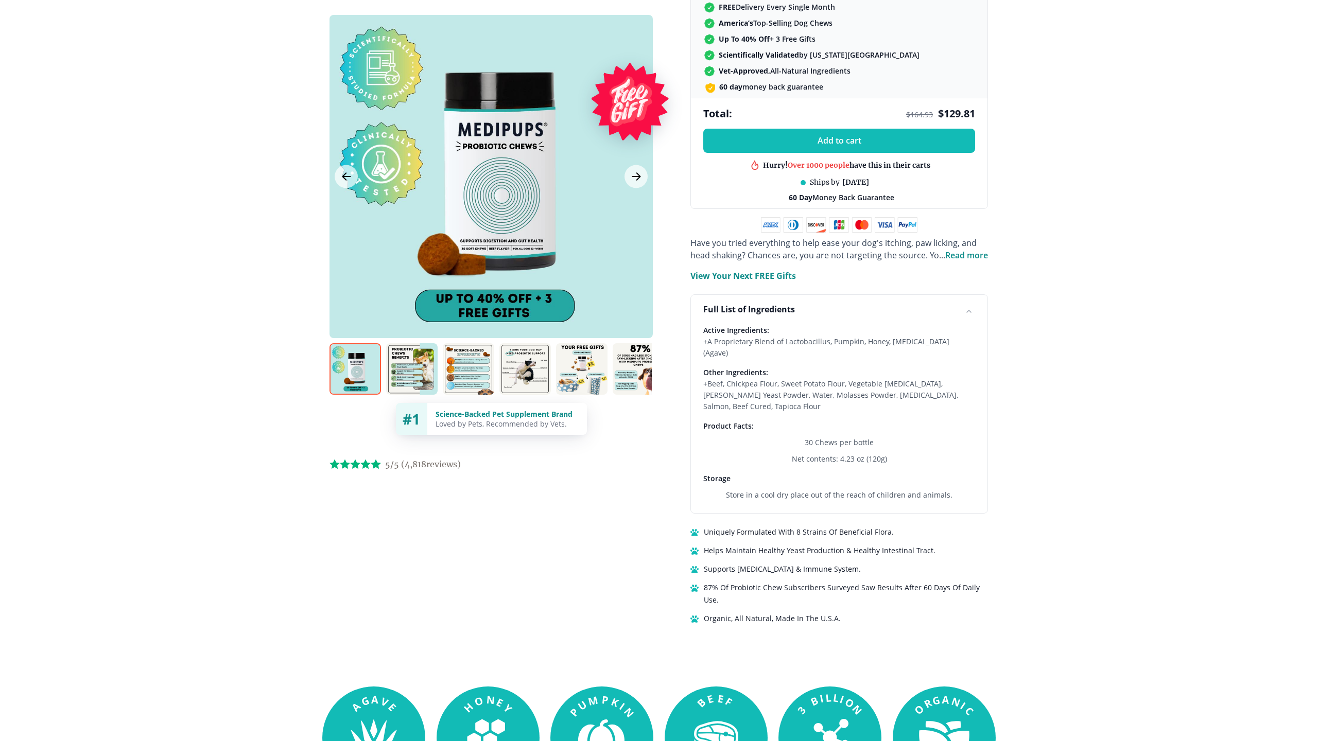
click at [949, 311] on div "Full List of Ingredients" at bounding box center [839, 309] width 296 height 29
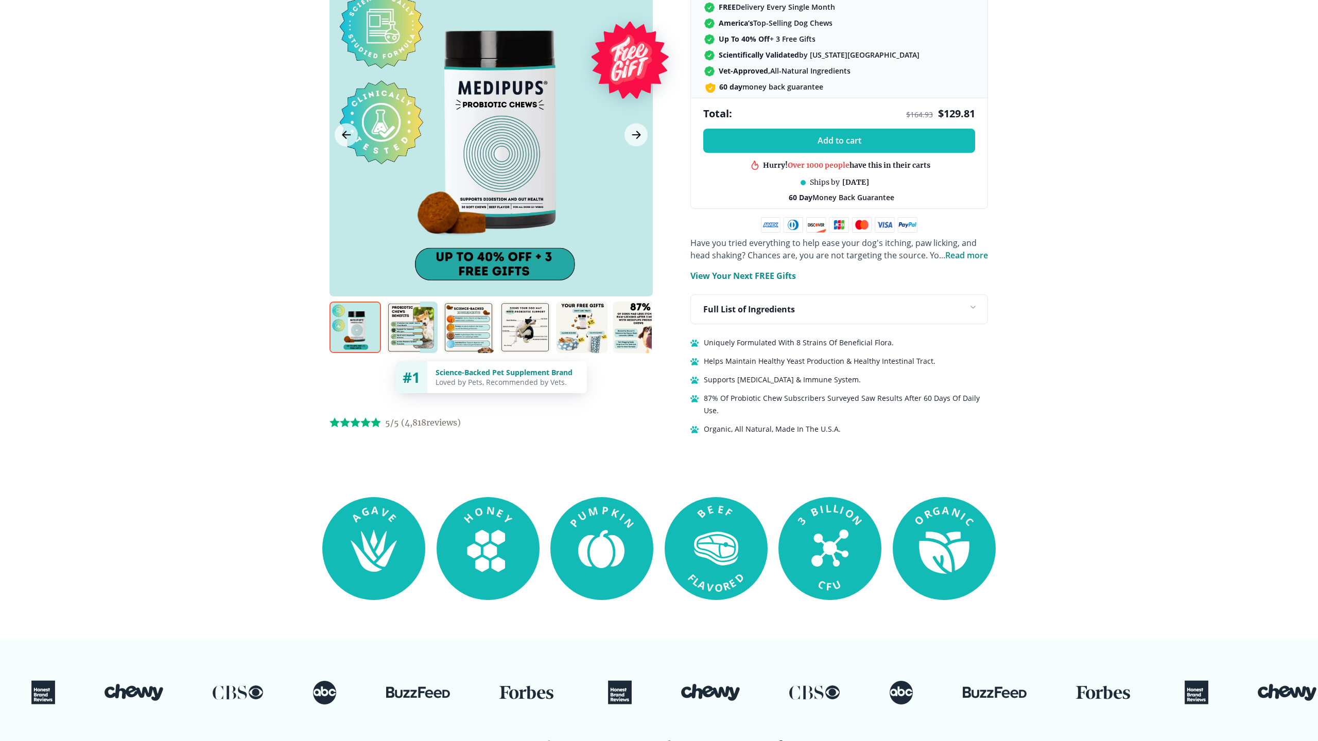
click at [949, 311] on div "Full List of Ingredients" at bounding box center [839, 309] width 296 height 29
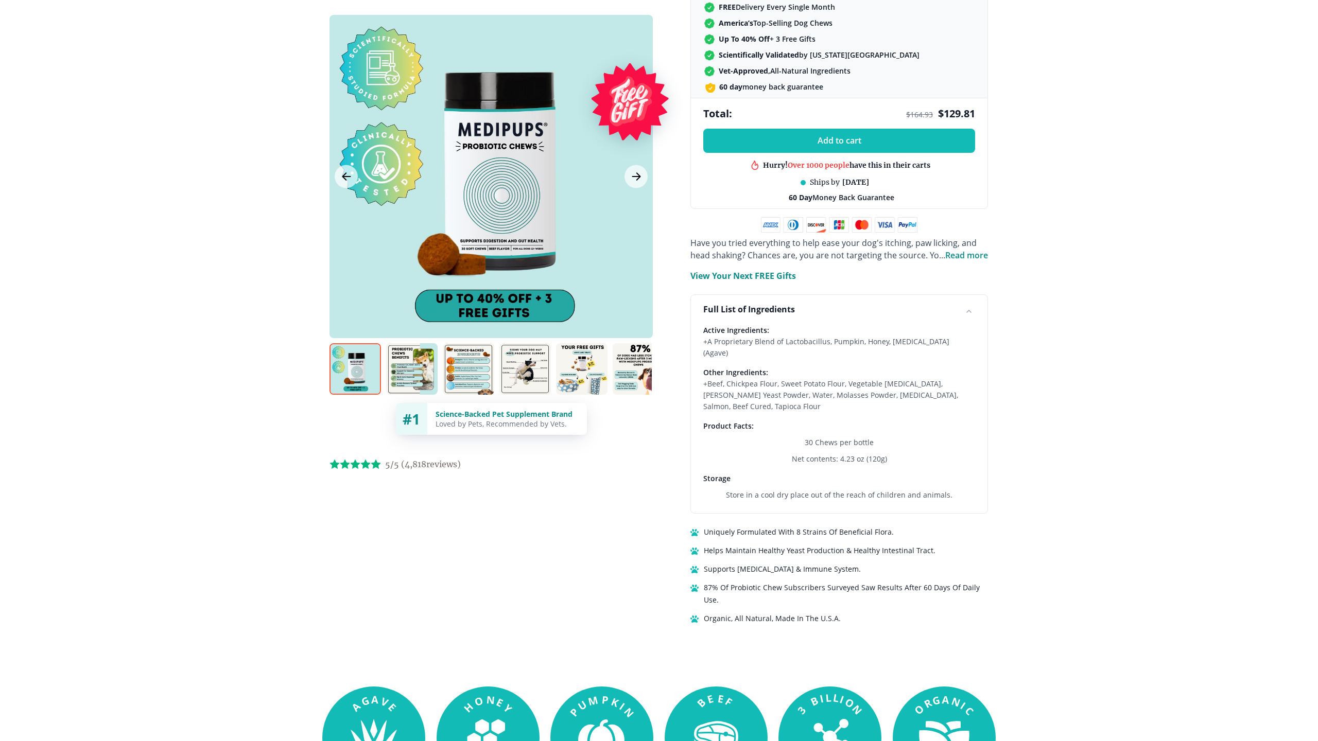
click at [949, 311] on div "Full List of Ingredients" at bounding box center [839, 309] width 296 height 29
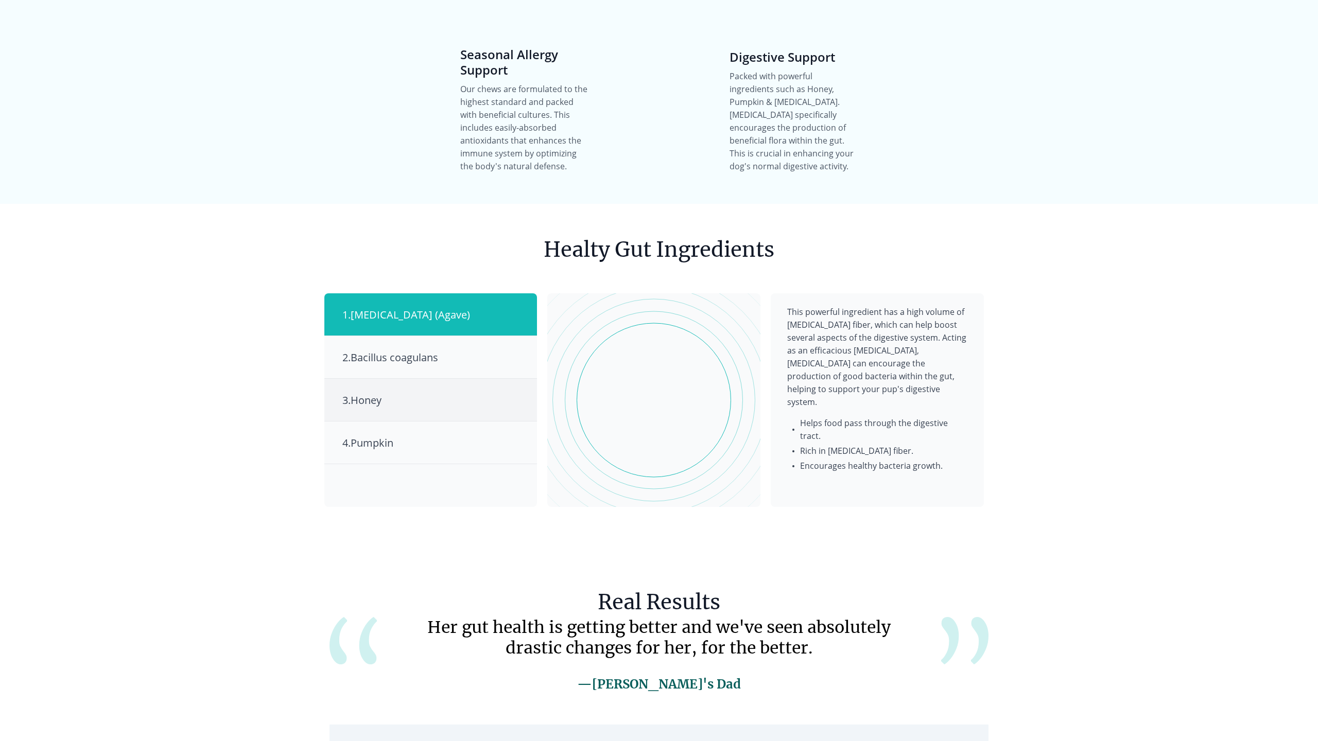
scroll to position [1305, 0]
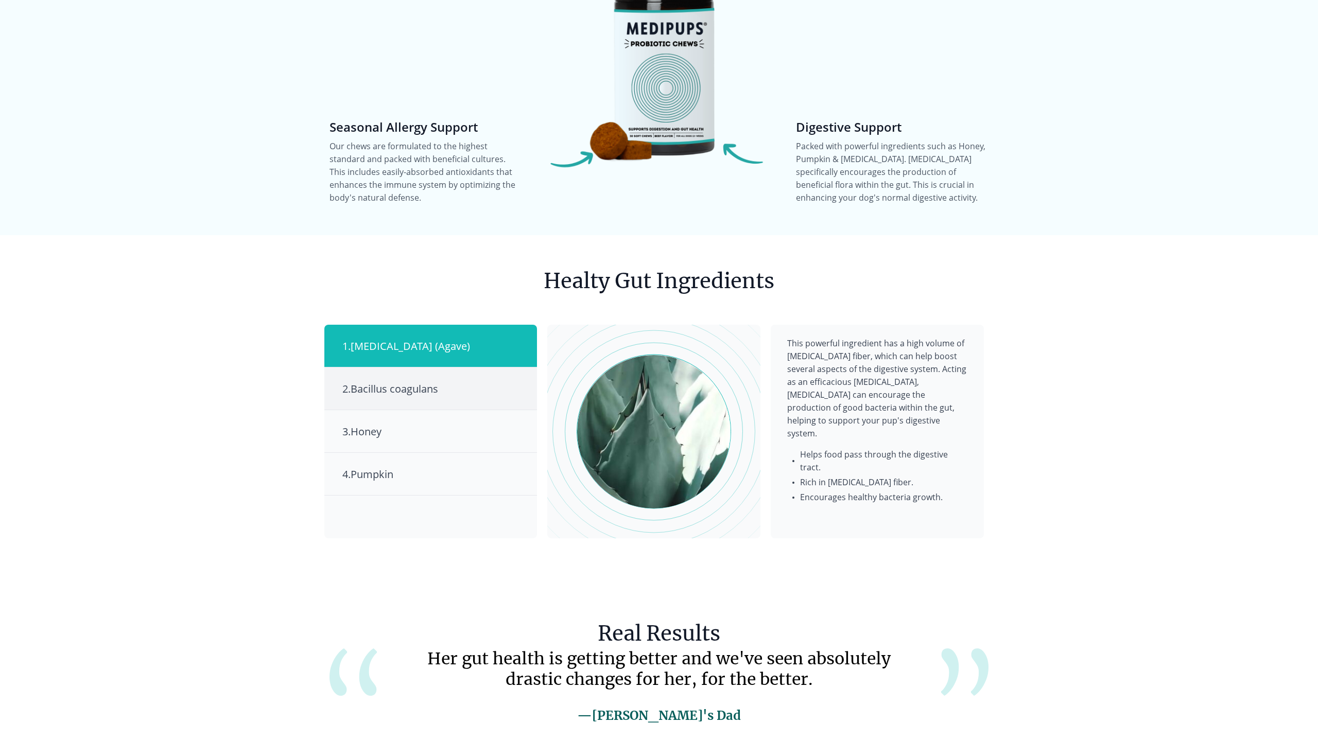
click at [355, 368] on div "2 . Bacillus coagulans" at bounding box center [430, 389] width 213 height 43
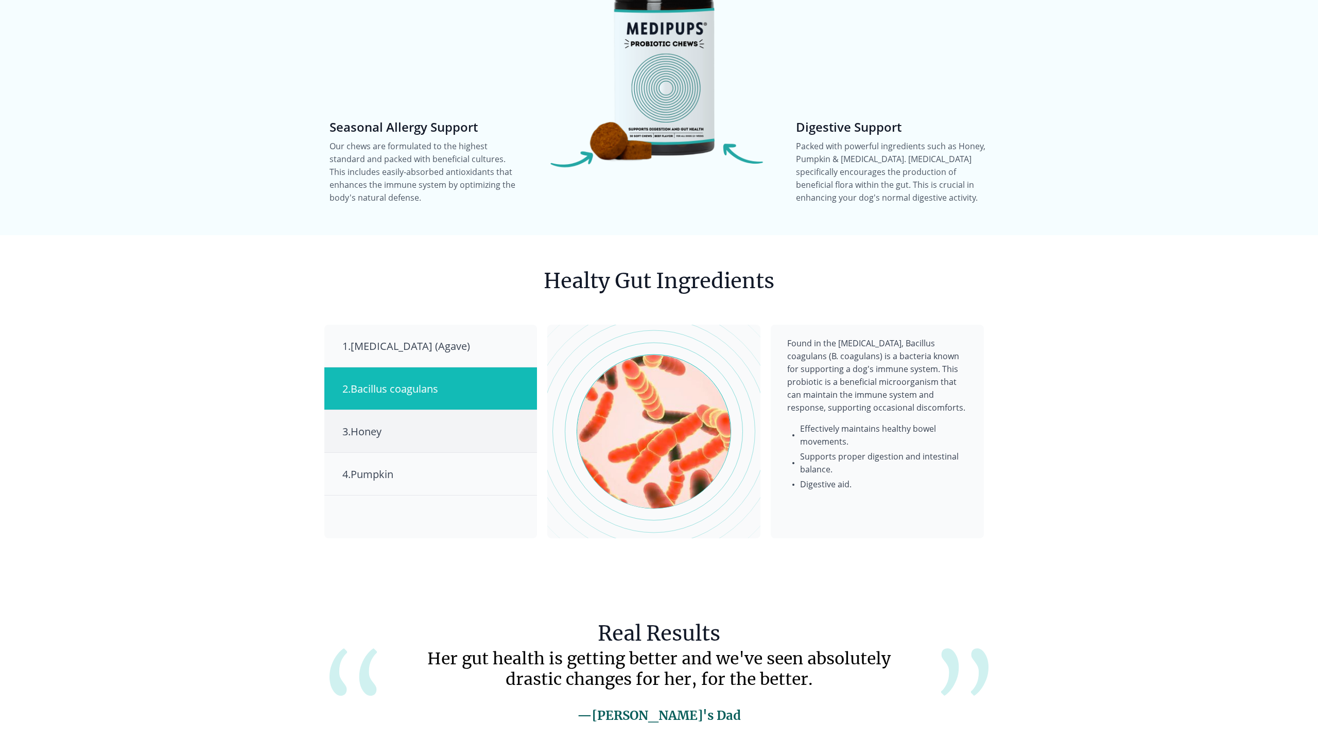
click at [362, 410] on div "3 . Honey" at bounding box center [430, 431] width 213 height 43
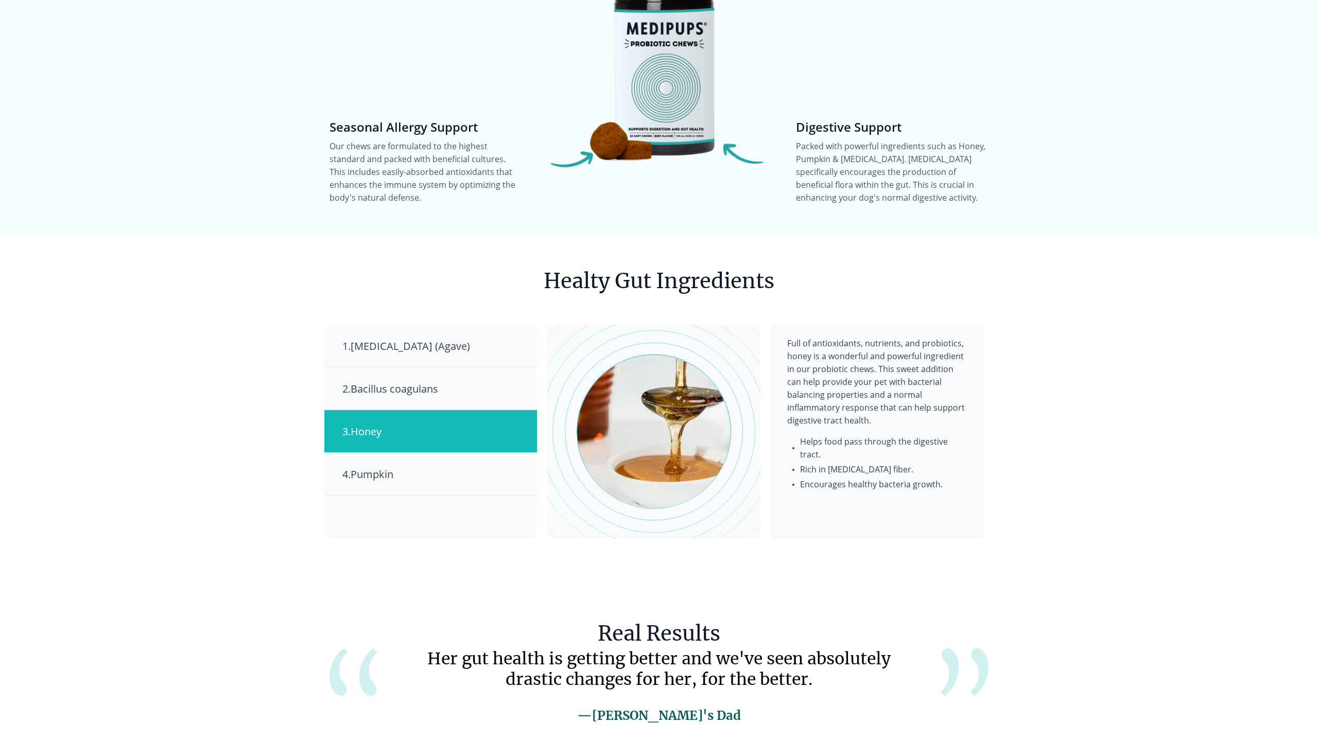
click at [441, 491] on div "1 . [MEDICAL_DATA] (Agave) 2 . Bacillus coagulans 3 . Honey 4 . Pumpkin" at bounding box center [430, 432] width 213 height 214
click at [449, 468] on div "4 . Pumpkin" at bounding box center [430, 474] width 213 height 43
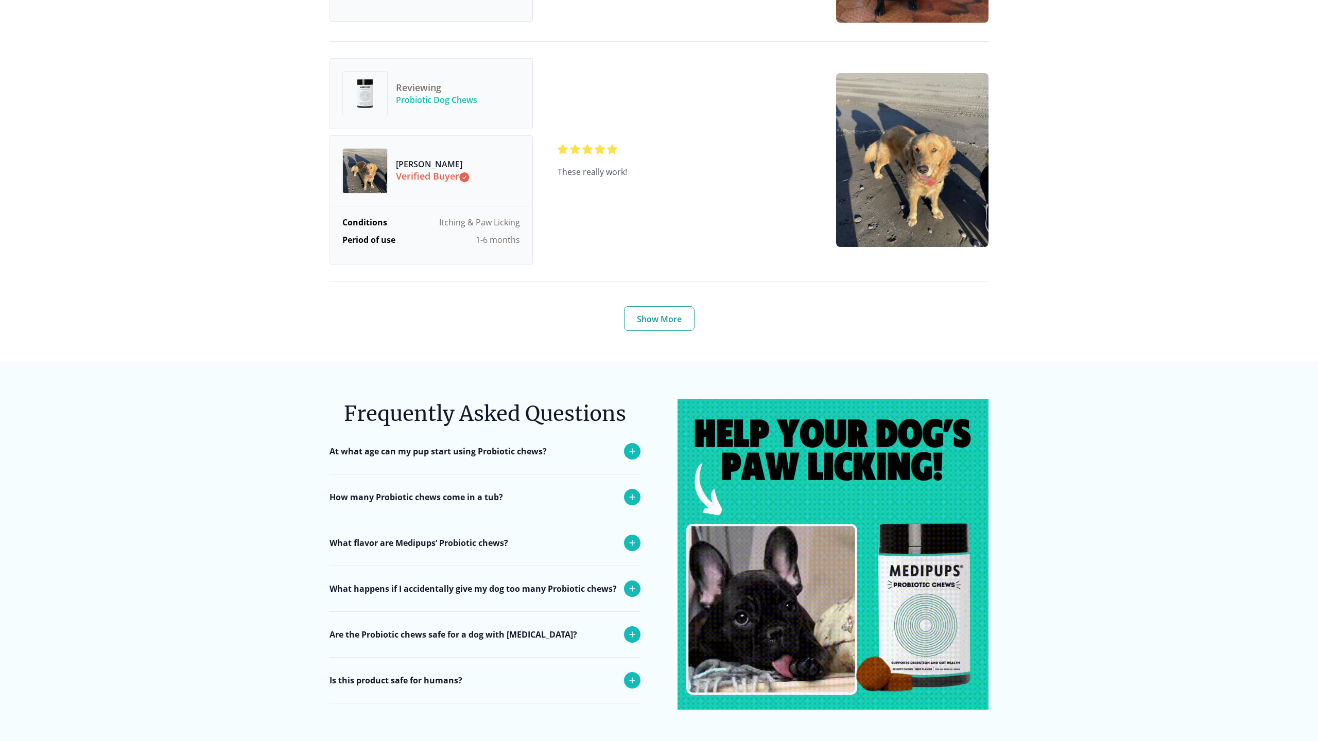
scroll to position [3939, 0]
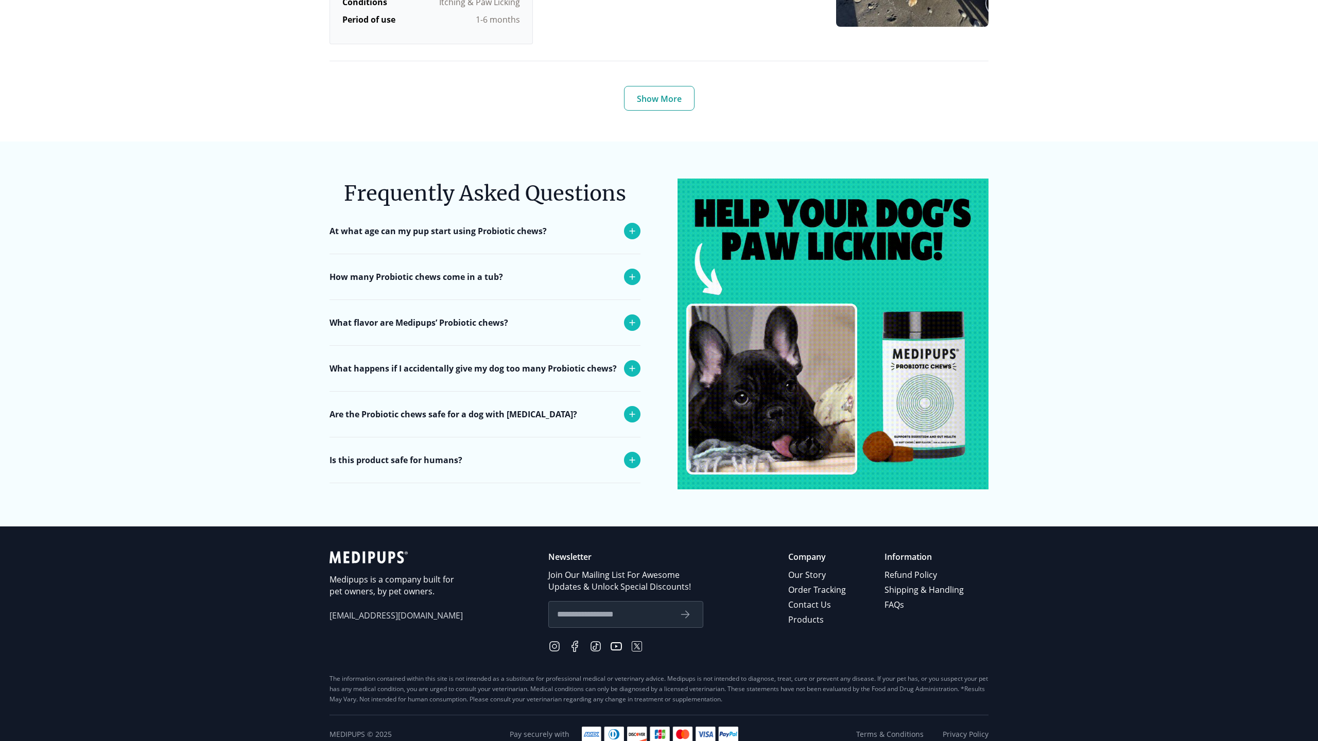
click at [481, 225] on p "At what age can my pup start using Probiotic chews?" at bounding box center [437, 231] width 217 height 12
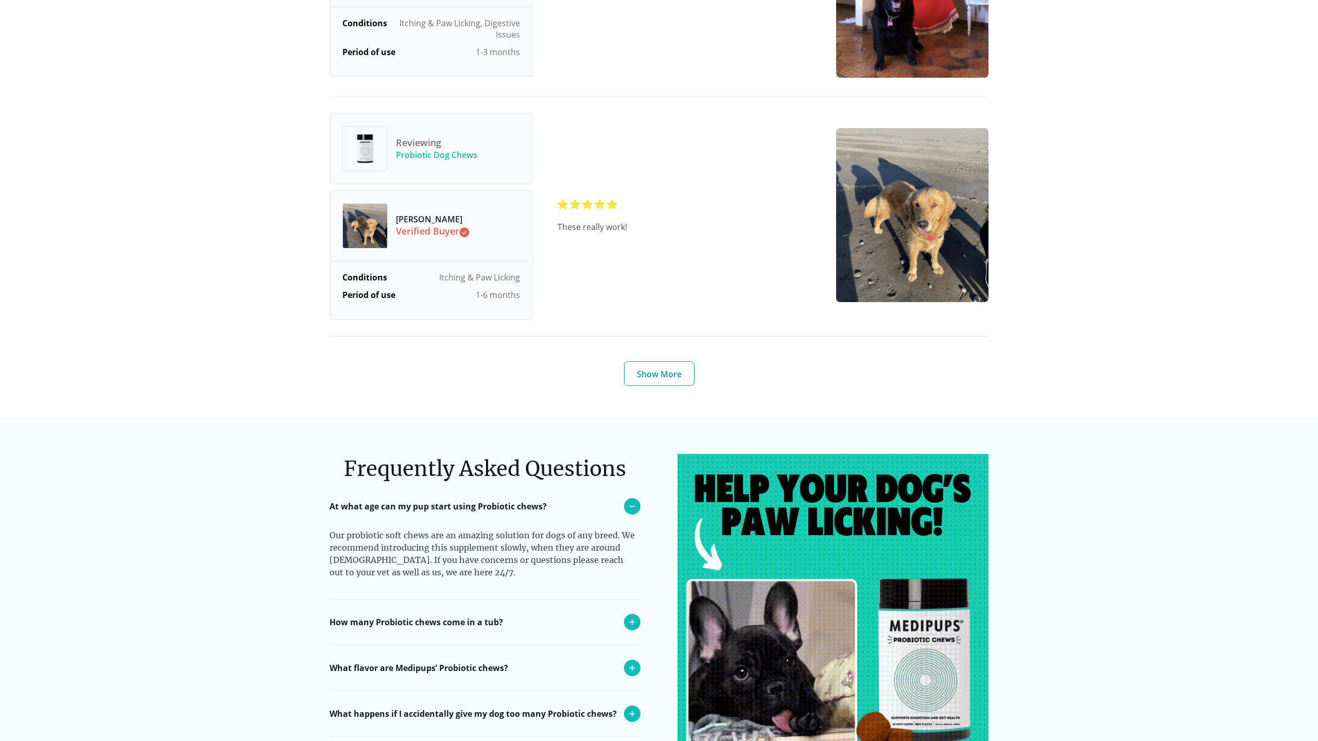
scroll to position [3653, 0]
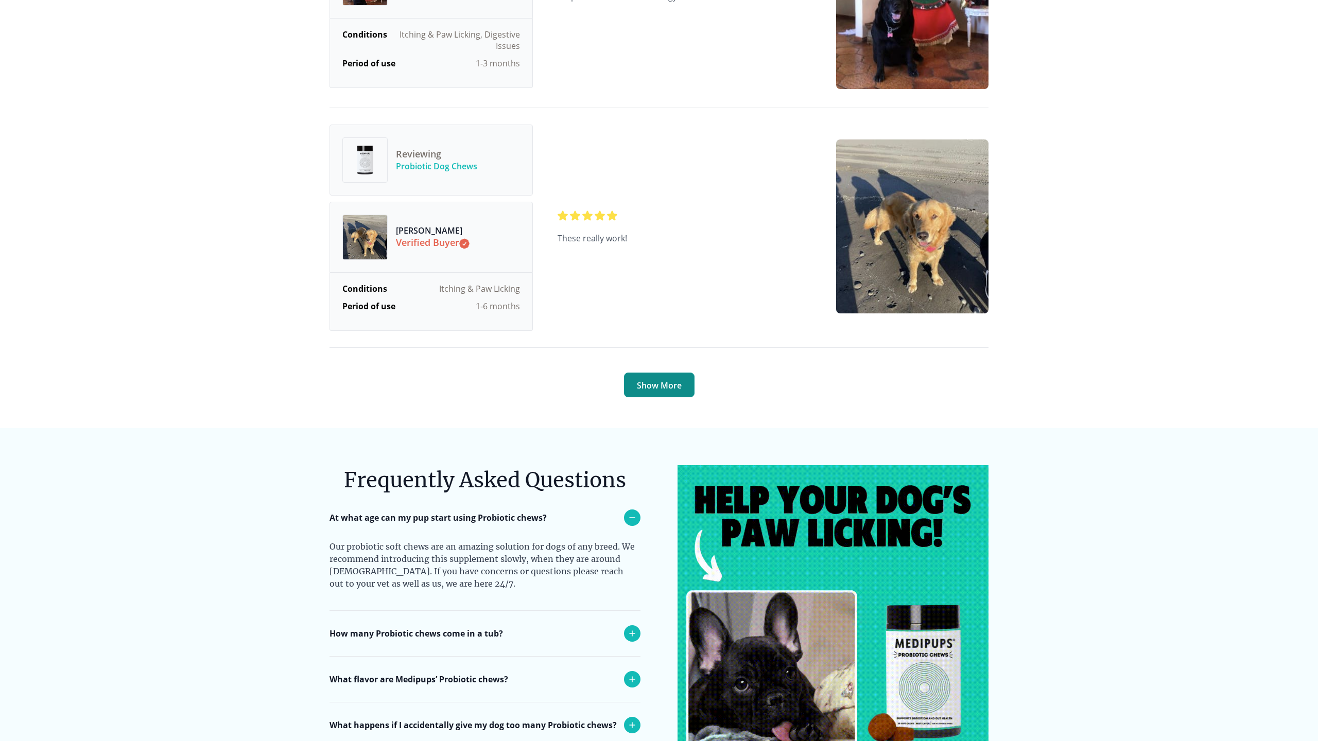
click at [648, 383] on button "Show More" at bounding box center [659, 385] width 71 height 25
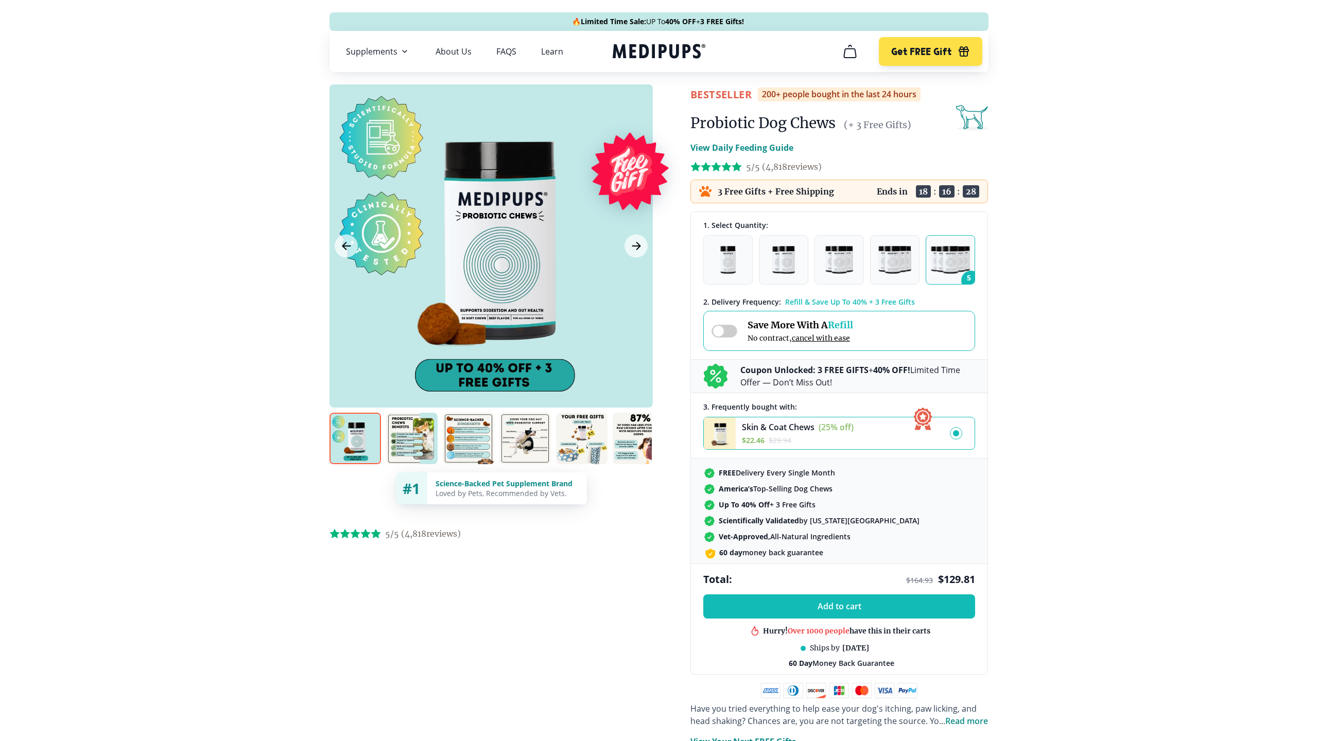
scroll to position [6, 0]
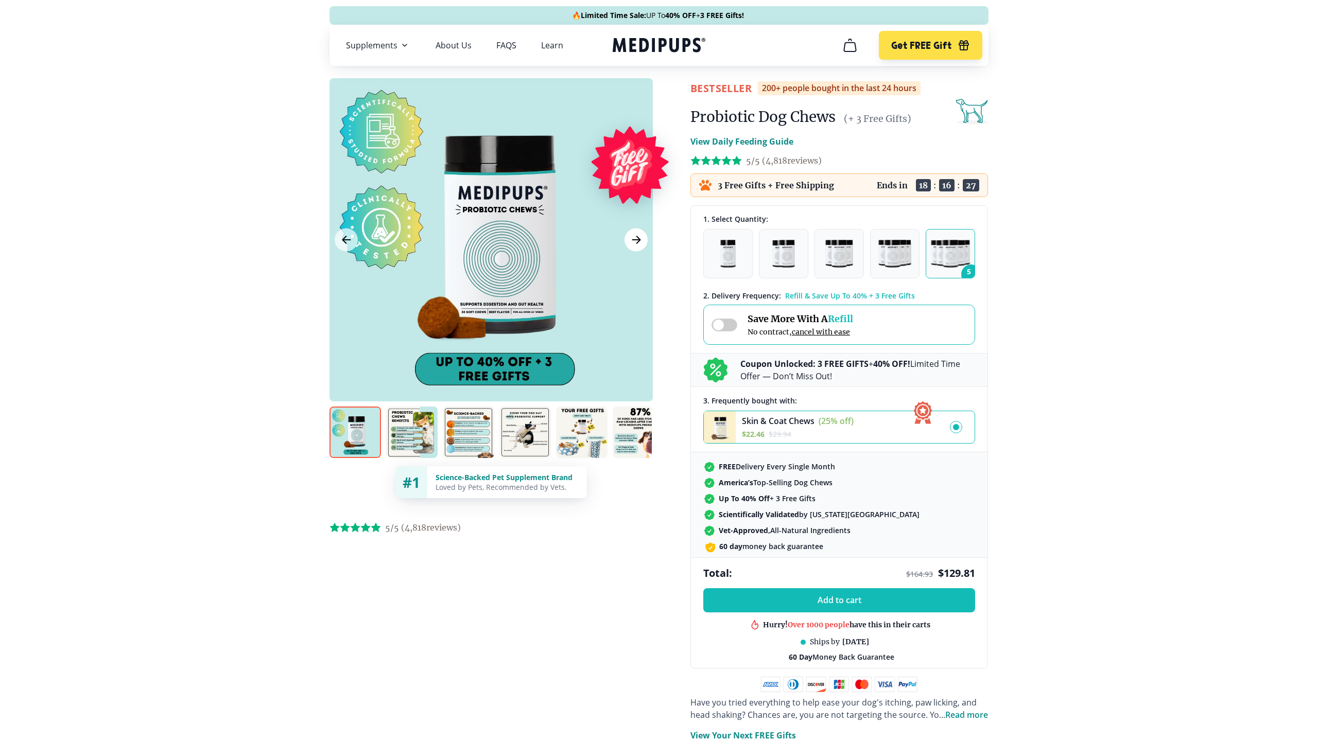
click at [632, 242] on icon "Next Image" at bounding box center [636, 240] width 12 height 13
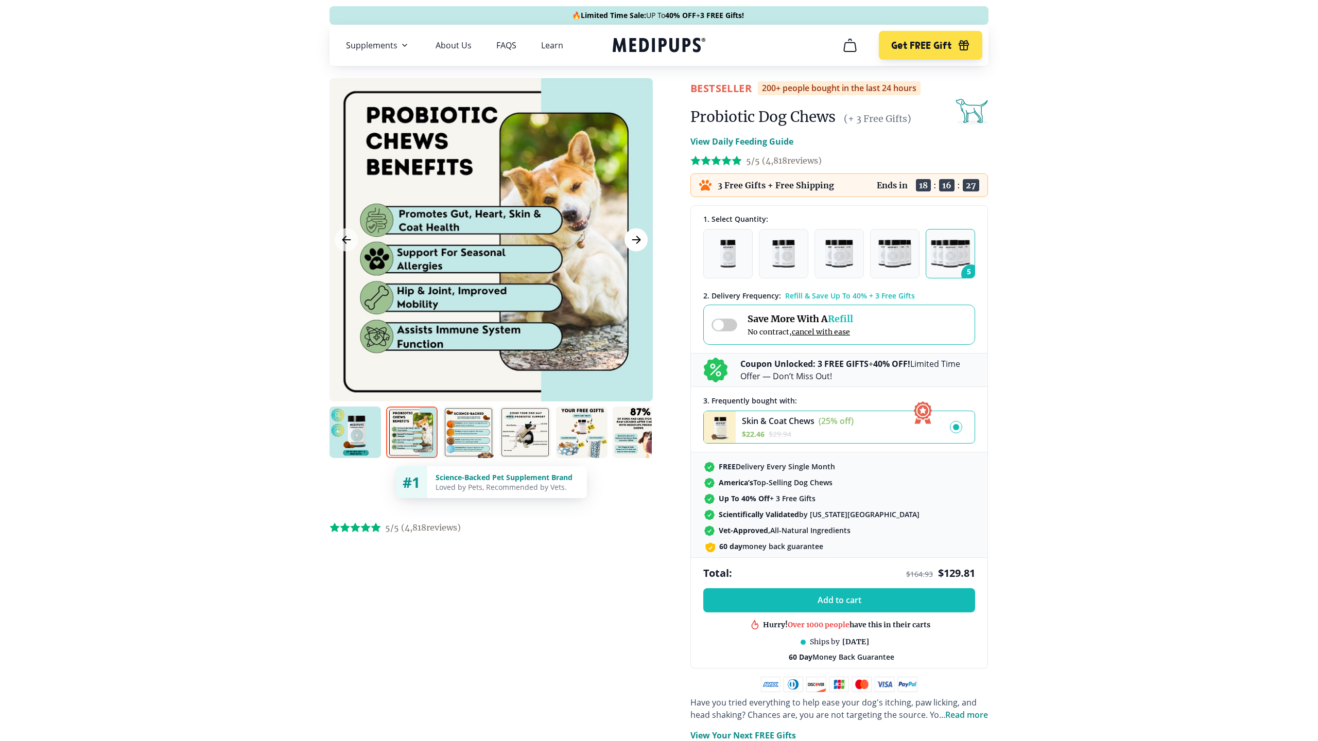
click at [632, 242] on icon "Next Image" at bounding box center [636, 240] width 12 height 13
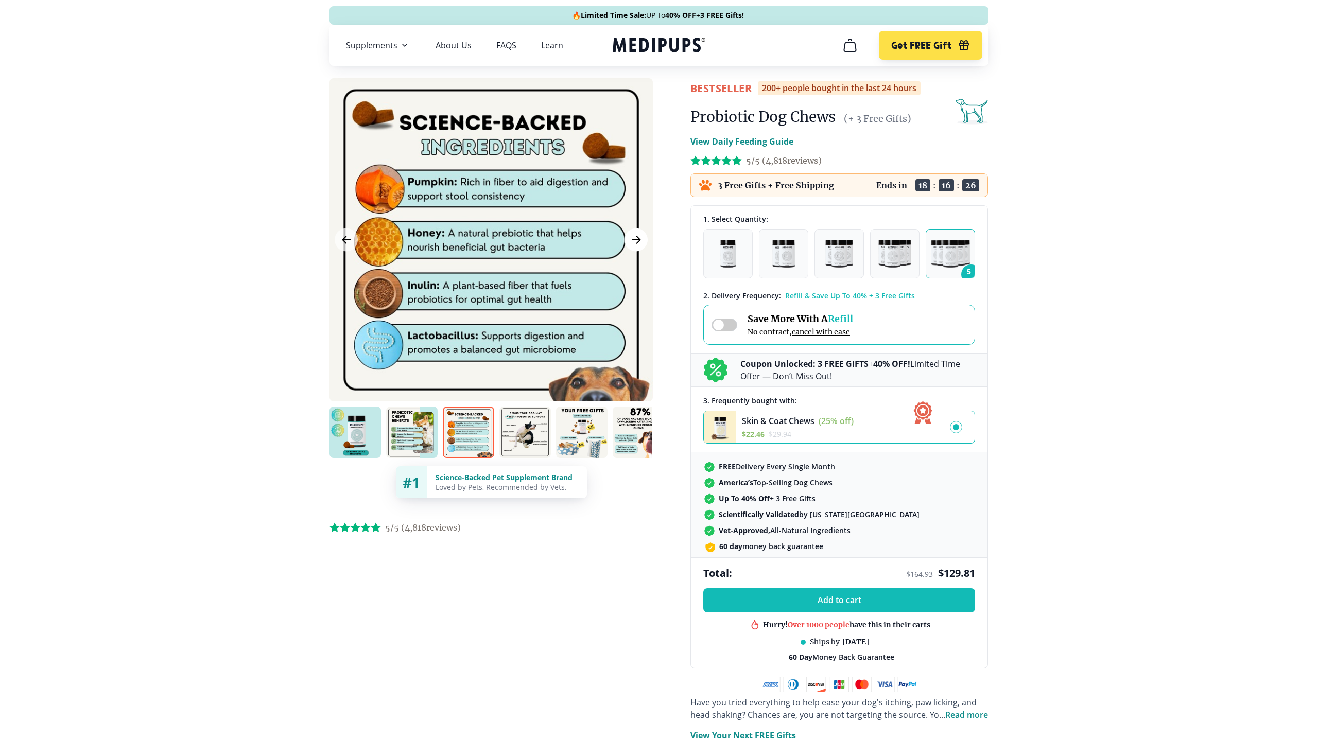
click at [632, 242] on icon "Next Image" at bounding box center [636, 240] width 12 height 13
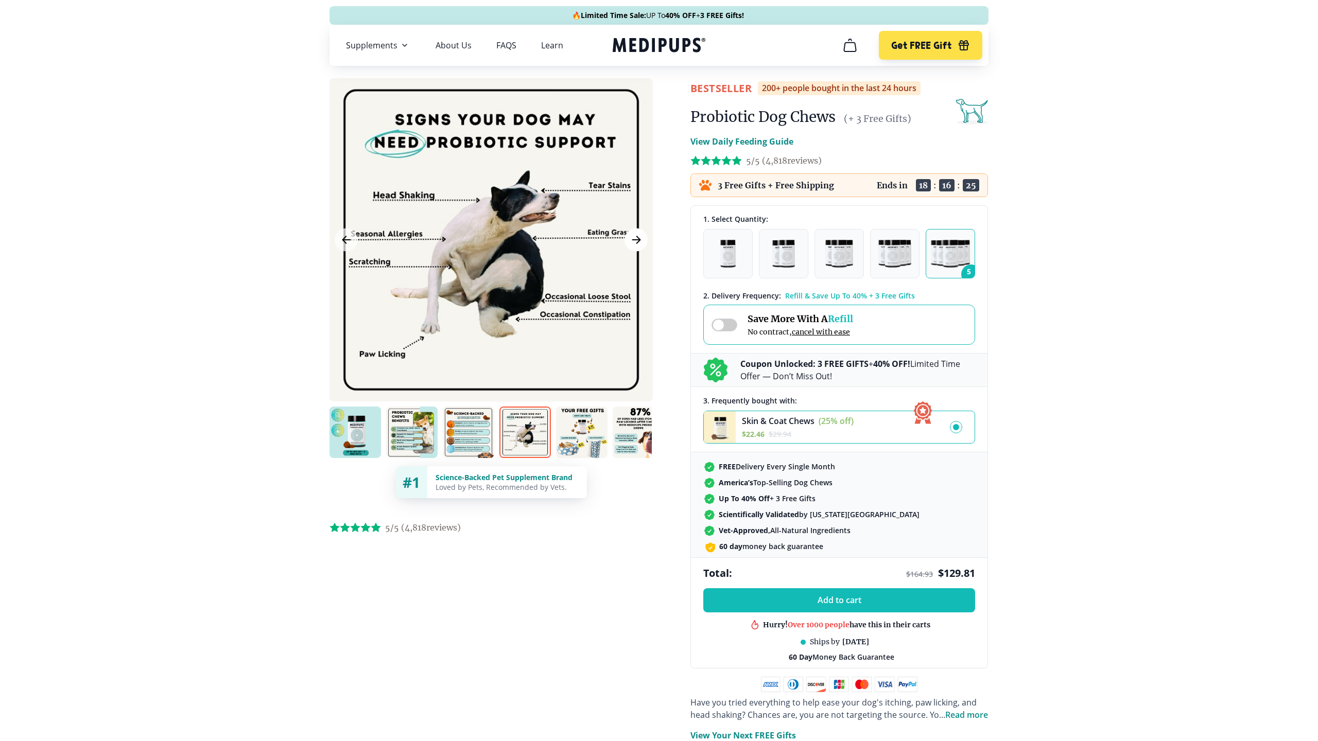
click at [632, 242] on icon "Next Image" at bounding box center [636, 240] width 12 height 13
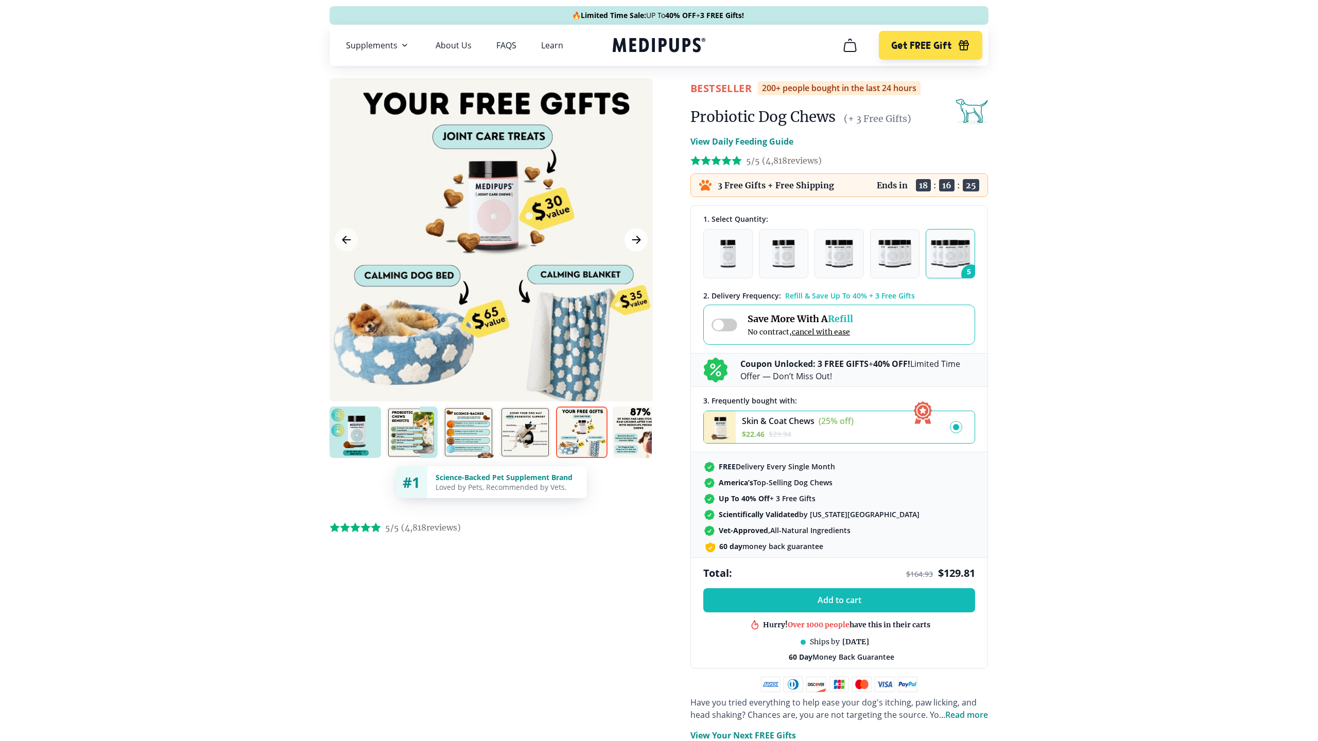
click at [632, 242] on icon "Next Image" at bounding box center [636, 240] width 12 height 13
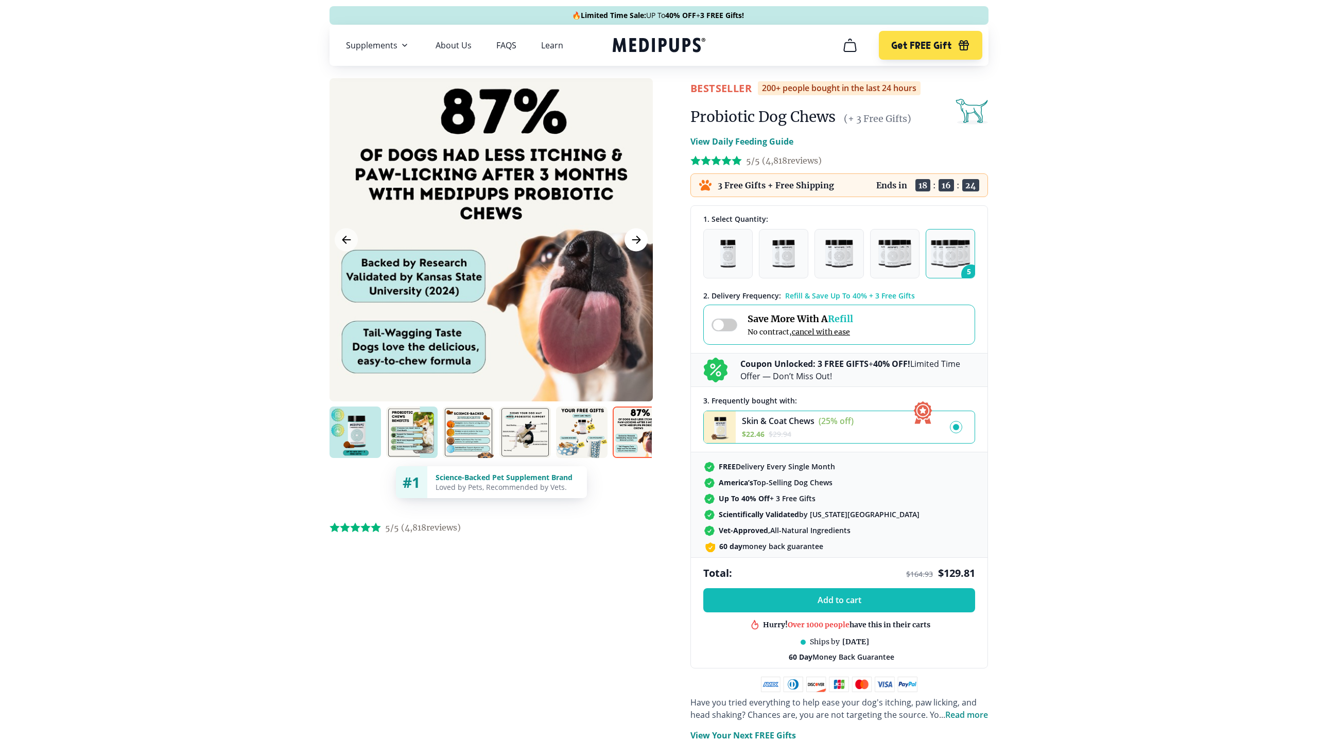
click at [632, 243] on icon "Next Image" at bounding box center [636, 240] width 12 height 13
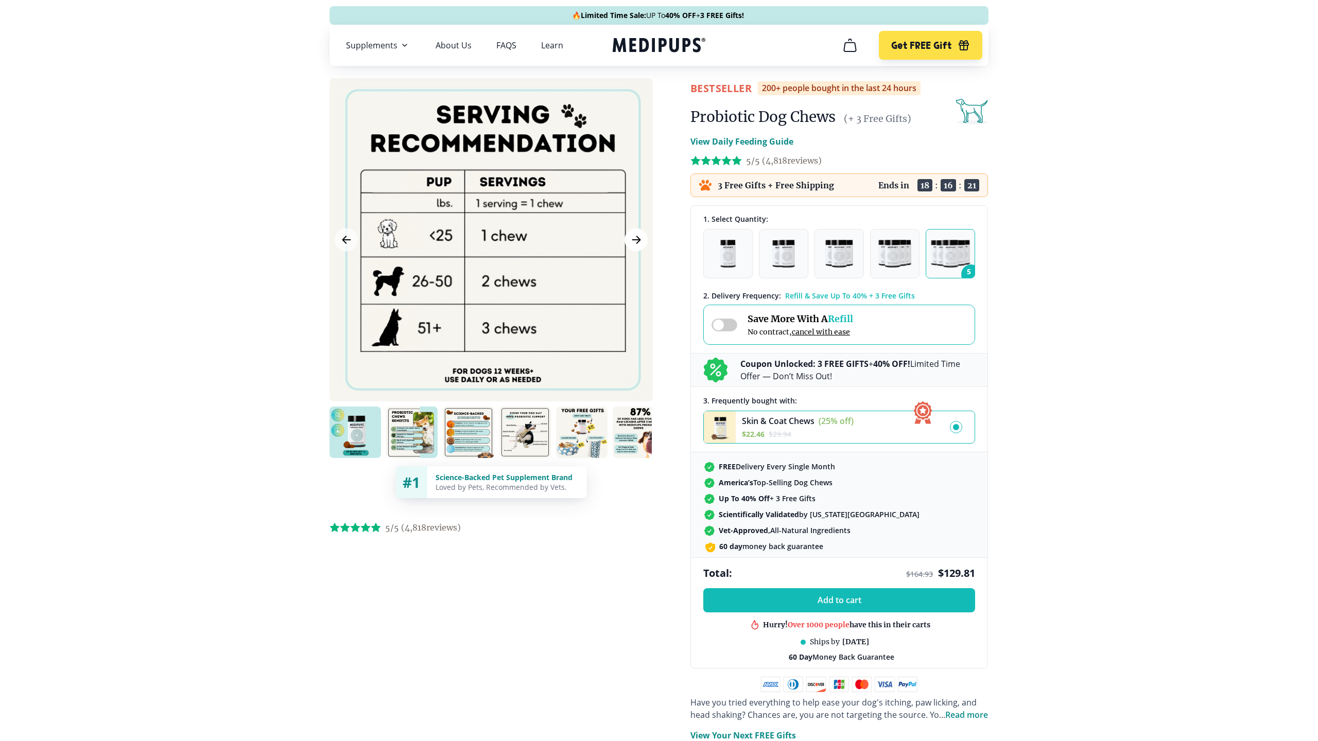
click at [640, 238] on icon "Next Image" at bounding box center [636, 240] width 12 height 13
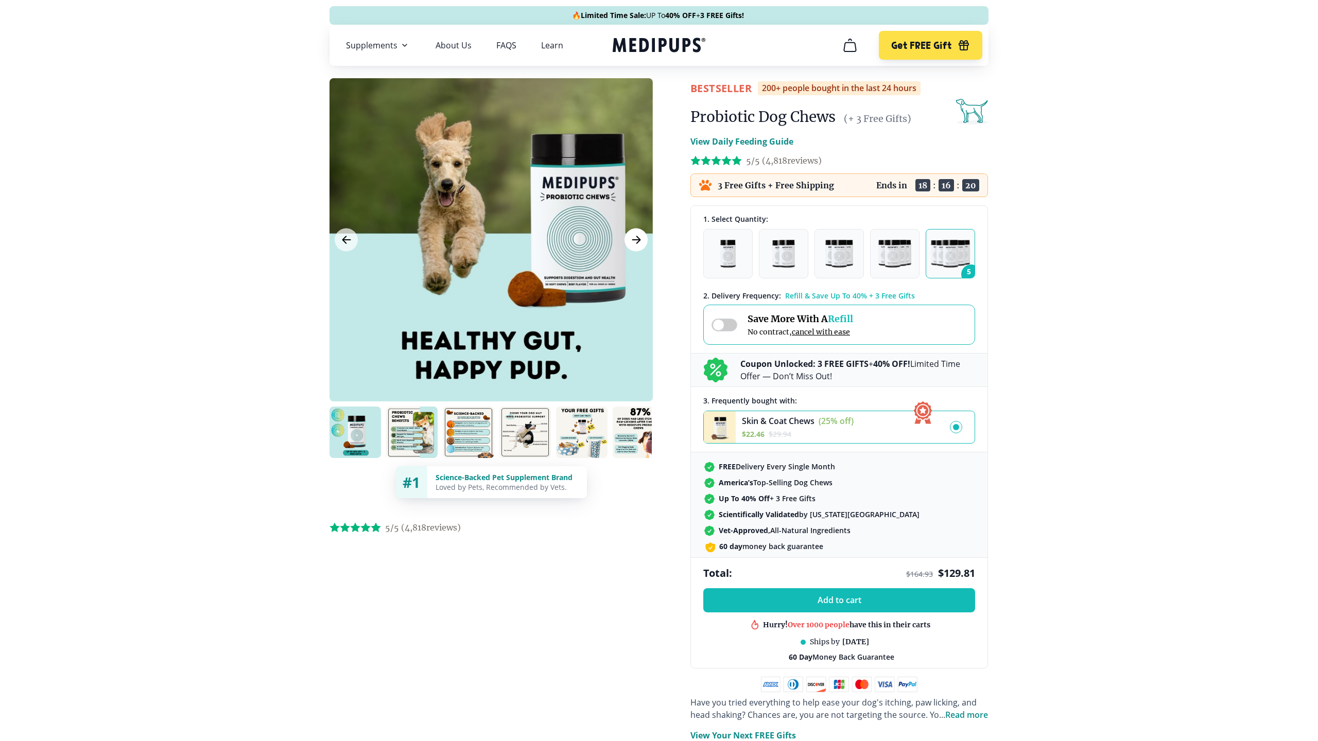
click at [640, 238] on icon "Next Image" at bounding box center [636, 240] width 12 height 13
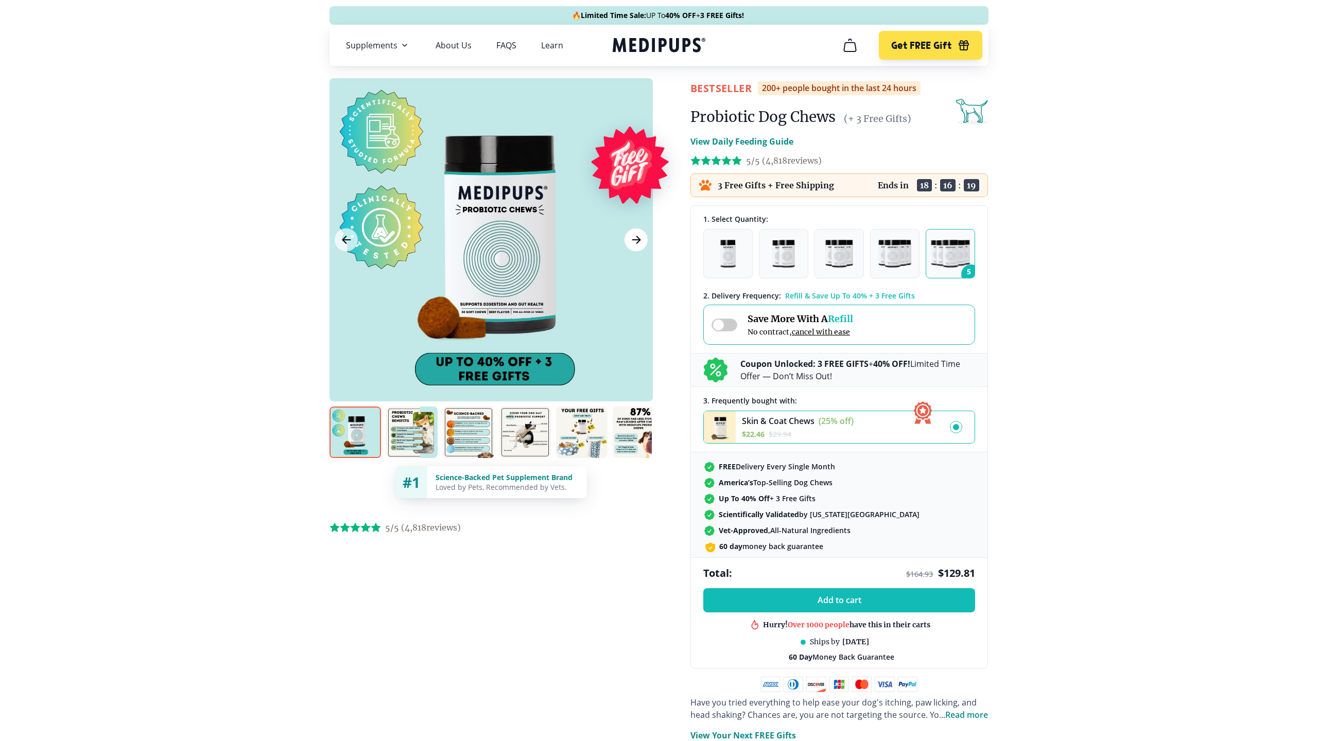
click at [640, 238] on icon "Next Image" at bounding box center [636, 240] width 12 height 13
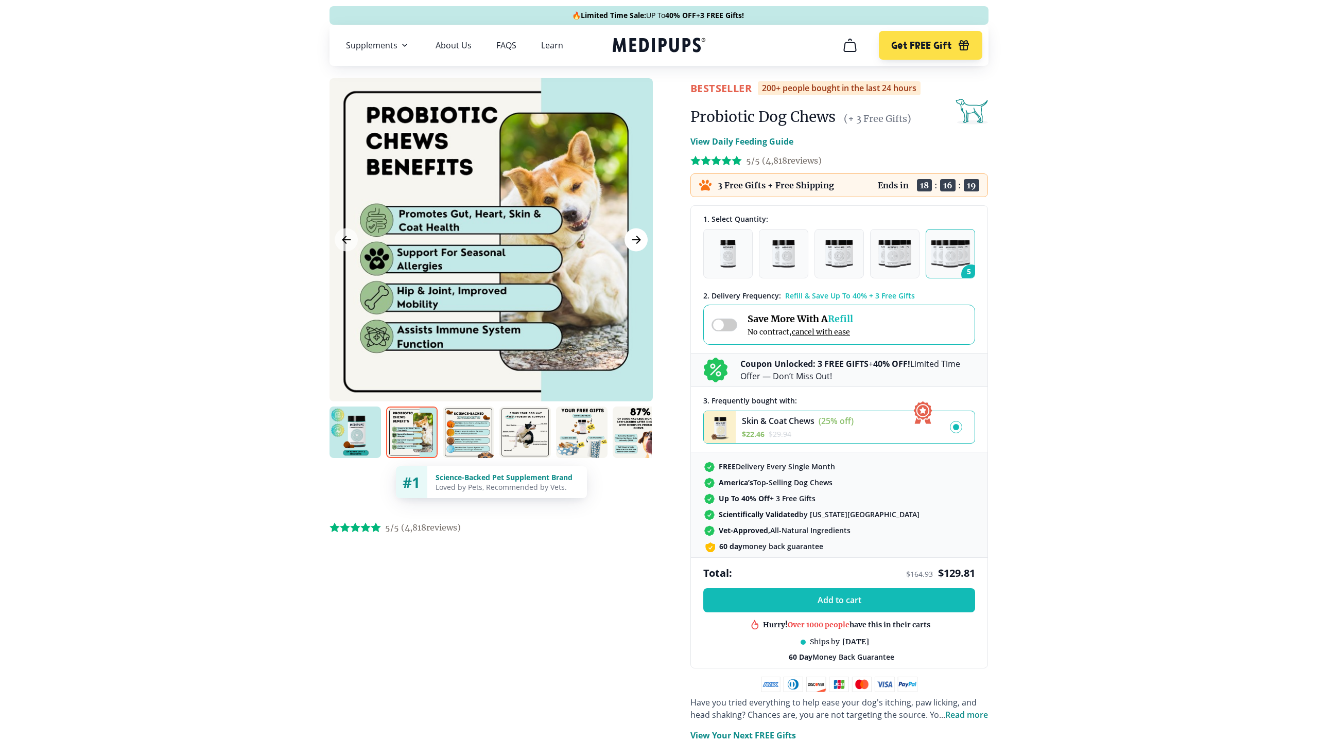
click at [640, 238] on icon "Next Image" at bounding box center [636, 240] width 12 height 13
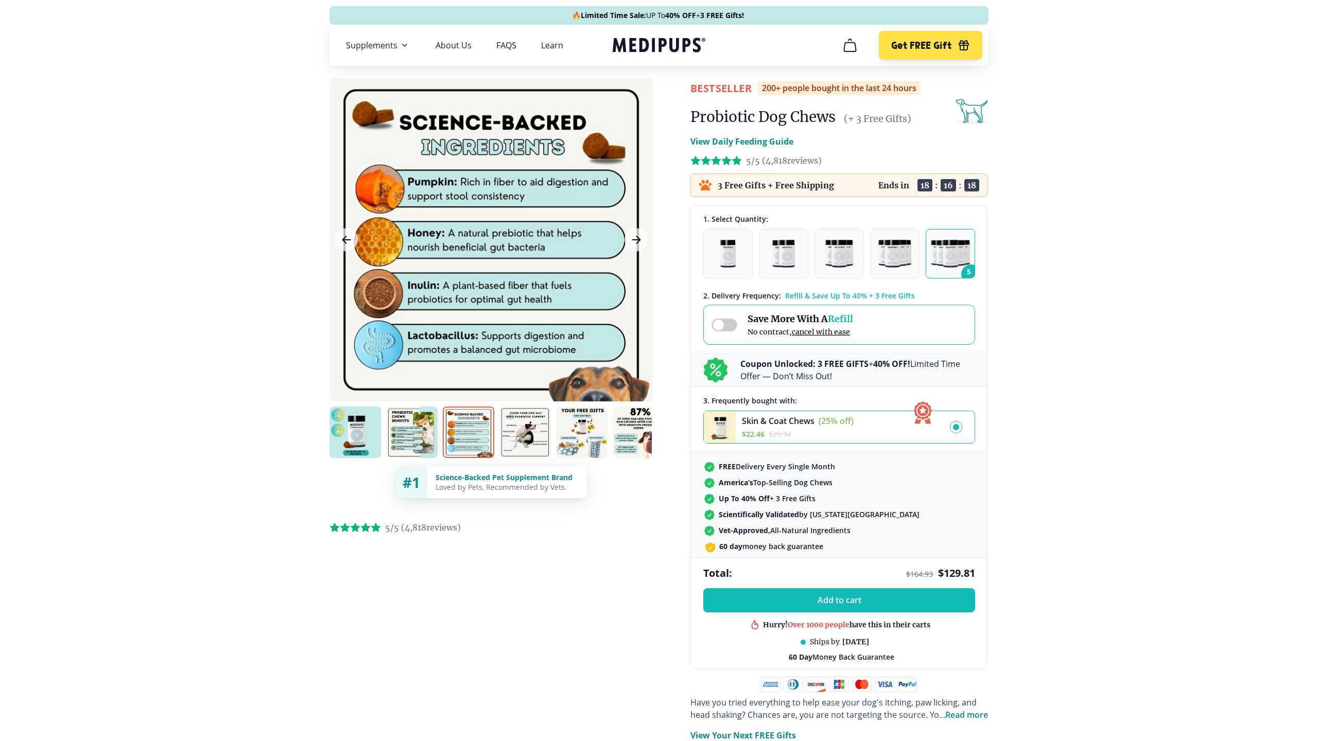
scroll to position [0, 0]
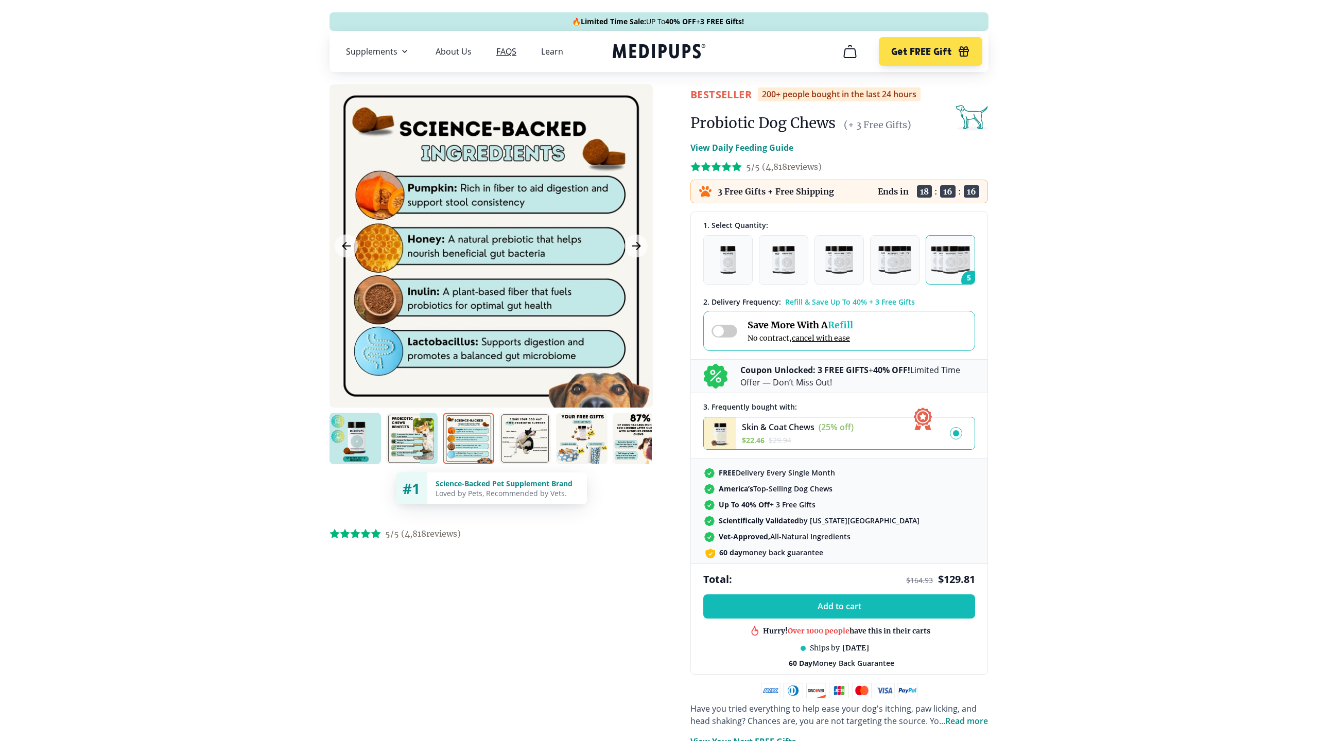
click at [496, 53] on link "FAQS" at bounding box center [506, 51] width 20 height 10
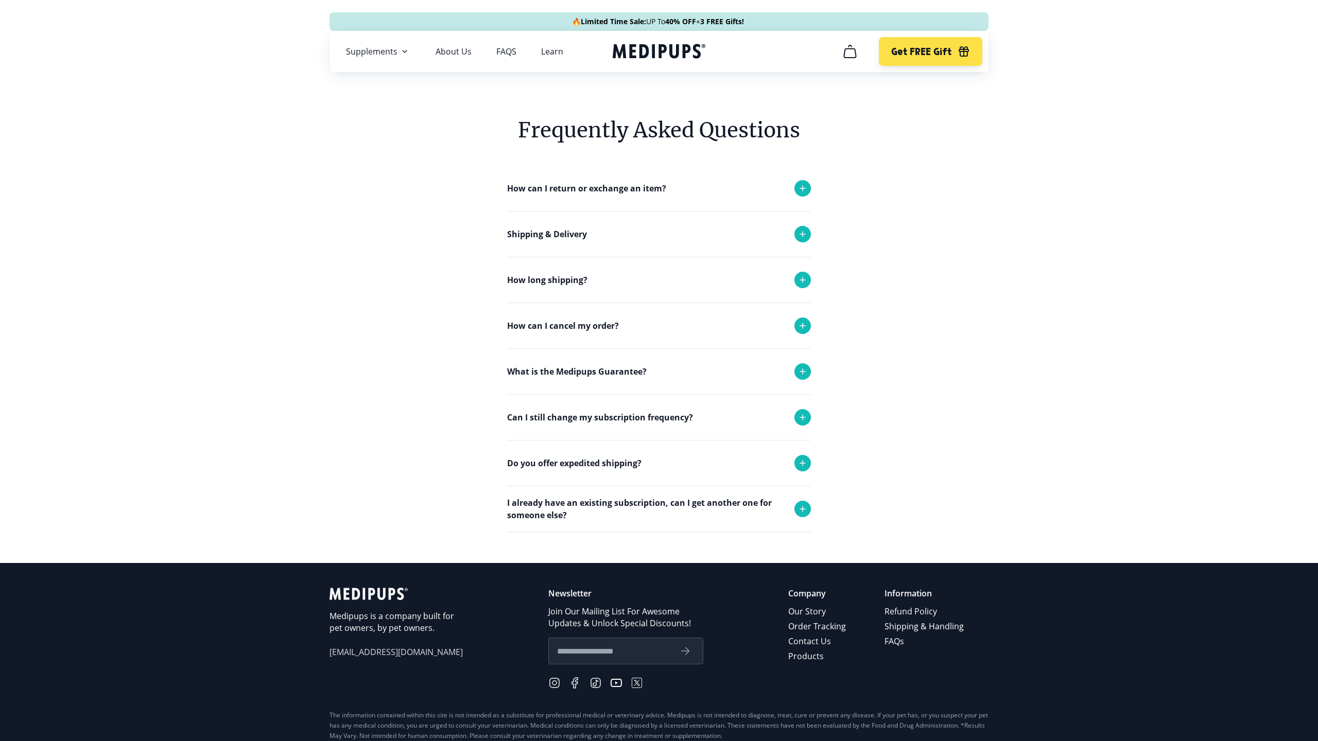
click at [560, 371] on p "What is the Medipups Guarantee?" at bounding box center [576, 371] width 139 height 12
